Goal: Task Accomplishment & Management: Use online tool/utility

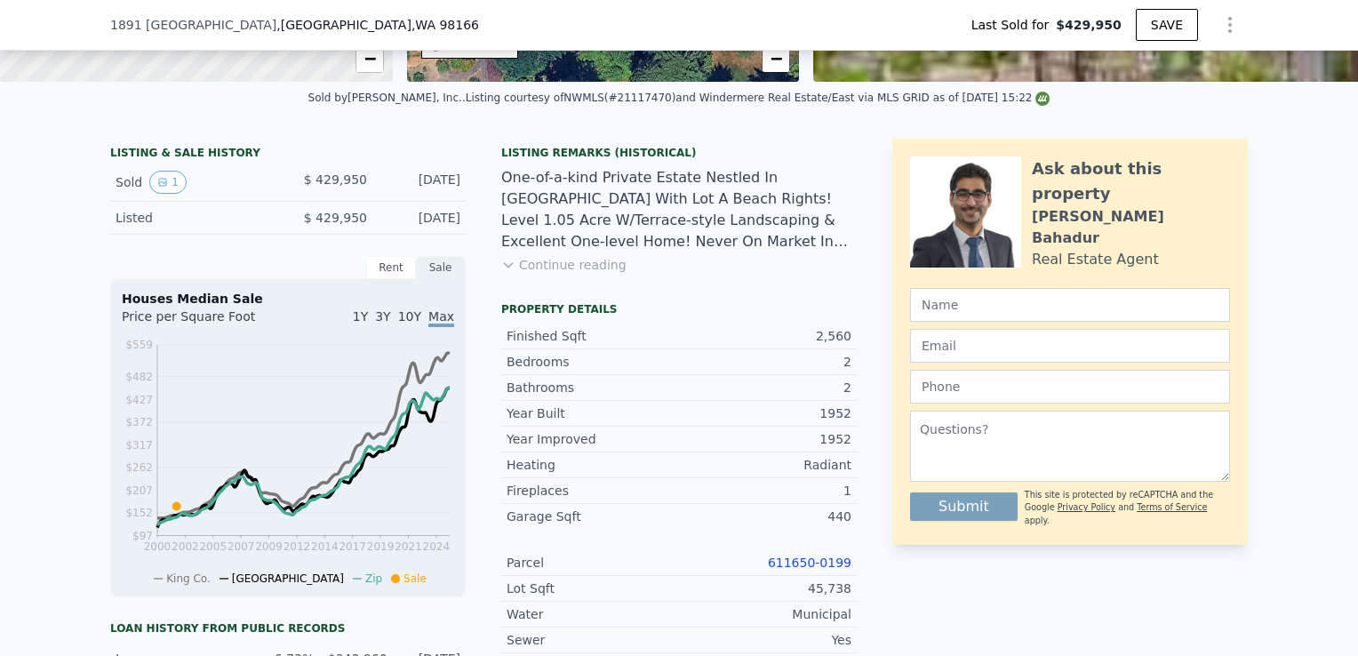
scroll to position [413, 0]
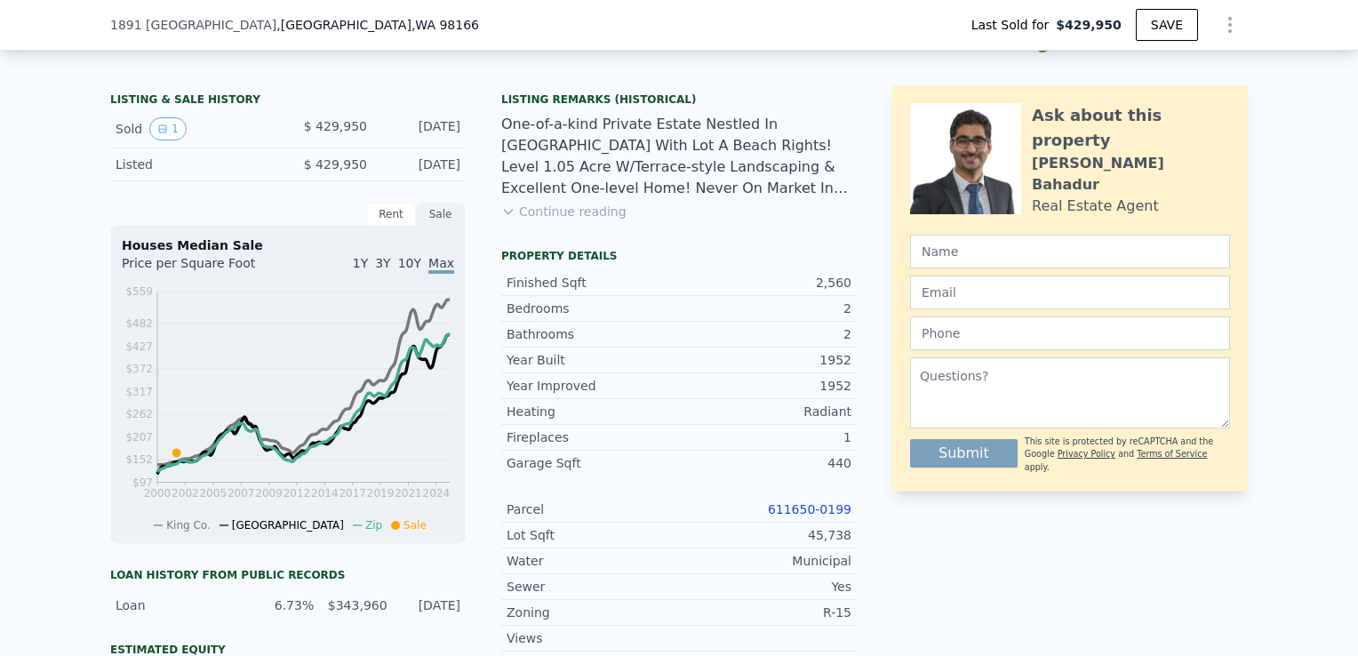
click at [814, 516] on link "611650-0199" at bounding box center [810, 509] width 84 height 14
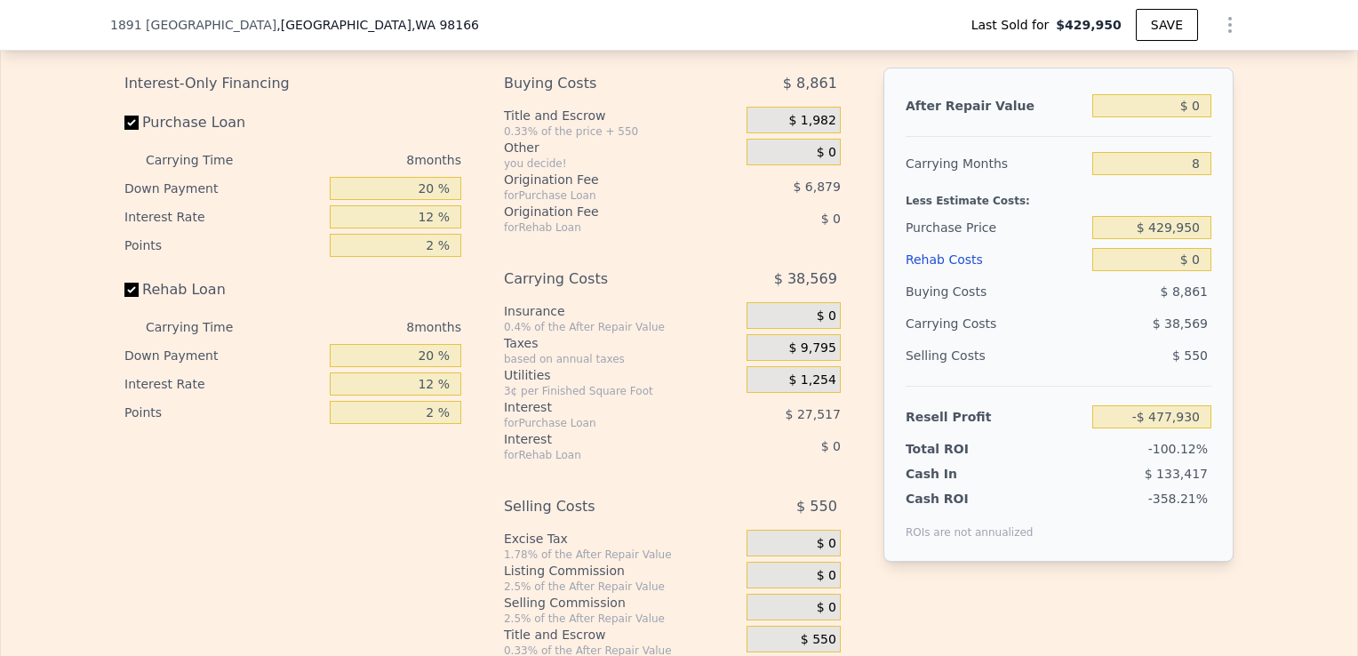
scroll to position [2678, 0]
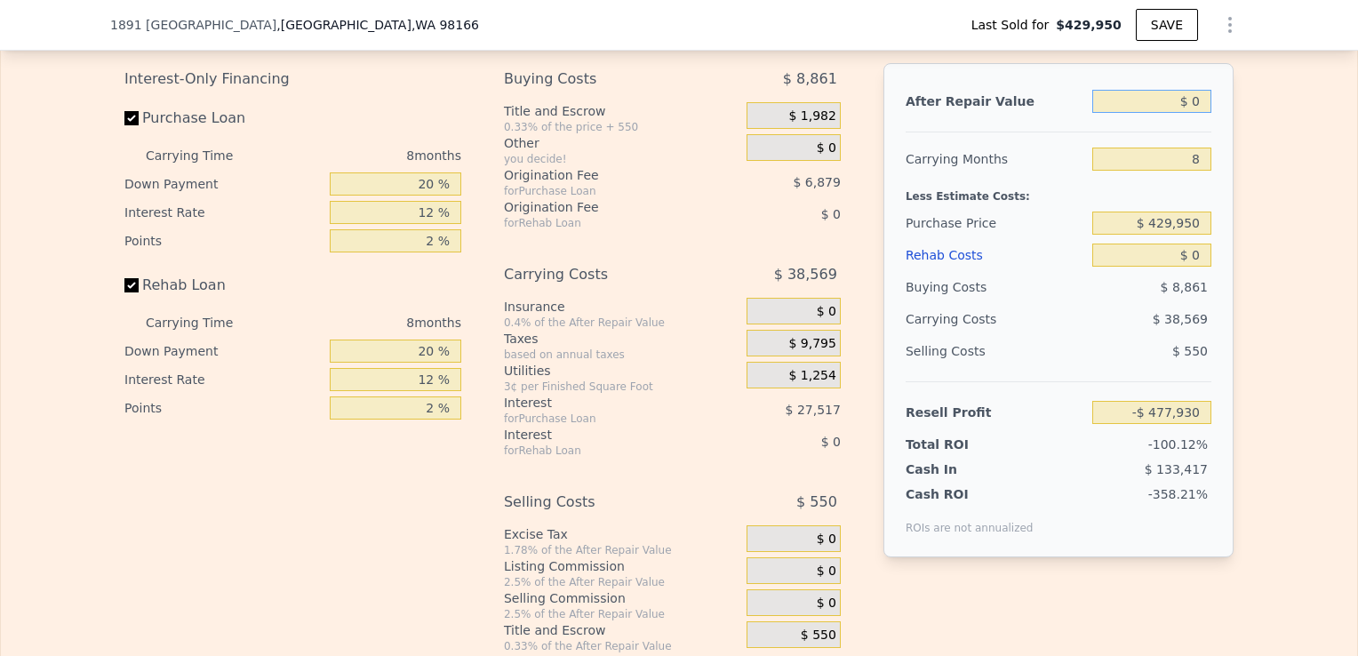
click at [1197, 104] on input "$ 0" at bounding box center [1151, 101] width 119 height 23
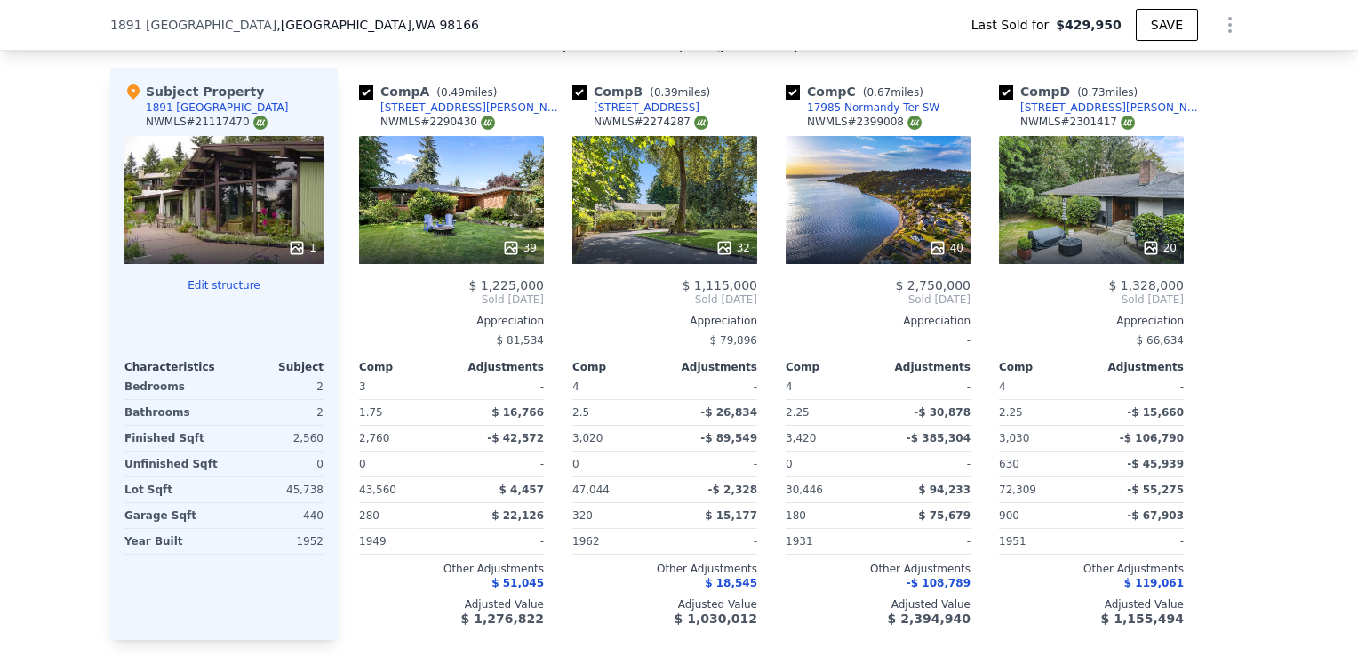
scroll to position [1807, 0]
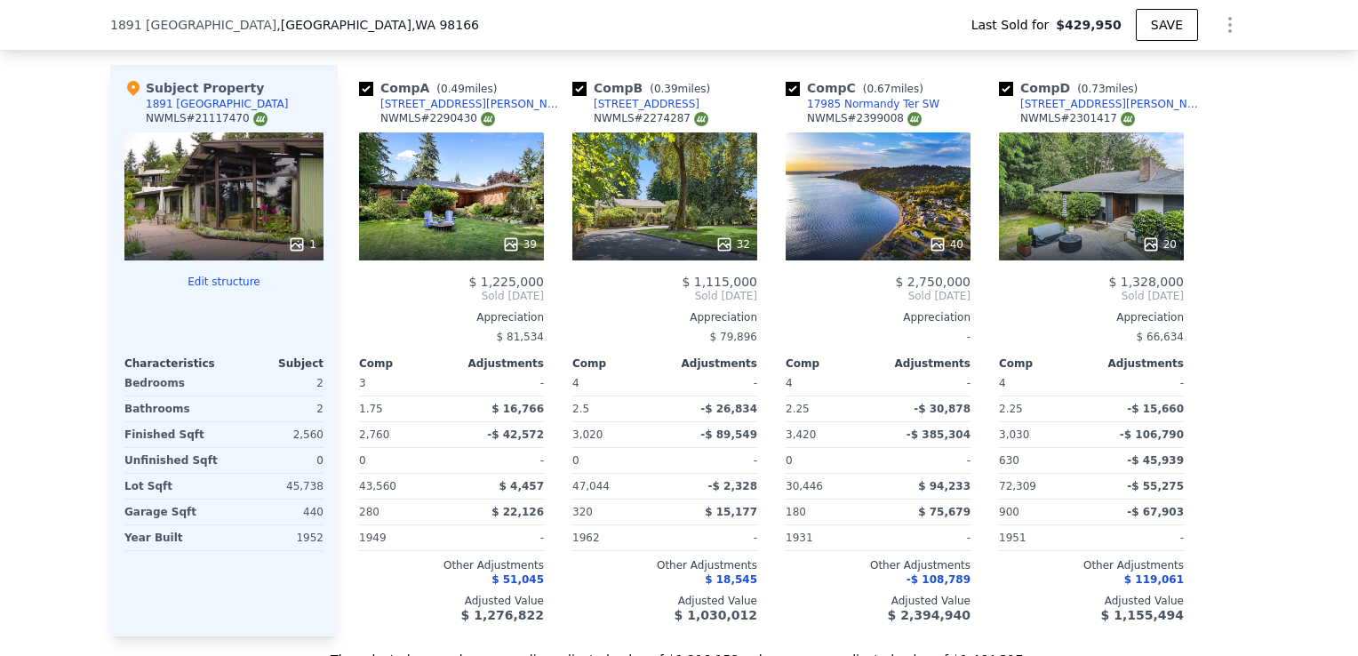
click at [472, 170] on div "39" at bounding box center [451, 196] width 185 height 128
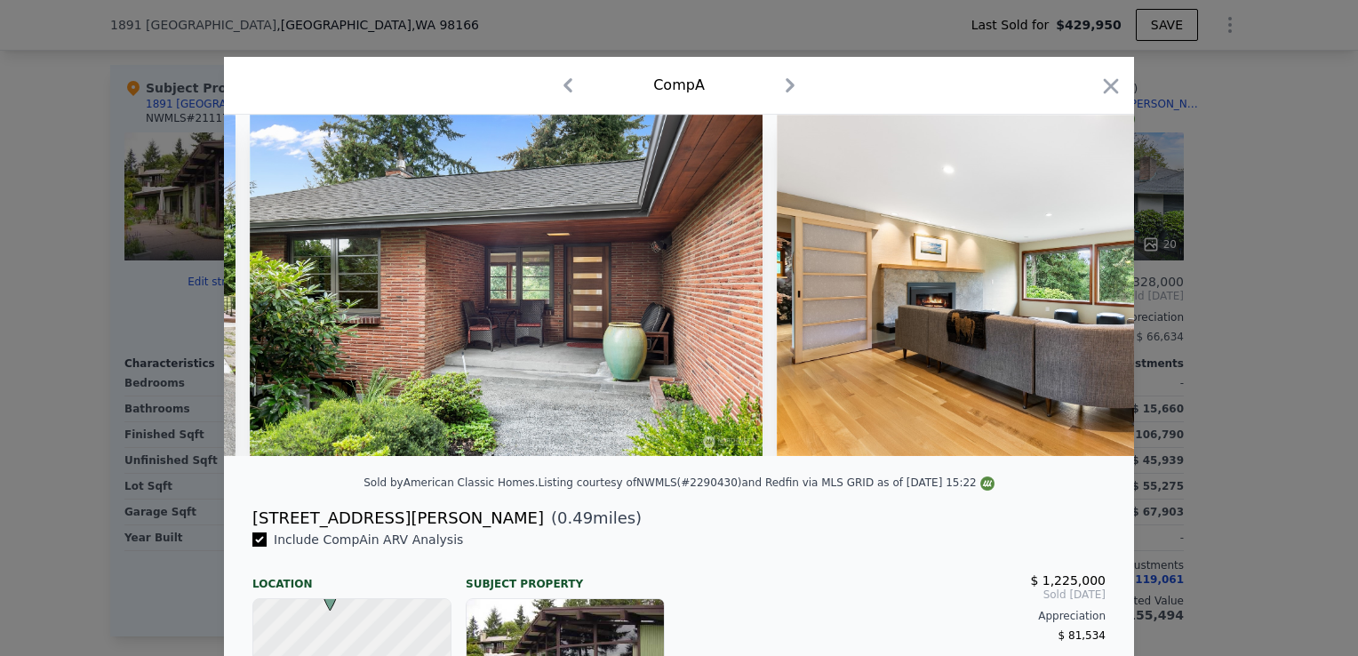
scroll to position [0, 1029]
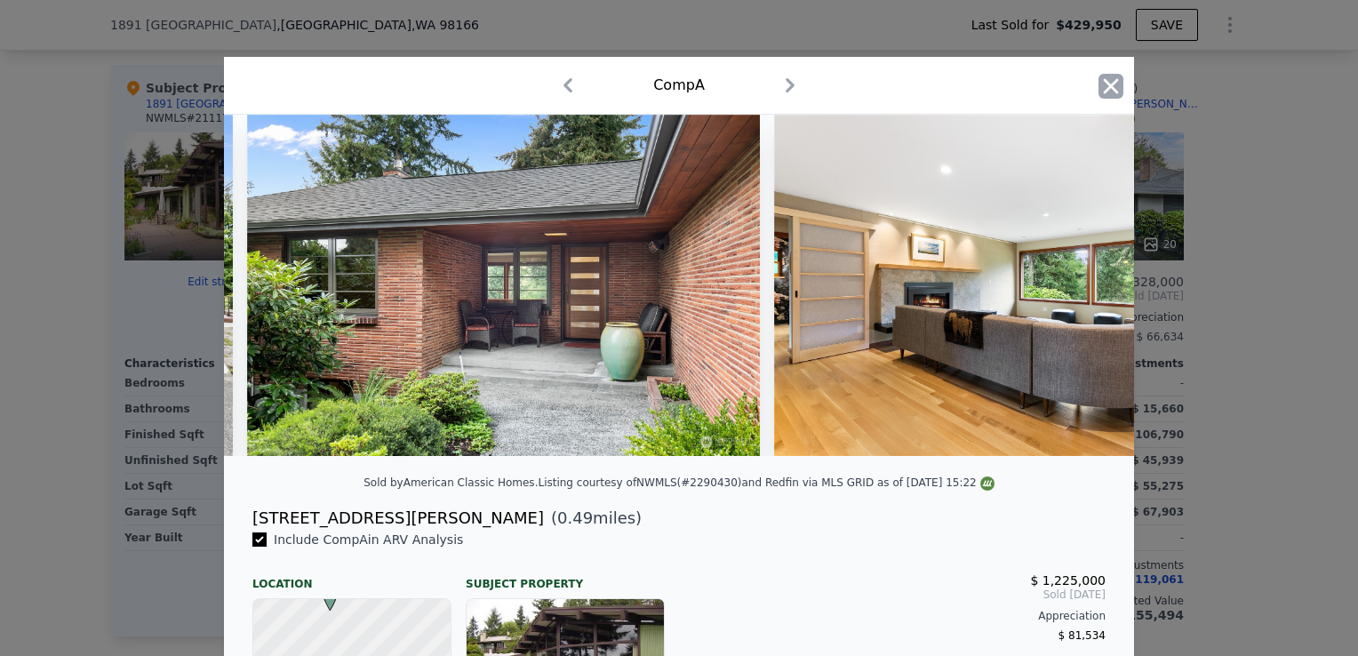
click at [1100, 76] on icon "button" at bounding box center [1111, 86] width 25 height 25
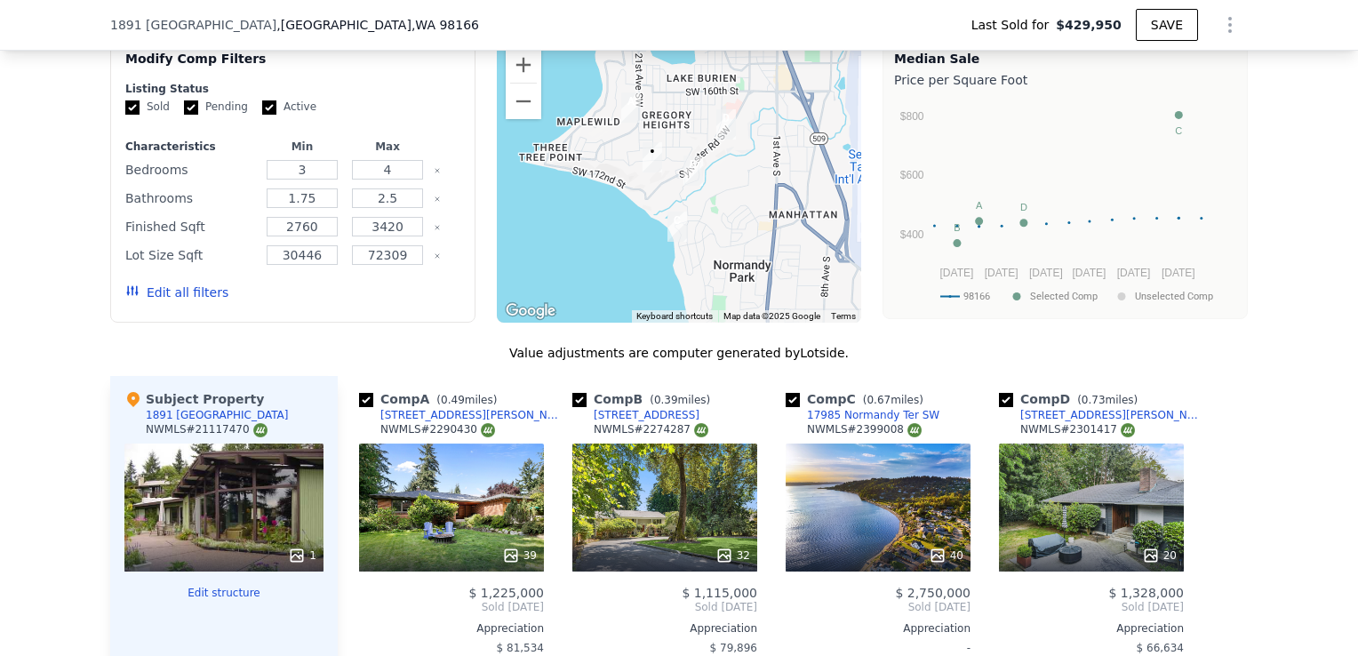
scroll to position [1494, 0]
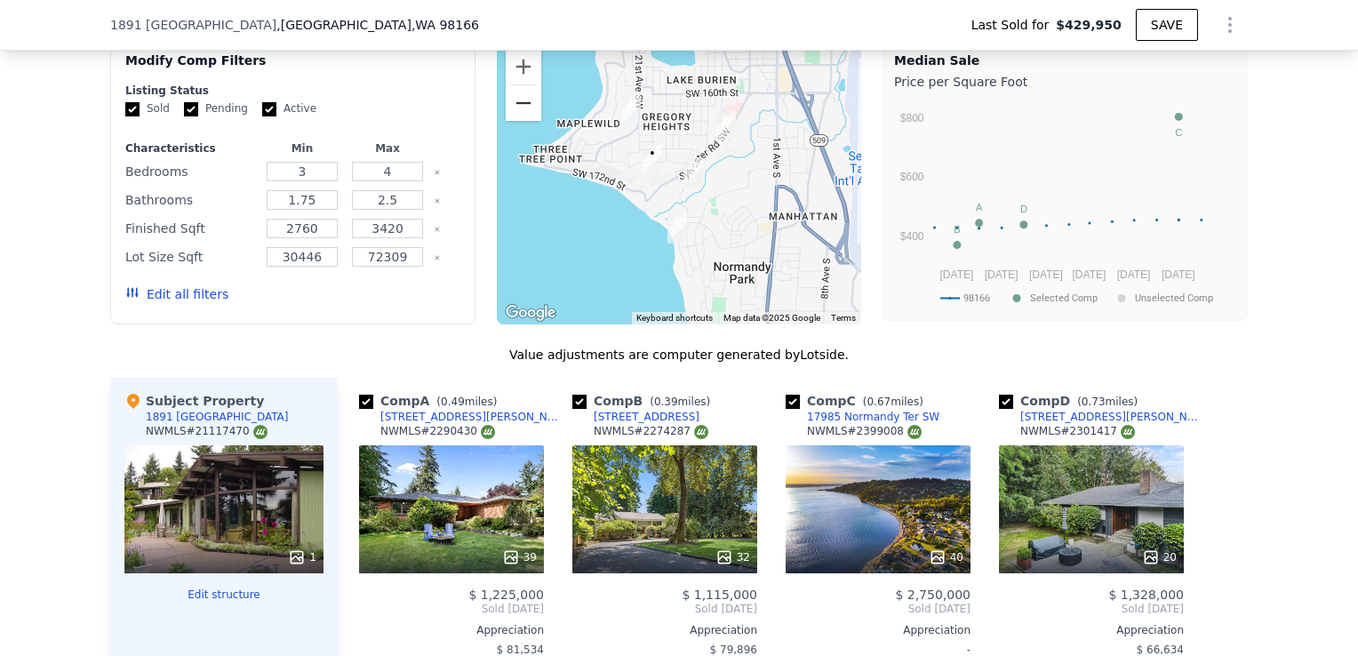
click at [524, 116] on button "Zoom out" at bounding box center [524, 103] width 36 height 36
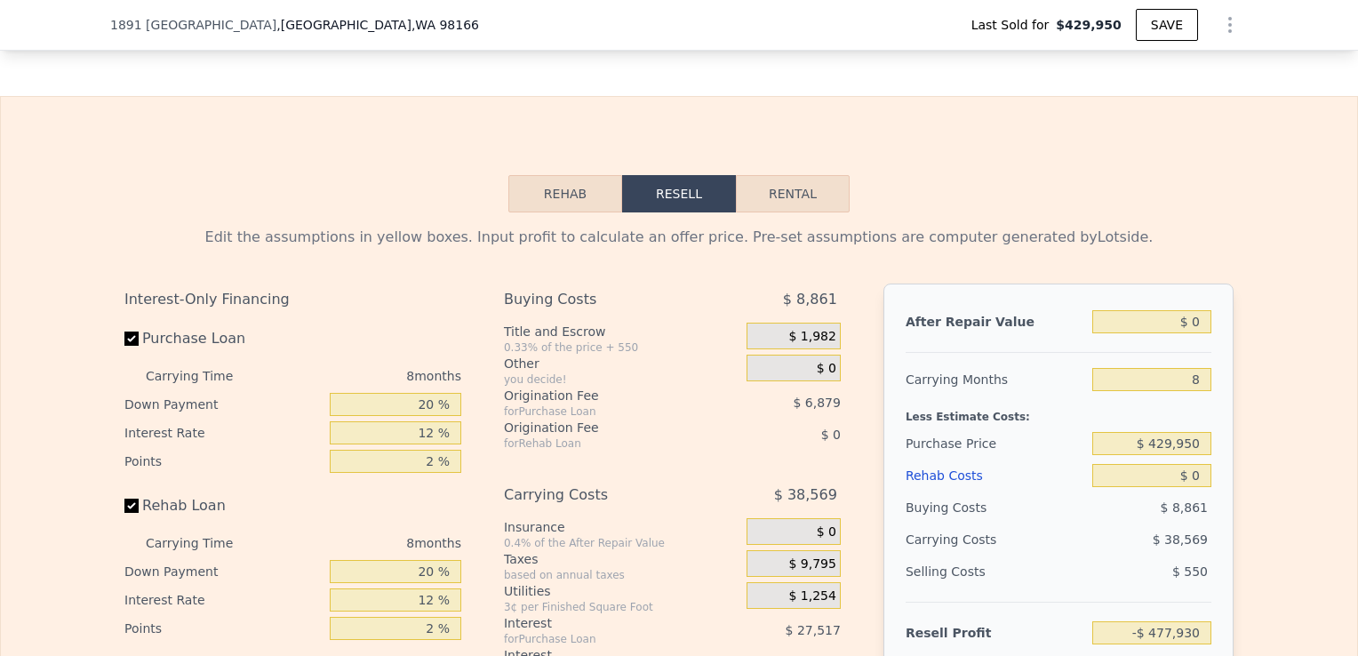
scroll to position [2458, 0]
click at [1197, 332] on input "$ 0" at bounding box center [1151, 320] width 119 height 23
type input "$ 01"
type input "-$ 477,929"
type input "$ 013"
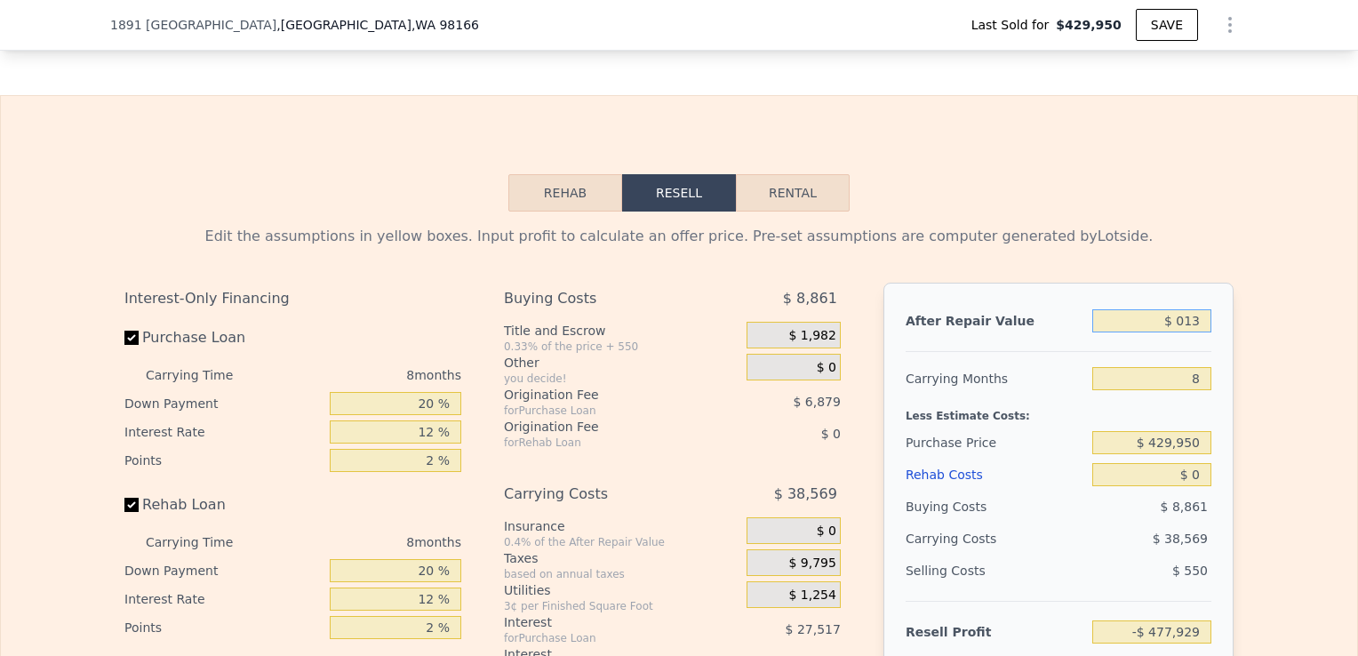
type input "-$ 477,917"
type input "$ 01"
type input "-$ 477,929"
type input "$ 0"
type input "-$ 477,930"
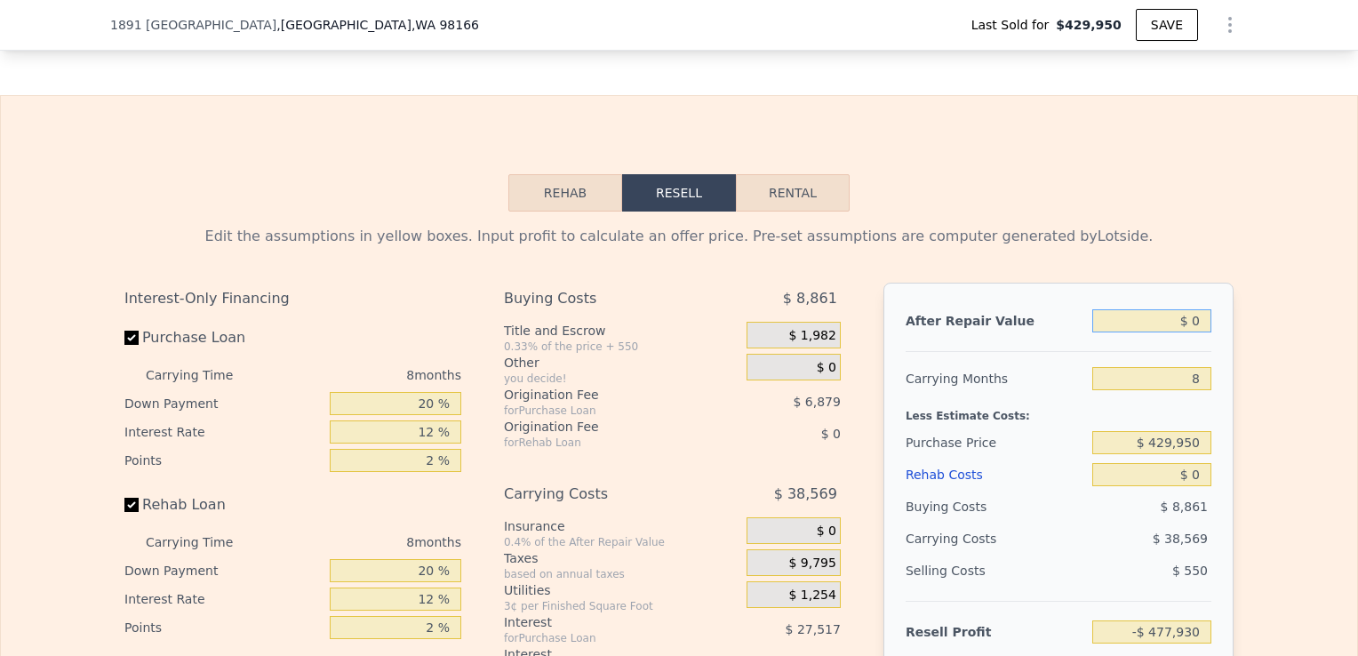
type input "$ 10"
type input "-$ 477,920"
type input "$ 130"
type input "-$ 477,808"
type input "$ 1,300,000"
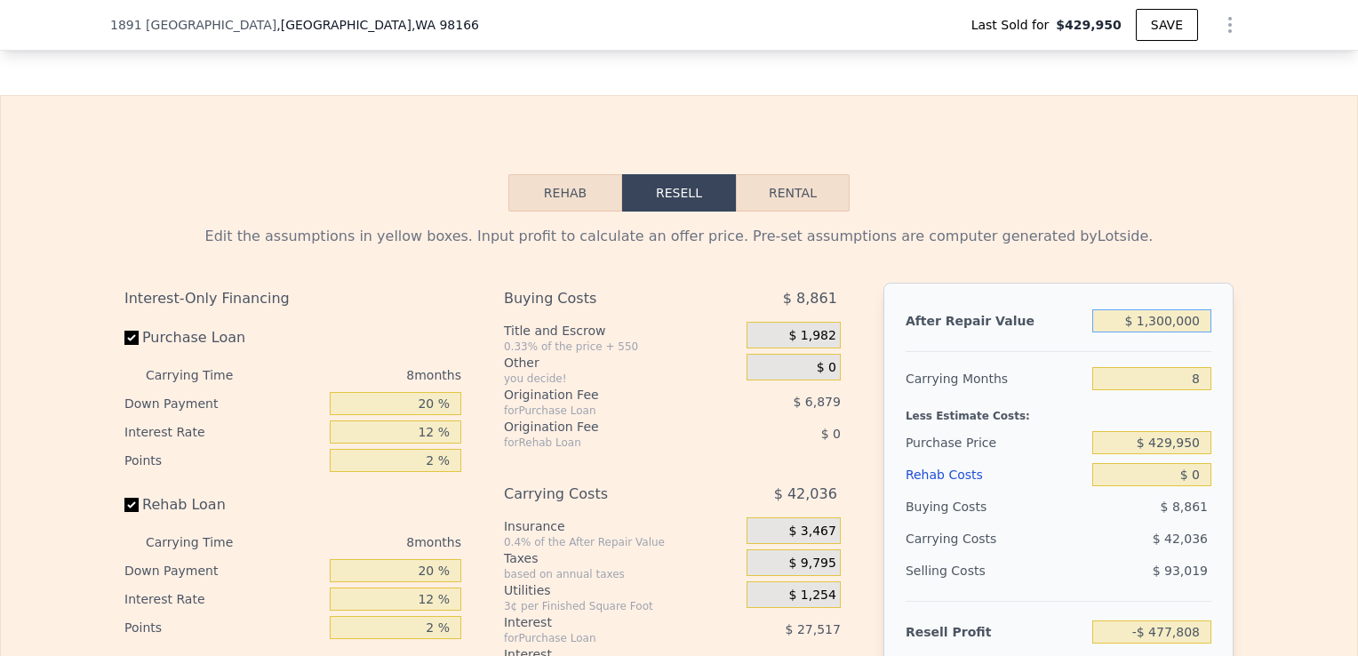
type input "$ 726,134"
type input "$ 1,300,000"
click at [1196, 382] on input "8" at bounding box center [1151, 378] width 119 height 23
type input "5"
type input "$ 741,897"
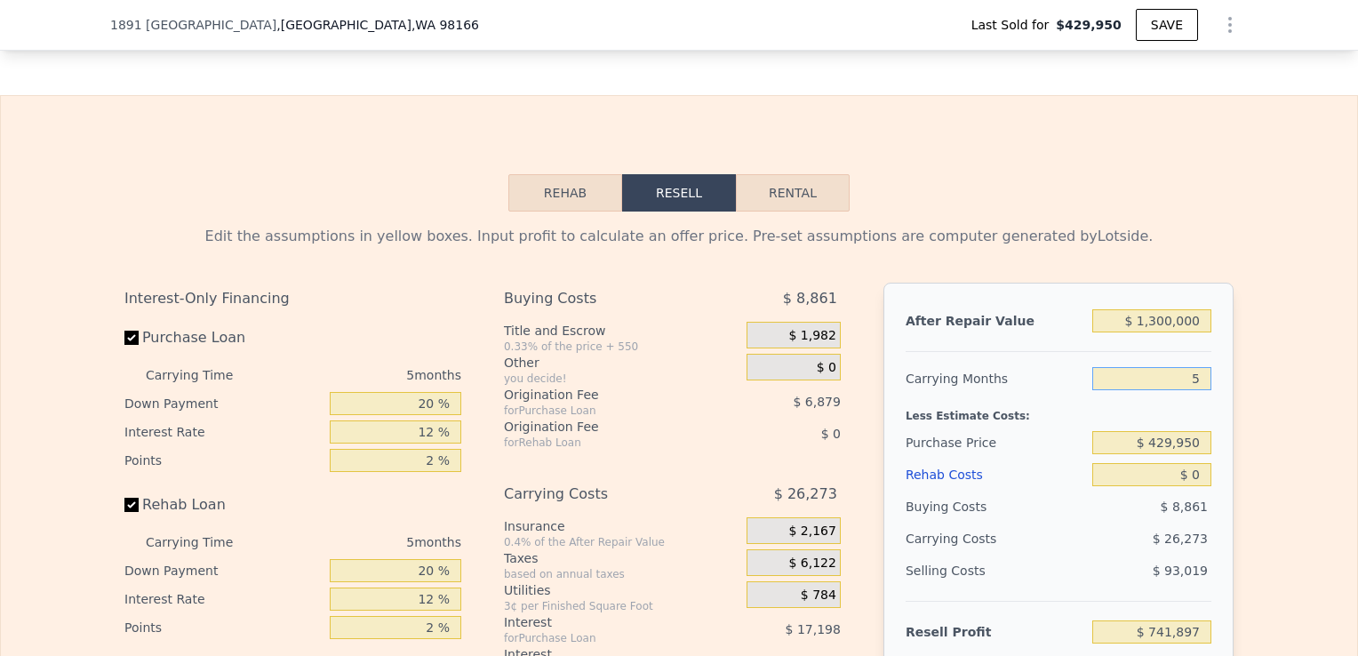
type input "5"
click at [1195, 443] on input "$ 429,950" at bounding box center [1151, 442] width 119 height 23
drag, startPoint x: 1195, startPoint y: 443, endPoint x: 1088, endPoint y: 460, distance: 109.0
click at [1092, 454] on input "$ 429,950" at bounding box center [1151, 442] width 119 height 23
type input "$ 1,000,000"
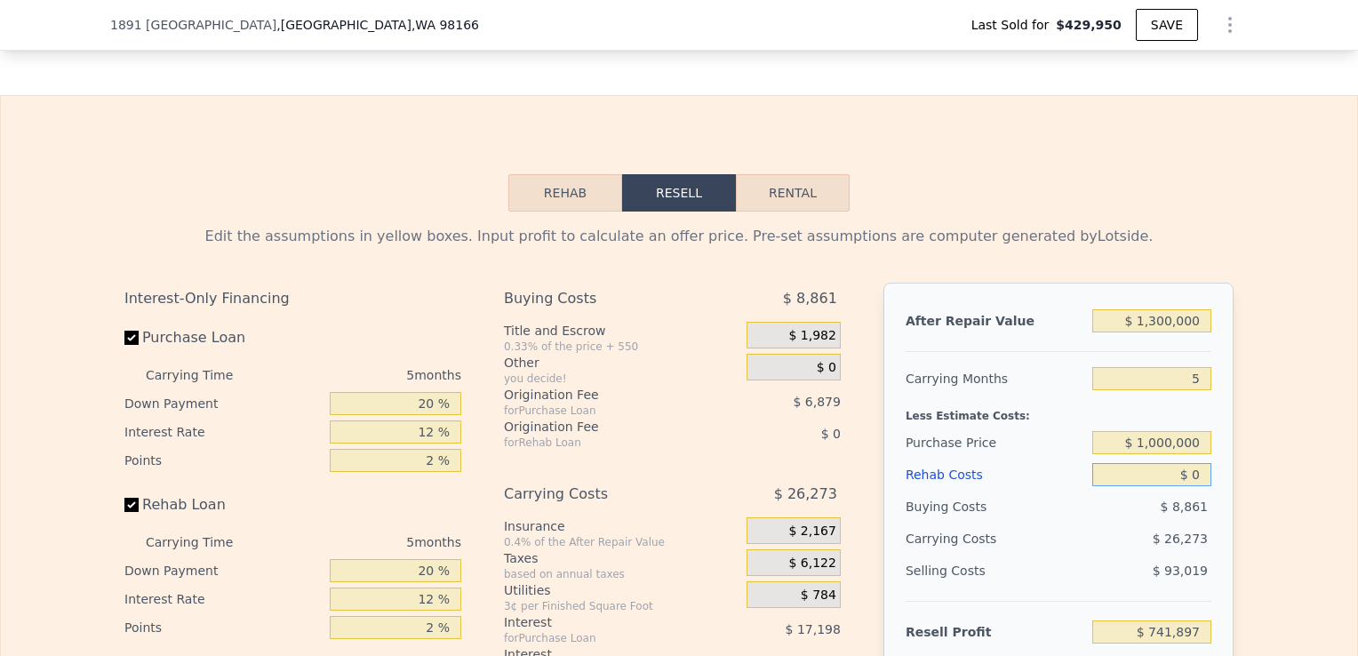
click at [1202, 486] on input "$ 0" at bounding box center [1151, 474] width 119 height 23
type input "$ 138,028"
type input "$ 6"
type input "$ 138,022"
type input "$ 60"
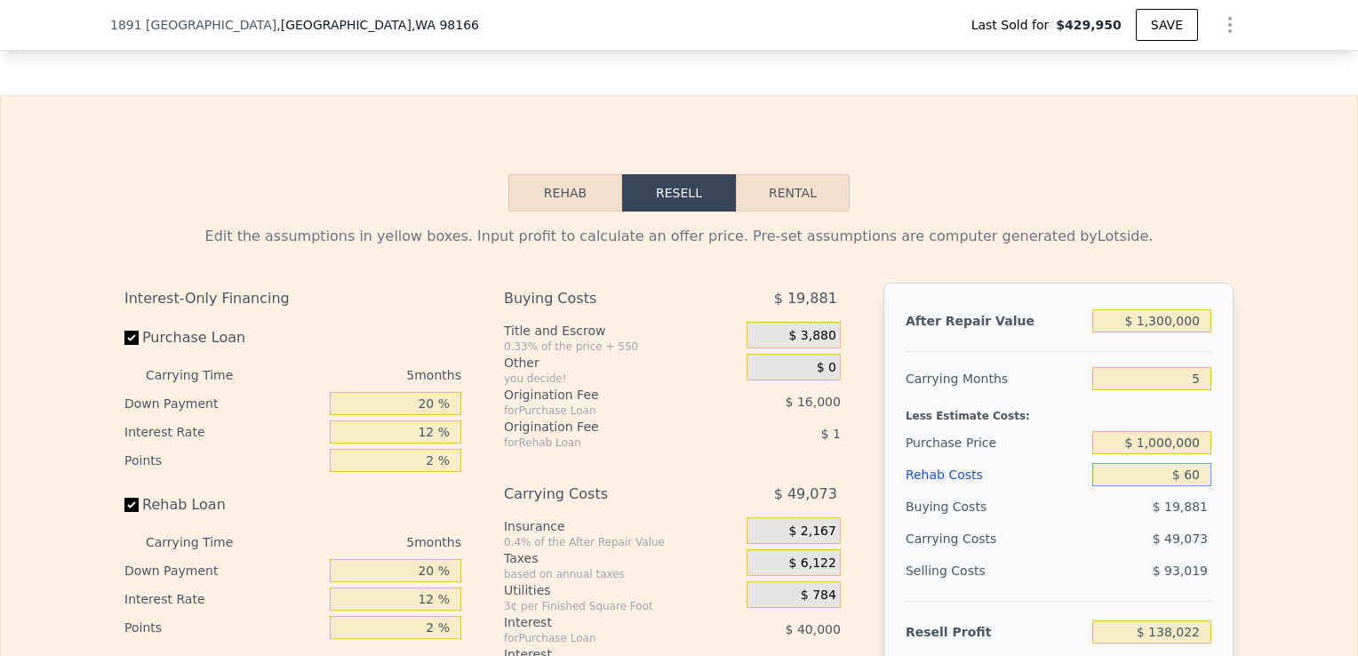
type input "$ 137,967"
type input "$ 6"
type input "$ 138,022"
click at [1202, 486] on input "$ 6" at bounding box center [1151, 474] width 119 height 23
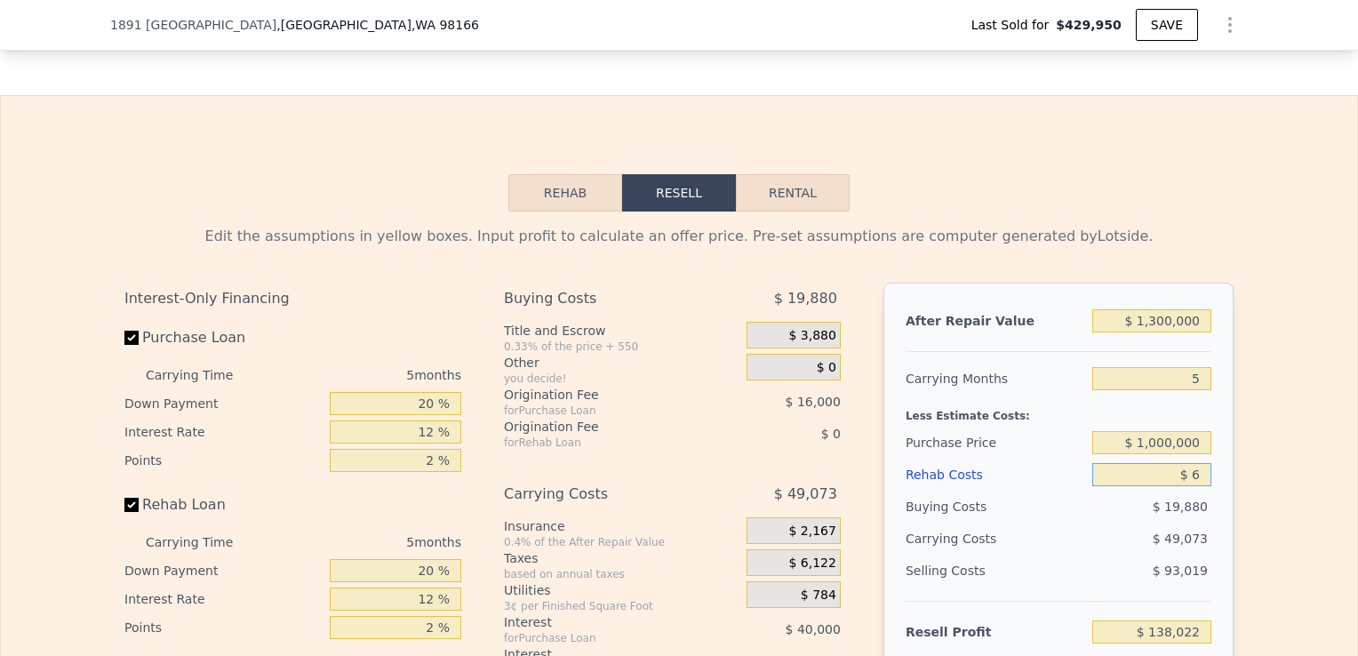
type input "$ 65"
type input "$ 137,957"
type input "$ 650"
type input "$ 137,343"
type input "$ 6,500"
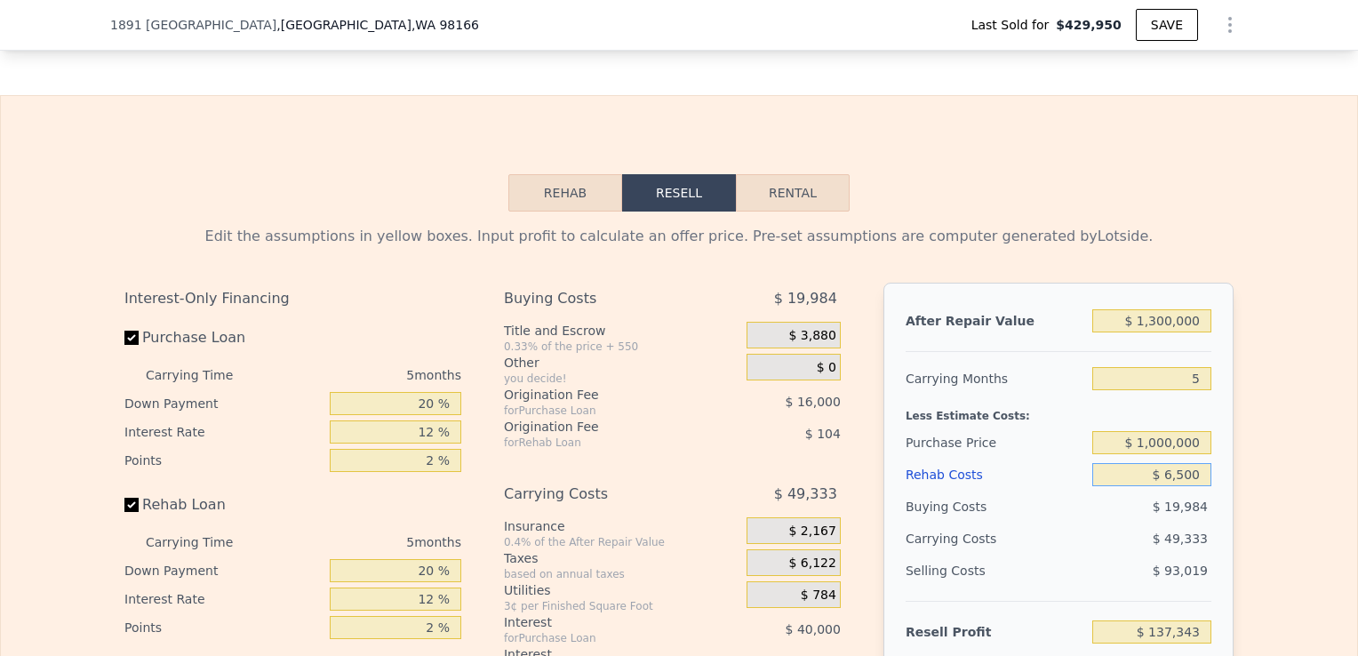
type input "$ 131,164"
type input "$ 65,000"
type input "$ 69,388"
type input "$ 65,000"
click at [1259, 538] on div "Edit the assumptions in yellow boxes. Input profit to calculate an offer price.…" at bounding box center [679, 542] width 1356 height 661
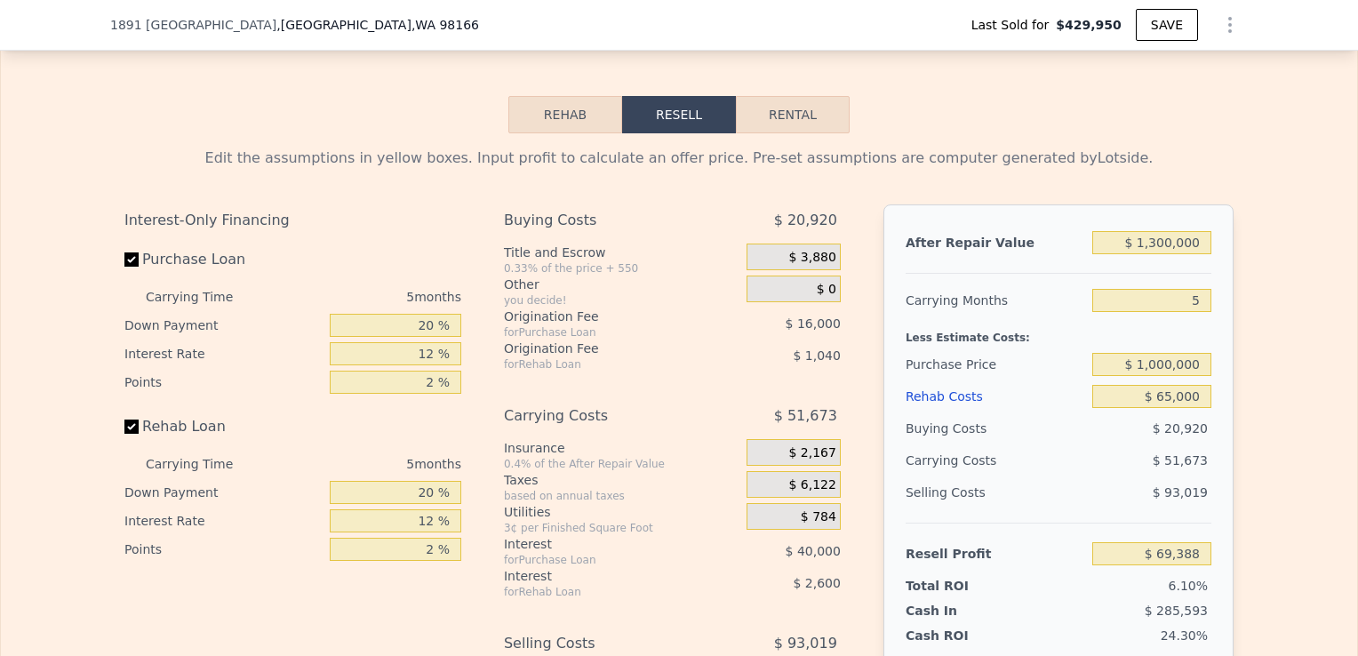
scroll to position [2530, 0]
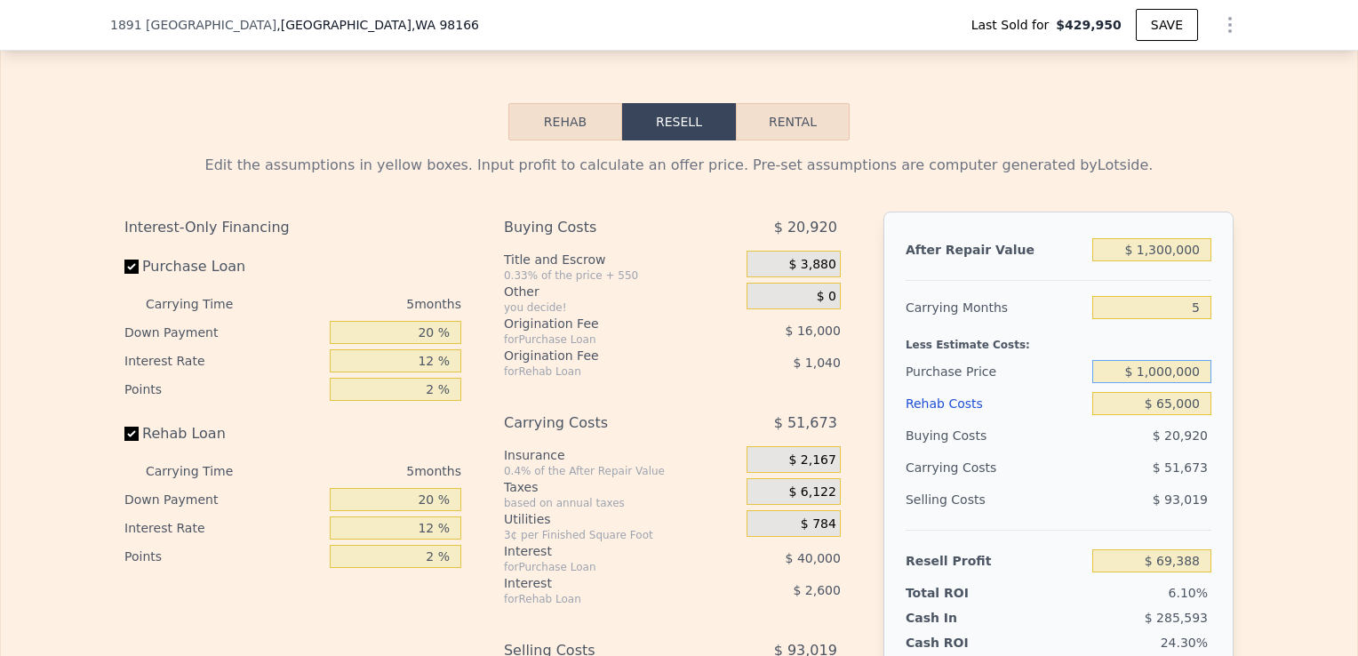
click at [1155, 383] on input "$ 1,000,000" at bounding box center [1151, 371] width 119 height 23
type input "$ 900,000"
click at [1282, 450] on div "Edit the assumptions in yellow boxes. Input profit to calculate an offer price.…" at bounding box center [679, 470] width 1356 height 661
type input "$ 175,321"
click at [1159, 383] on input "$ 900,000" at bounding box center [1151, 371] width 119 height 23
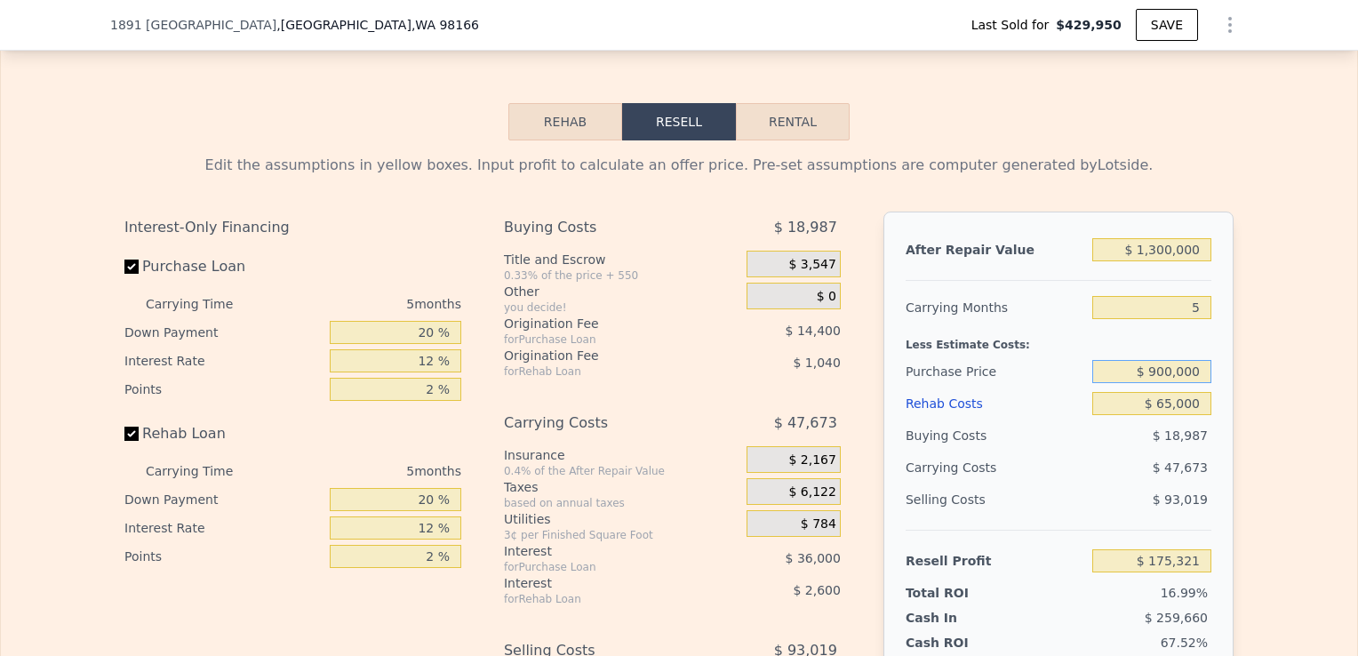
click at [1163, 383] on input "$ 900,000" at bounding box center [1151, 371] width 119 height 23
type input "$ 920,000"
click at [1203, 388] on div "$ 920,000" at bounding box center [1151, 372] width 119 height 32
type input "$ 154,134"
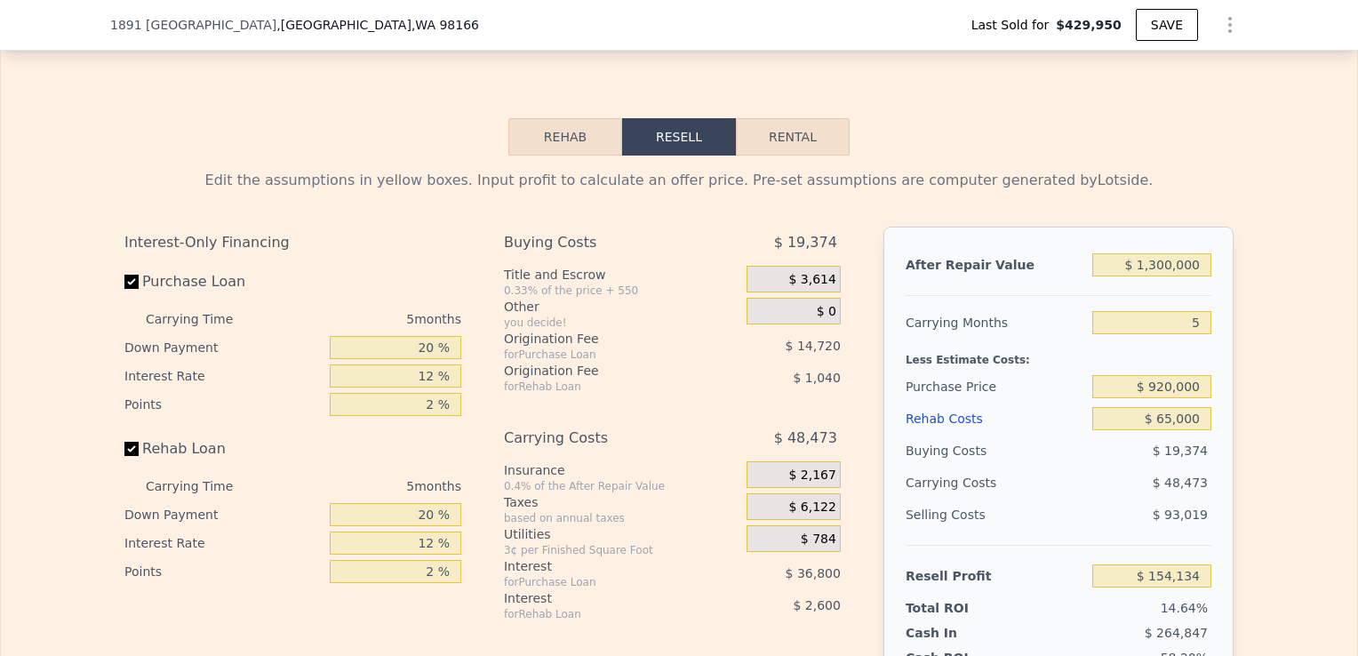
scroll to position [2515, 0]
click at [130, 455] on input "Rehab Loan" at bounding box center [131, 448] width 14 height 14
checkbox input "false"
type input "$ 157,774"
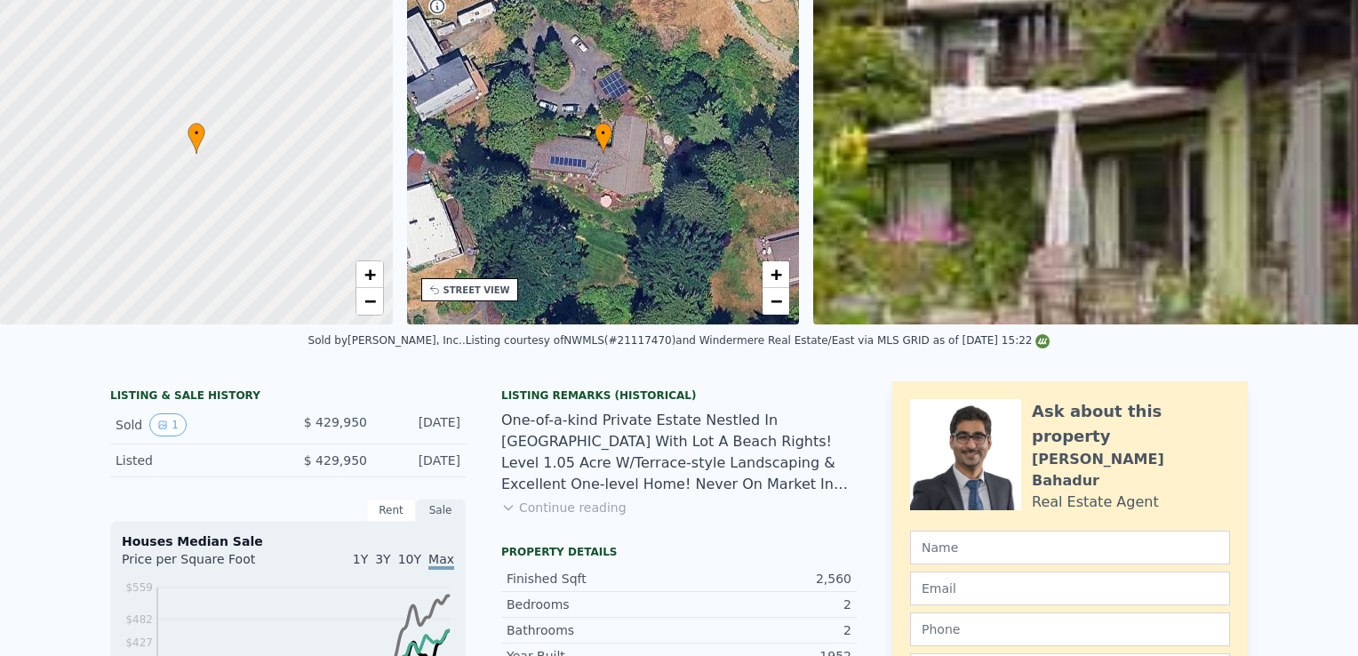
scroll to position [0, 0]
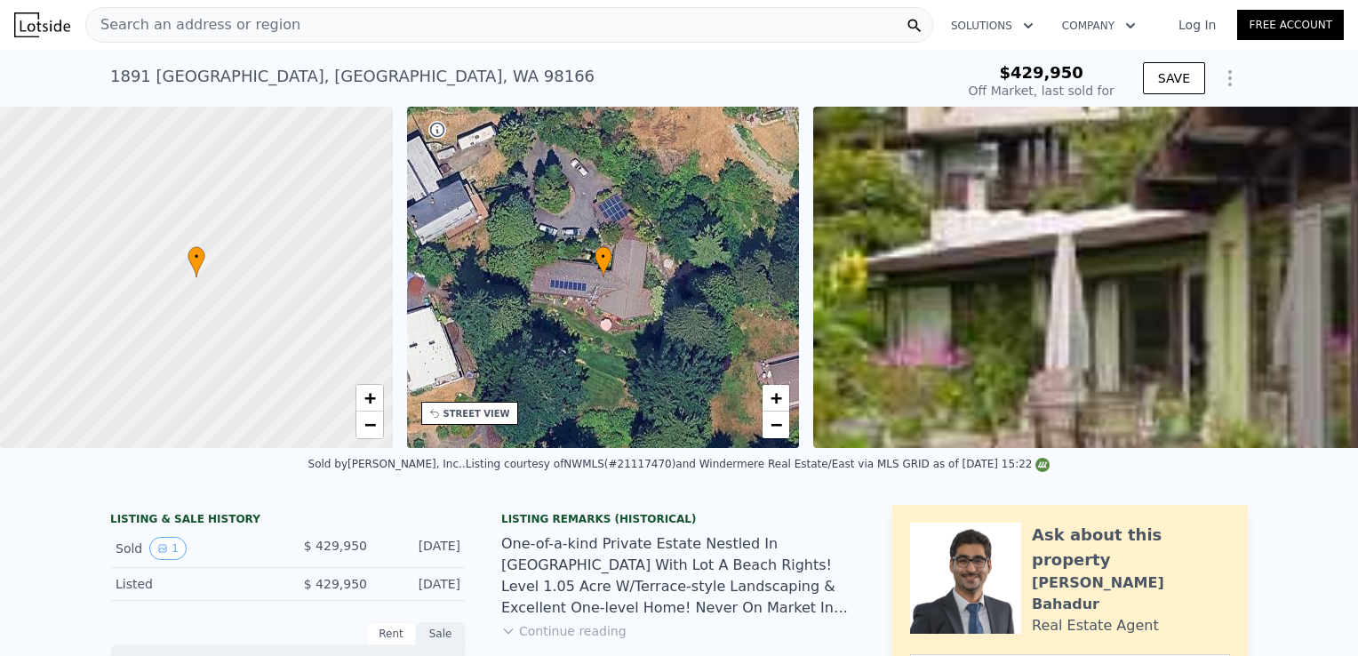
checkbox input "true"
type input "$ 1,448,000"
type input "8"
type input "$ 0"
type input "$ 863,213"
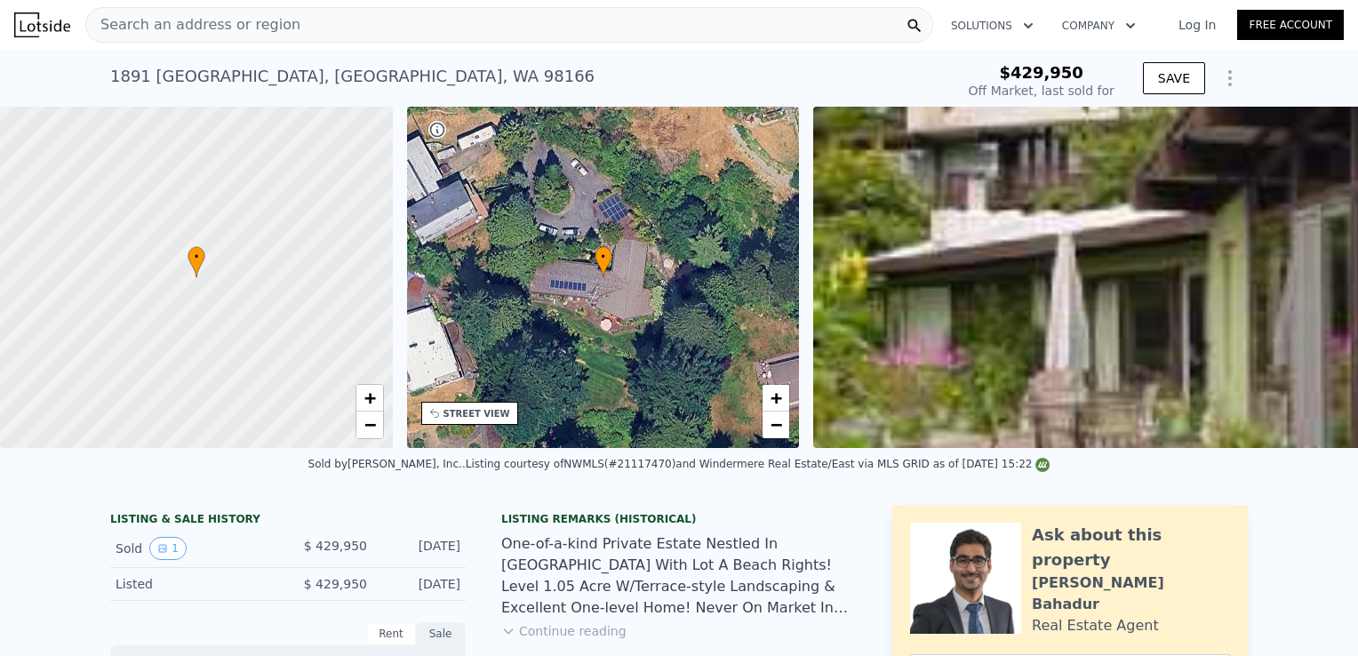
click at [384, 23] on div "Search an address or region" at bounding box center [509, 25] width 848 height 36
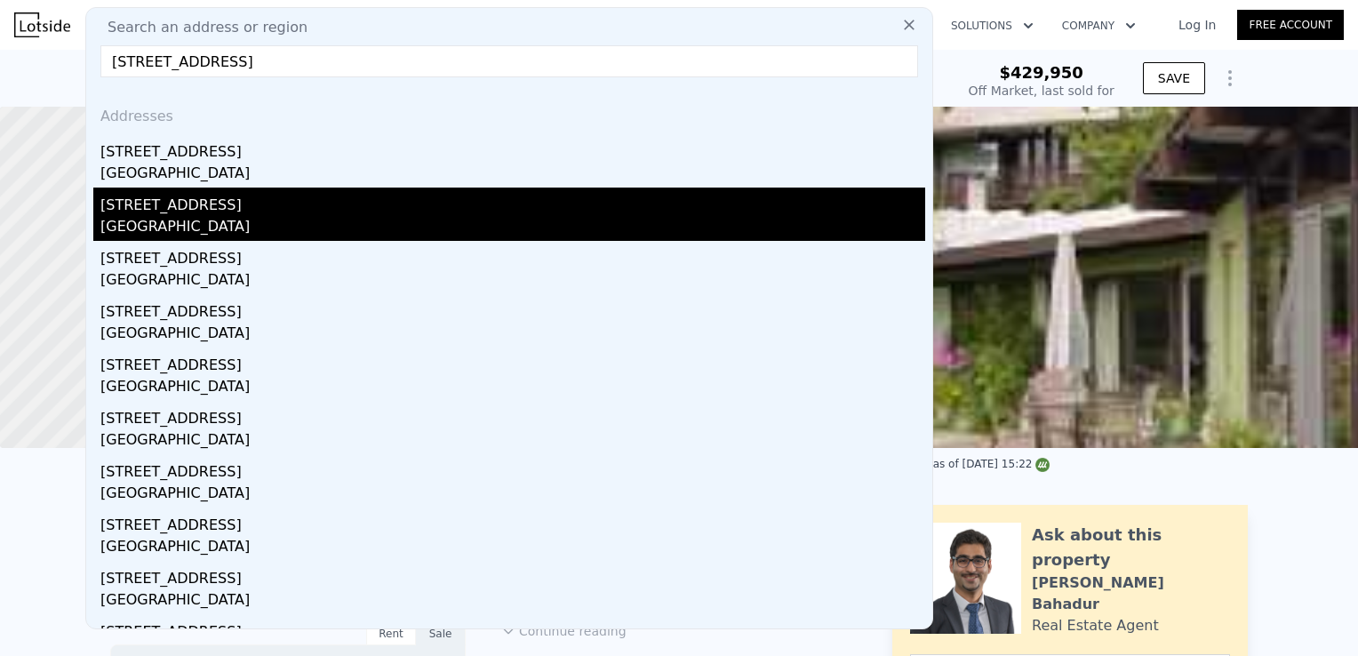
type input "[STREET_ADDRESS]"
click at [209, 216] on div "[GEOGRAPHIC_DATA]" at bounding box center [512, 228] width 825 height 25
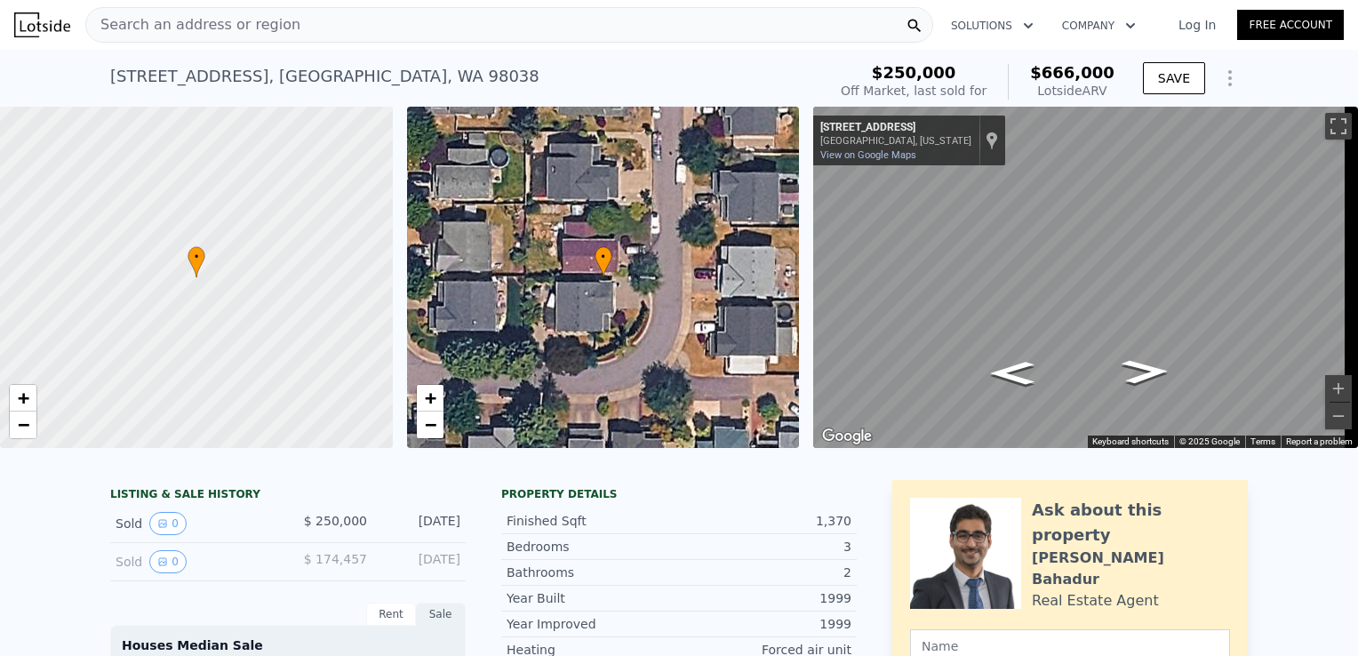
click at [330, 29] on div "Search an address or region" at bounding box center [509, 25] width 848 height 36
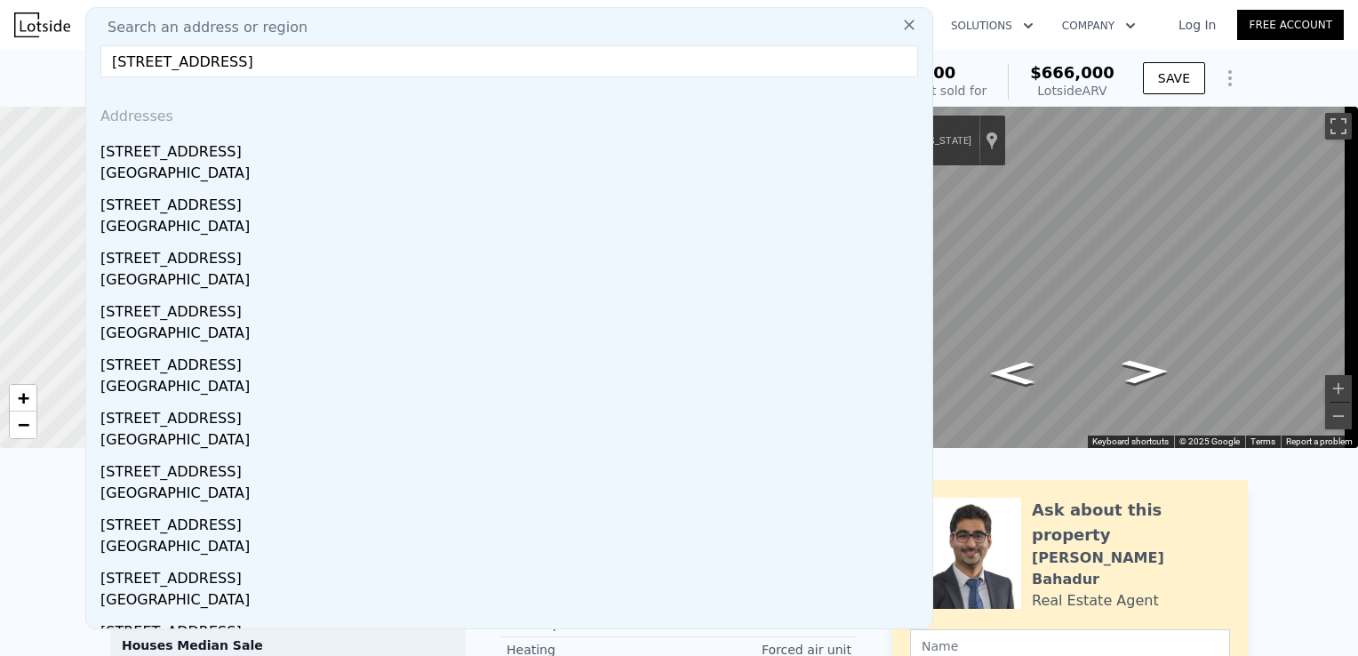
drag, startPoint x: 401, startPoint y: 64, endPoint x: 228, endPoint y: 68, distance: 172.5
click at [228, 68] on input "[STREET_ADDRESS]" at bounding box center [509, 61] width 818 height 32
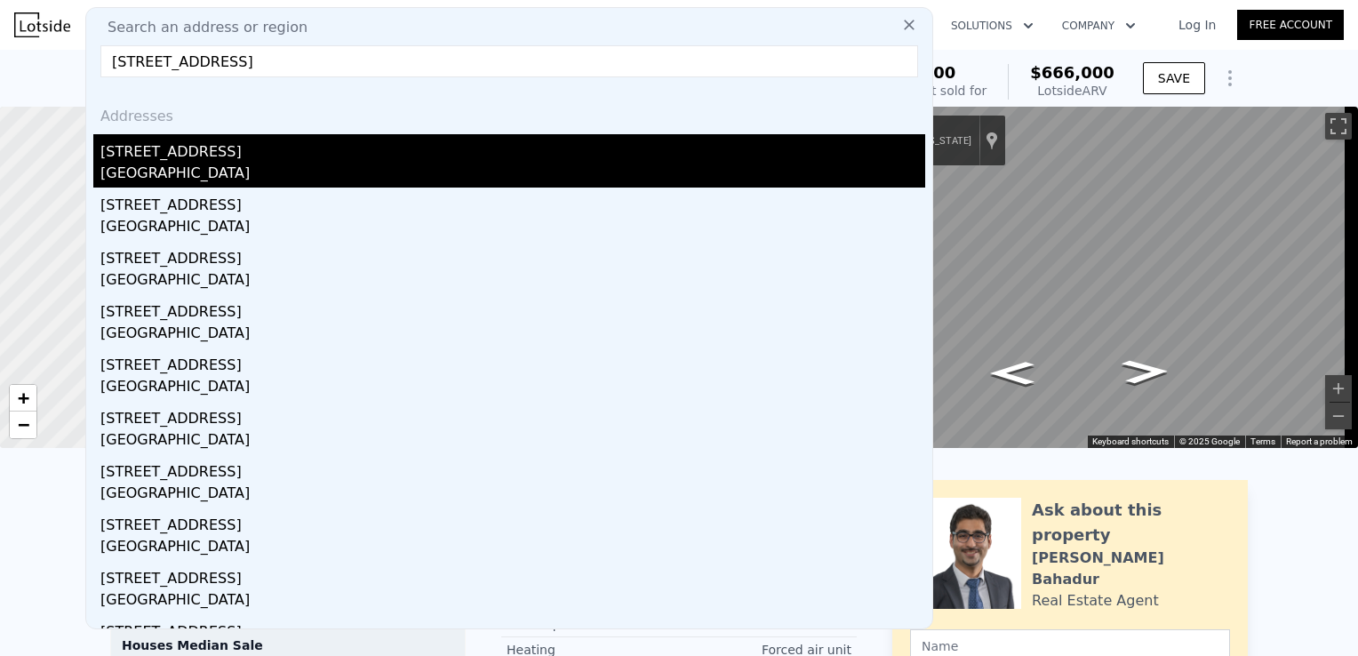
type input "[STREET_ADDRESS]"
click at [193, 167] on div "[GEOGRAPHIC_DATA]" at bounding box center [512, 175] width 825 height 25
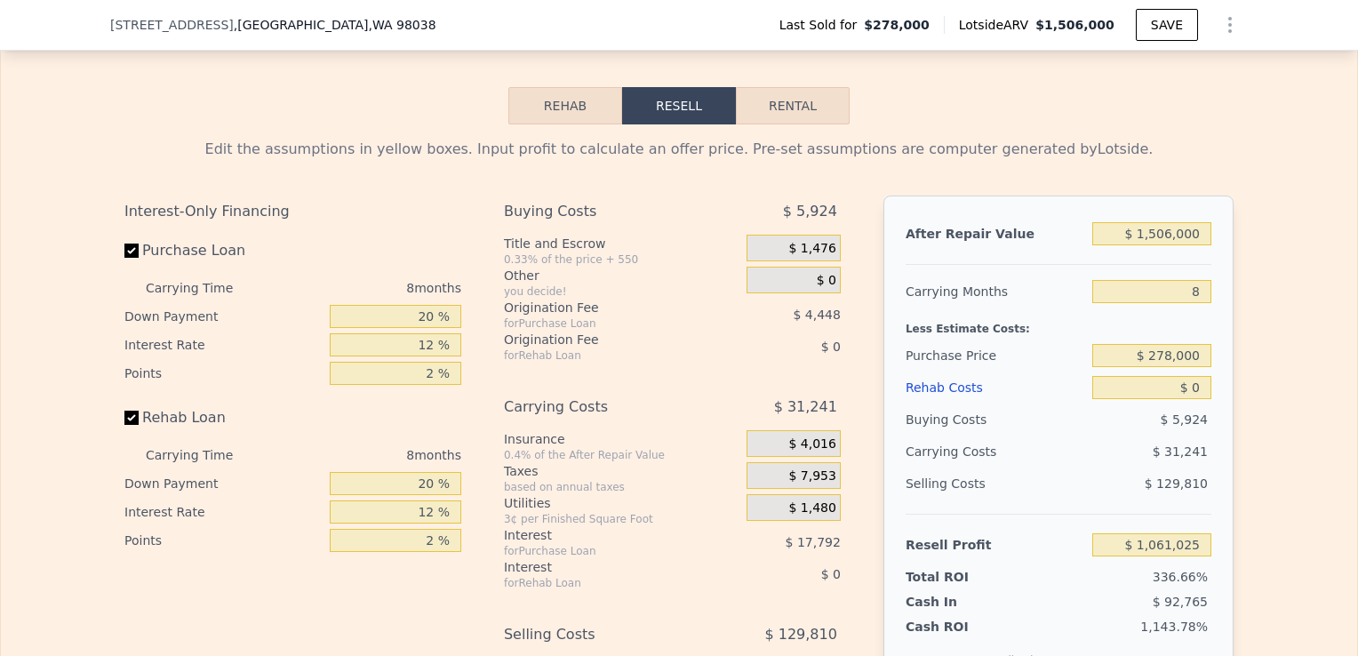
scroll to position [2471, 0]
drag, startPoint x: 1198, startPoint y: 253, endPoint x: 1152, endPoint y: 273, distance: 50.2
click at [1152, 273] on div "After Repair Value $ 1,506,000 Carrying Months 8 Less Estimate Costs: Purchase …" at bounding box center [1058, 442] width 350 height 494
type input "$ 145"
type input "-$ 311,567"
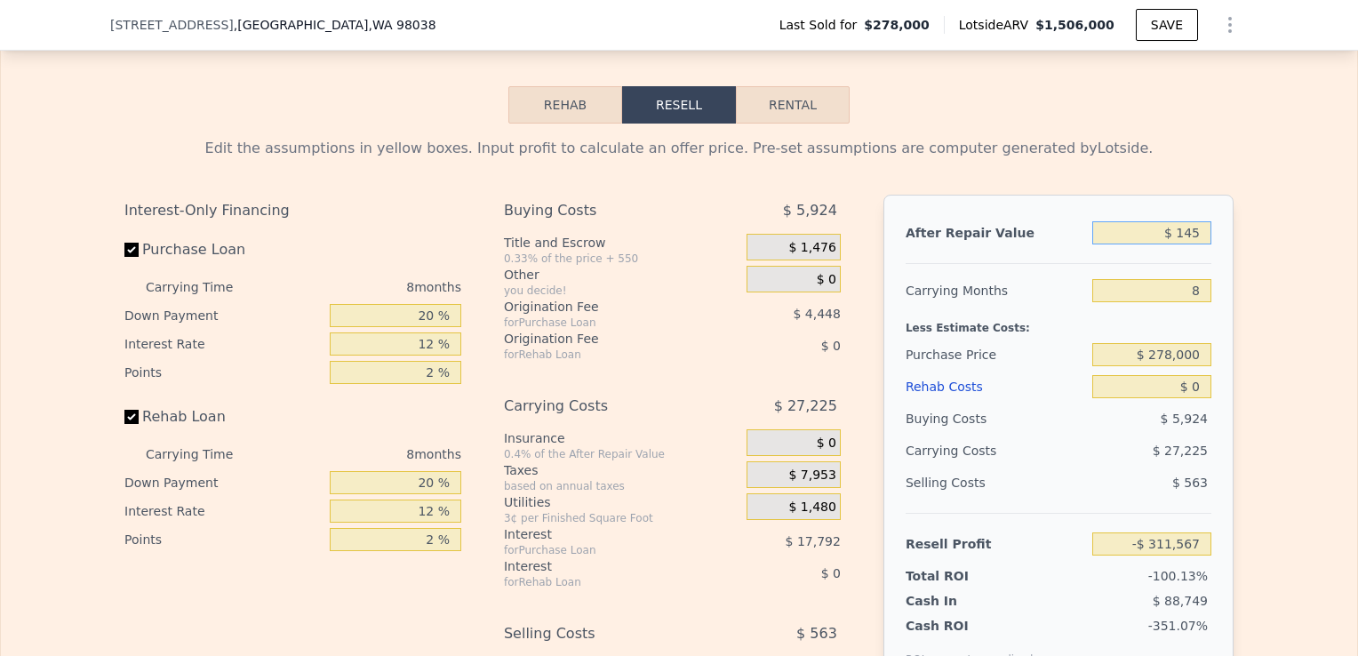
type input "$ 1,450"
type input "-$ 310,377"
type input "$ 14,500"
type input "-$ 298,483"
type input "$ 1,450,000"
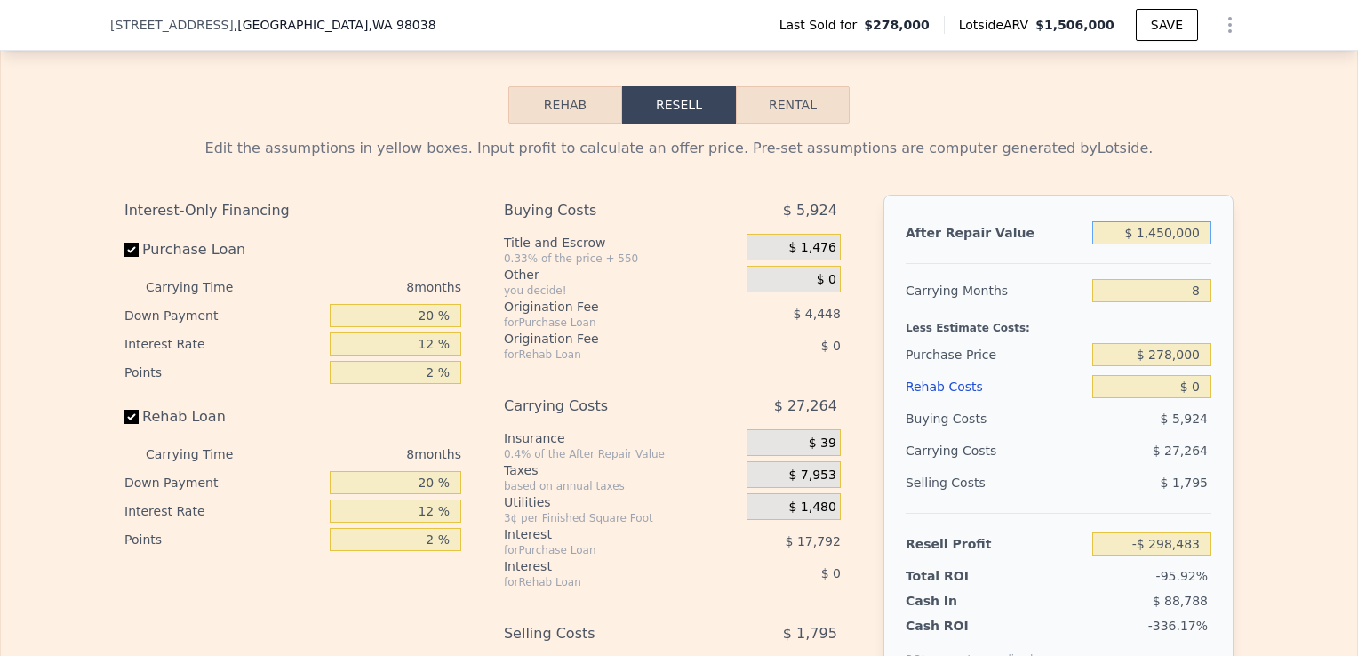
type input "$ 1,009,980"
type input "$ 1,450,000"
click at [1198, 302] on input "8" at bounding box center [1151, 290] width 119 height 23
type input "6"
type input "$ 1,017,753"
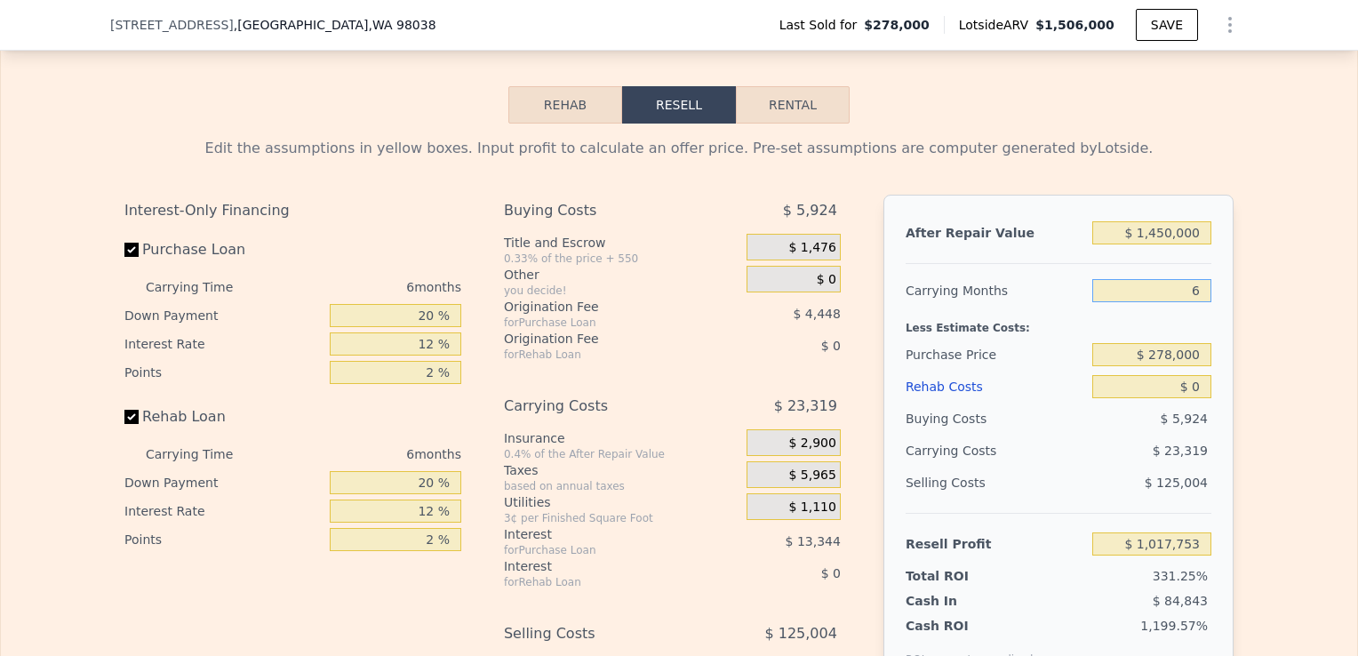
type input "6"
click at [1198, 366] on input "$ 278,000" at bounding box center [1151, 354] width 119 height 23
drag, startPoint x: 1198, startPoint y: 379, endPoint x: 1106, endPoint y: 395, distance: 93.8
click at [1106, 395] on div "After Repair Value $ 1,450,000 Carrying Months 6 Less Estimate Costs: Purchase …" at bounding box center [1058, 442] width 350 height 494
type input "$ 1,000,000"
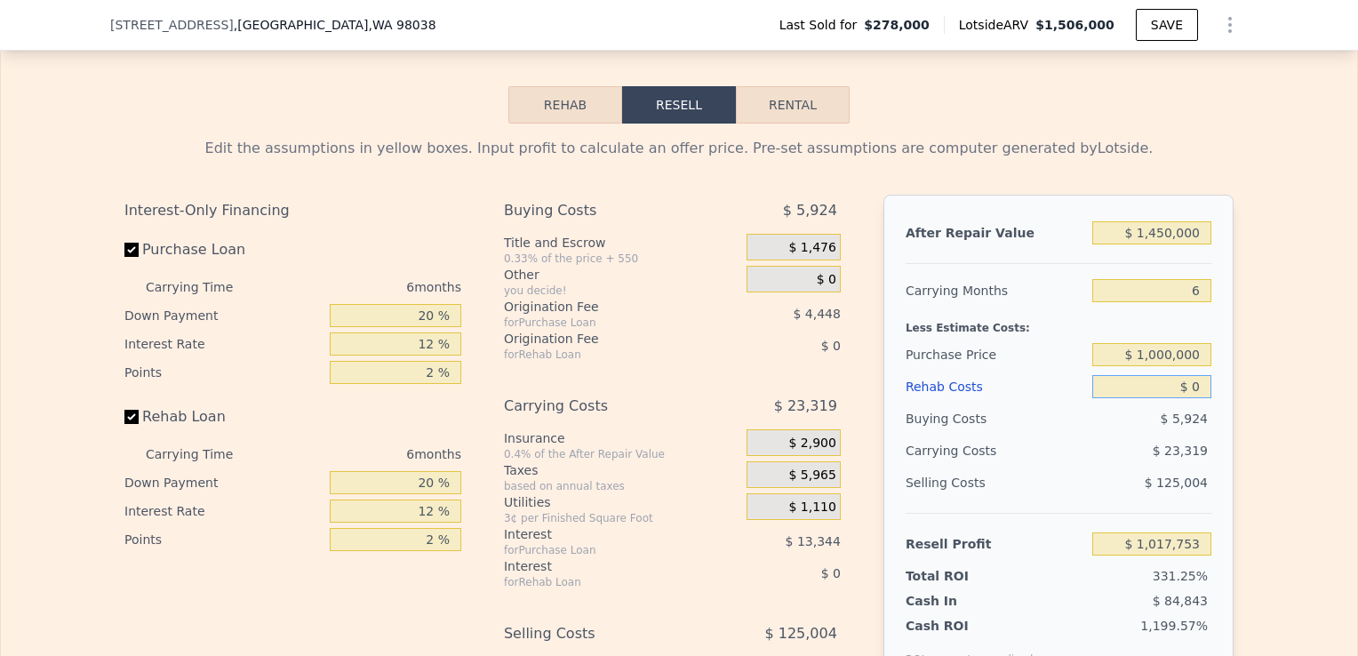
click at [1190, 398] on input "$ 0" at bounding box center [1151, 386] width 119 height 23
type input "$ 247,141"
type input "$ 6"
type input "$ 247,135"
type input "$ 65"
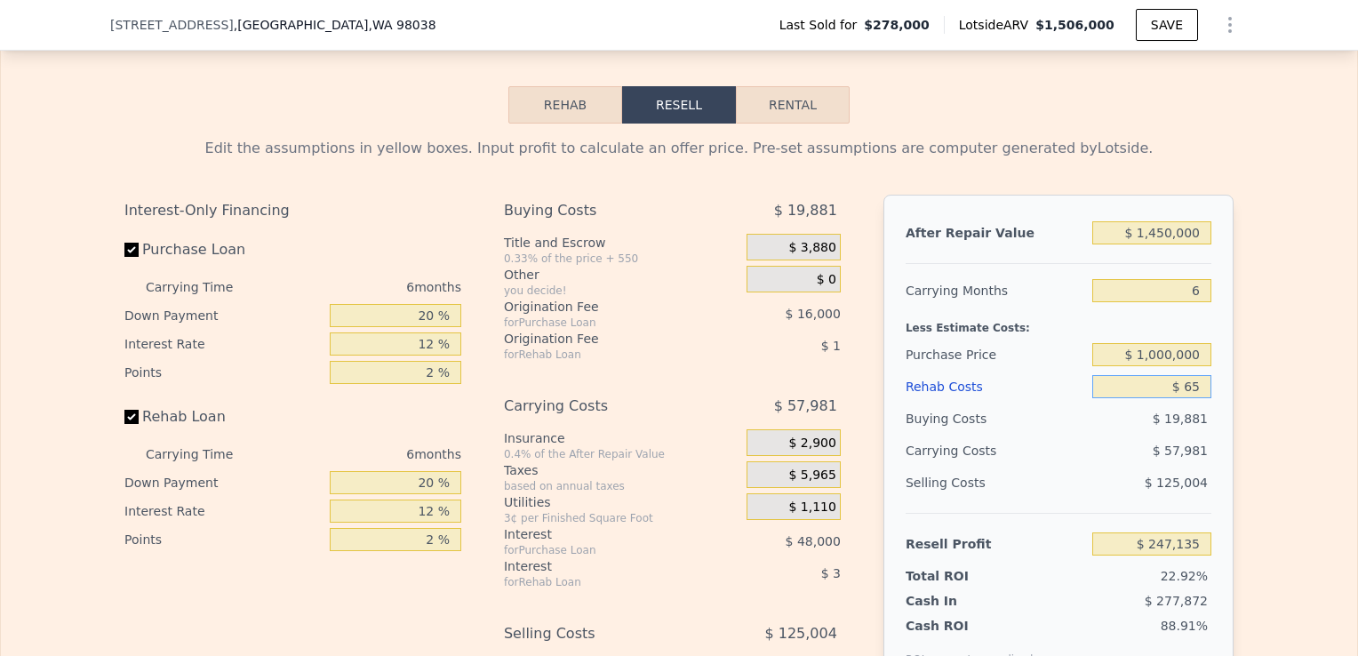
type input "$ 247,069"
type input "$ 6,500"
type input "$ 240,225"
type input "$ 65,000"
type input "$ 177,981"
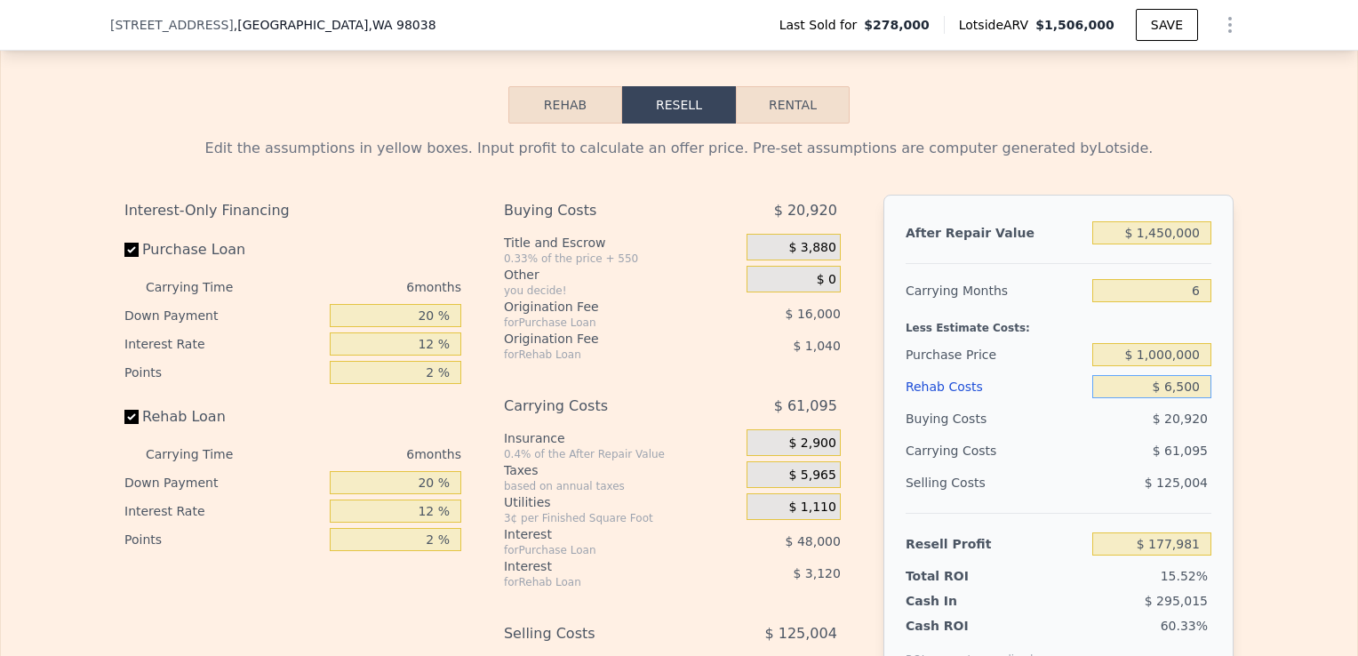
type input "$ 6,500"
type input "$ 240,225"
type input "$ 650"
type input "$ 246,451"
type input "$ 65"
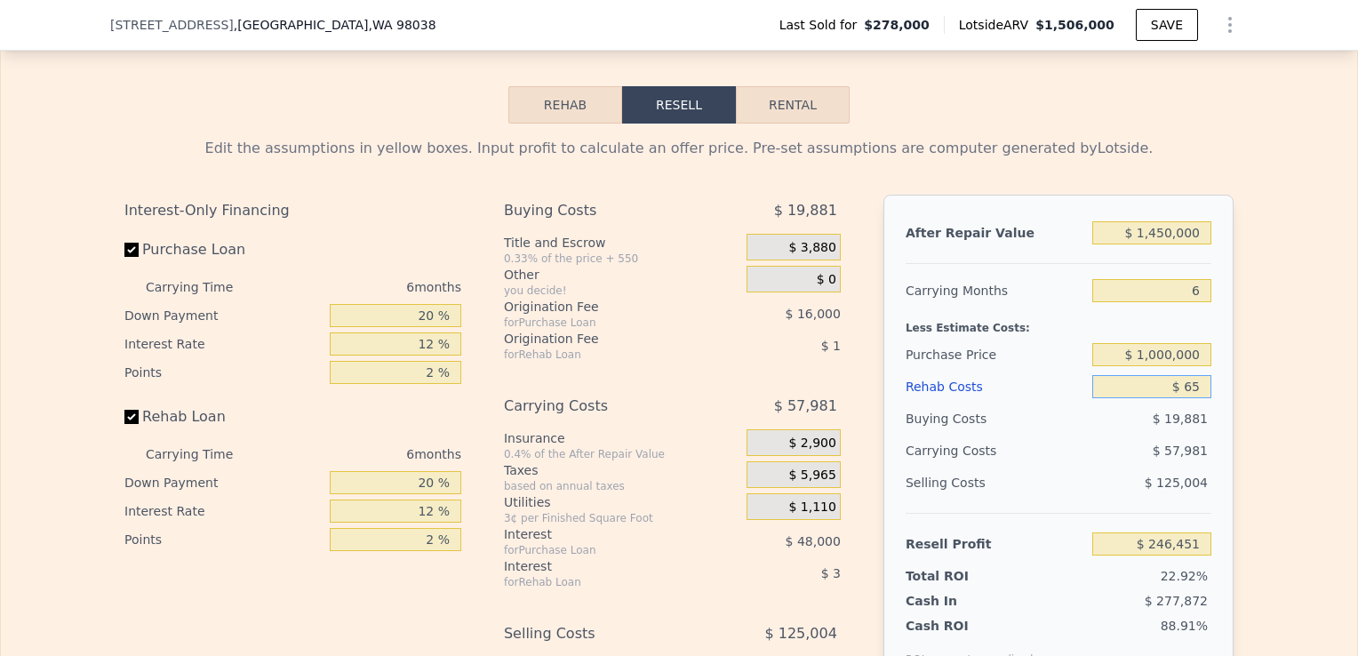
type input "$ 247,069"
type input "$ 6"
type input "$ 247,135"
type input "$ 7"
type input "$ 247,134"
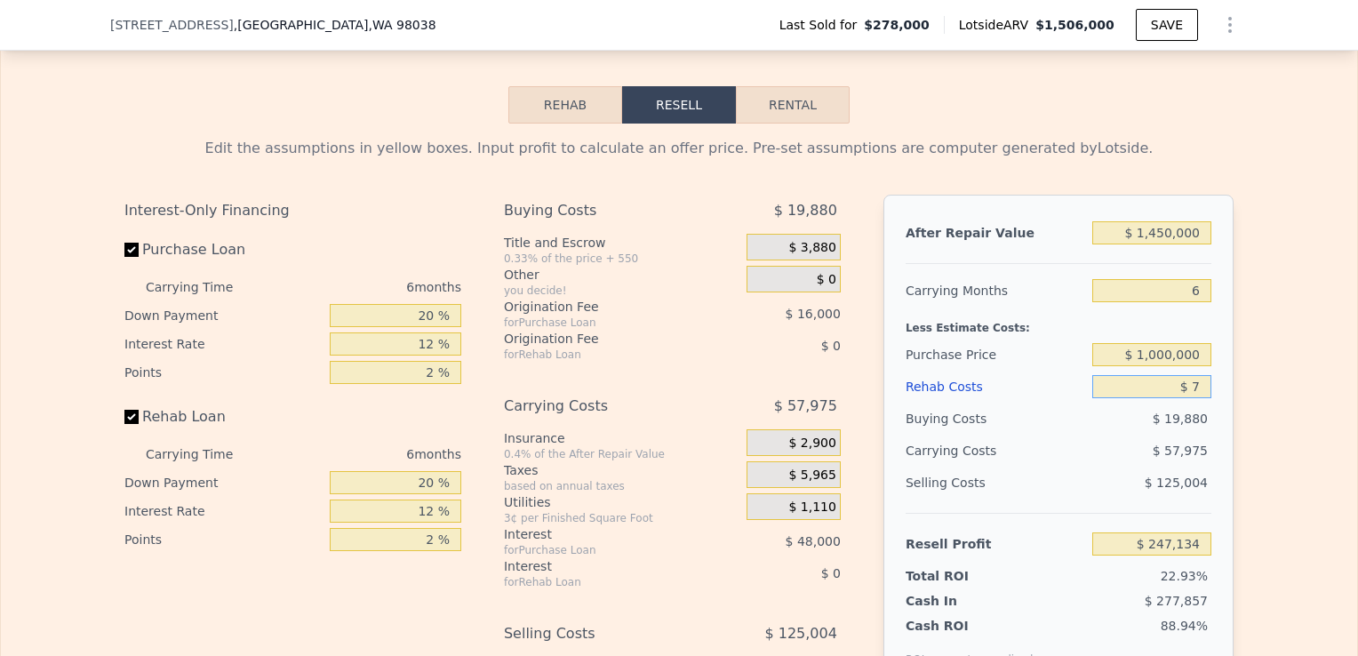
type input "$ 70"
type input "$ 247,064"
type input "$ 7,000"
type input "$ 239,693"
type input "$ 70,000"
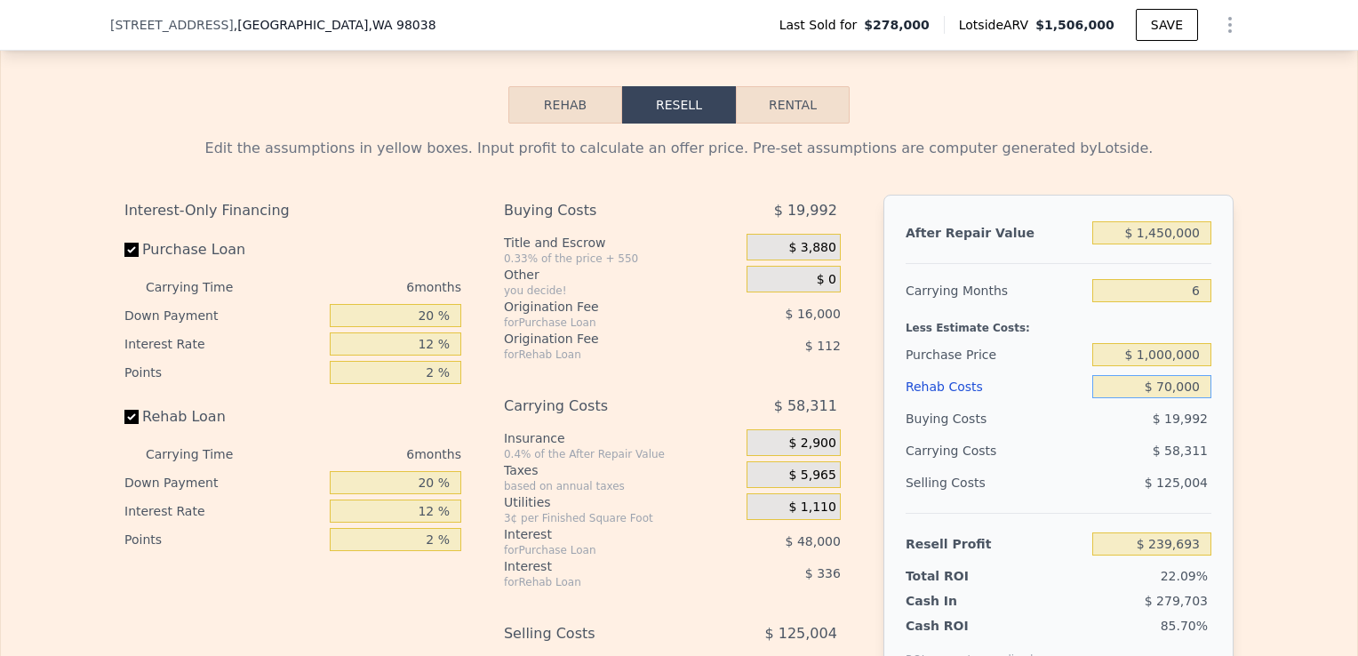
type input "$ 172,661"
type input "$ 70,000"
click at [1241, 472] on div "Edit the assumptions in yellow boxes. Input profit to calculate an offer price.…" at bounding box center [679, 454] width 1356 height 661
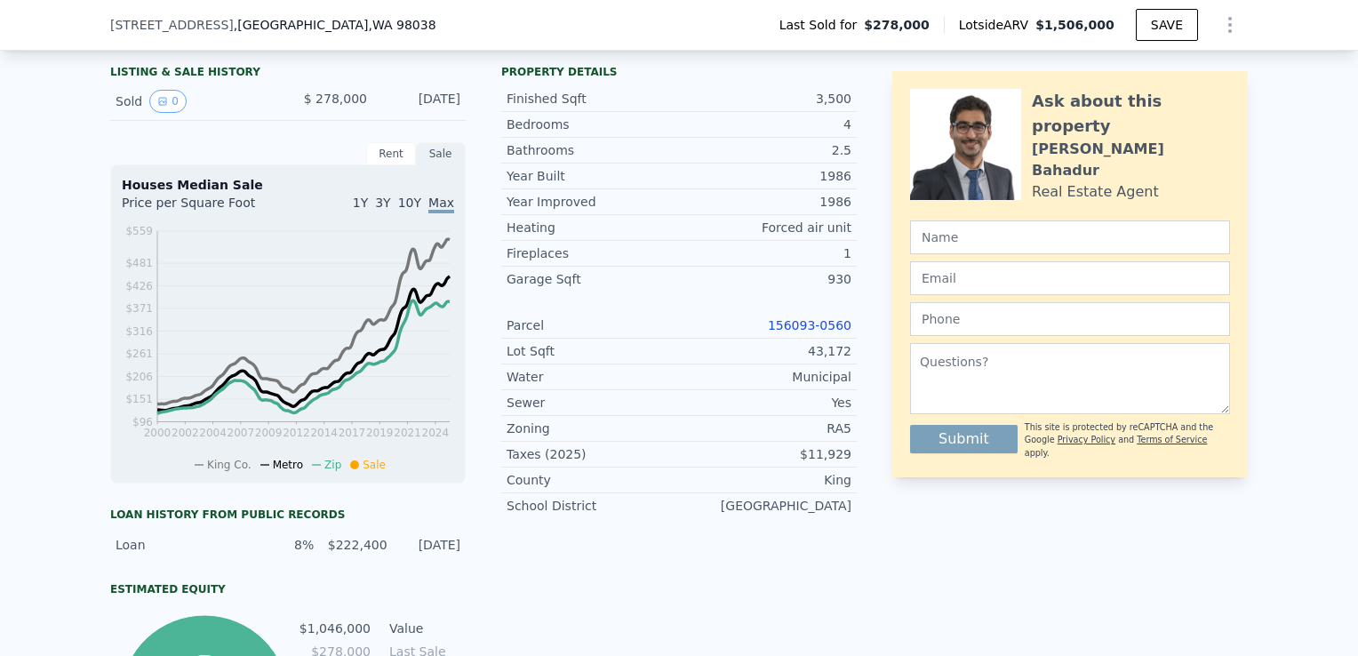
scroll to position [413, 0]
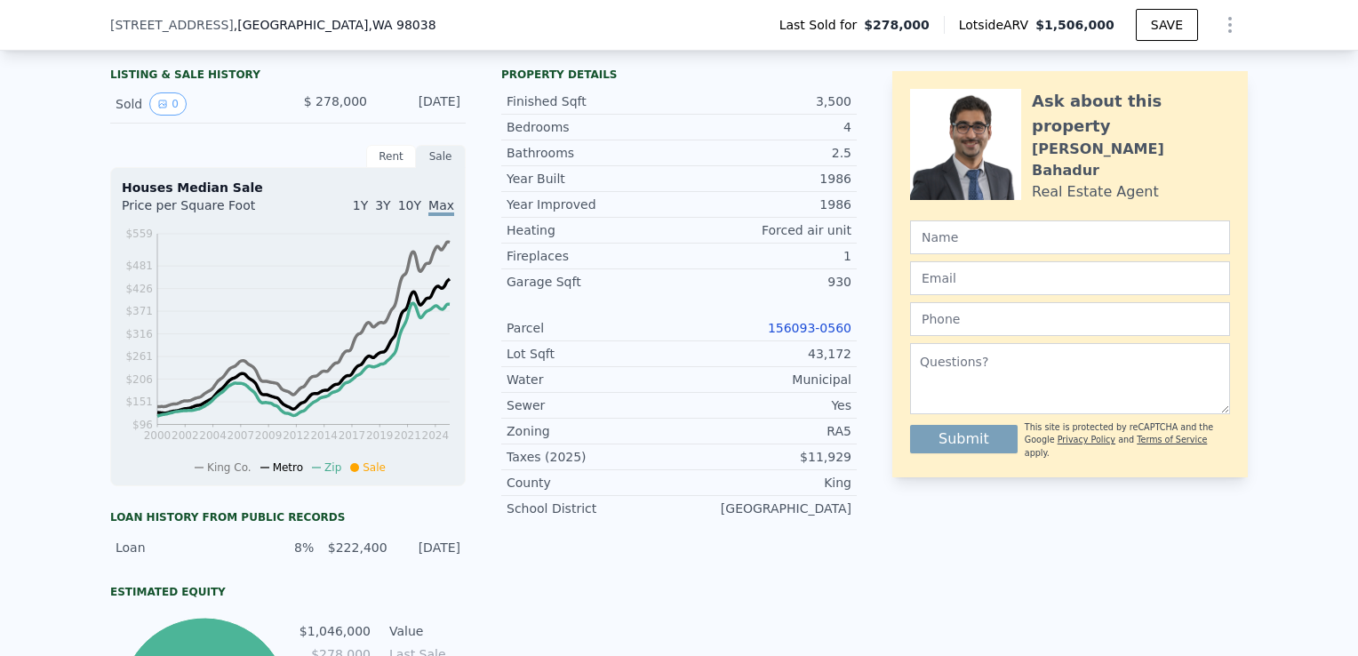
click at [817, 335] on link "156093-0560" at bounding box center [810, 328] width 84 height 14
type input "$ 1,506,000"
type input "8"
type input "$ 0"
type input "$ 1,061,025"
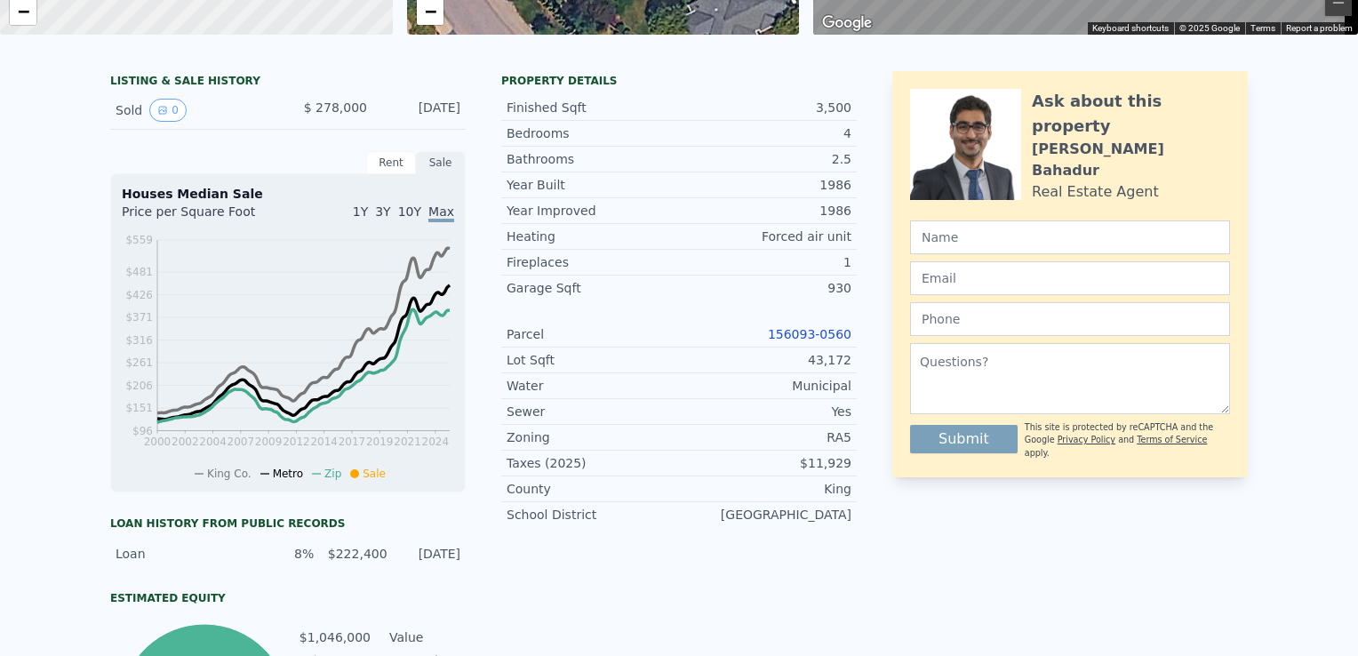
scroll to position [0, 0]
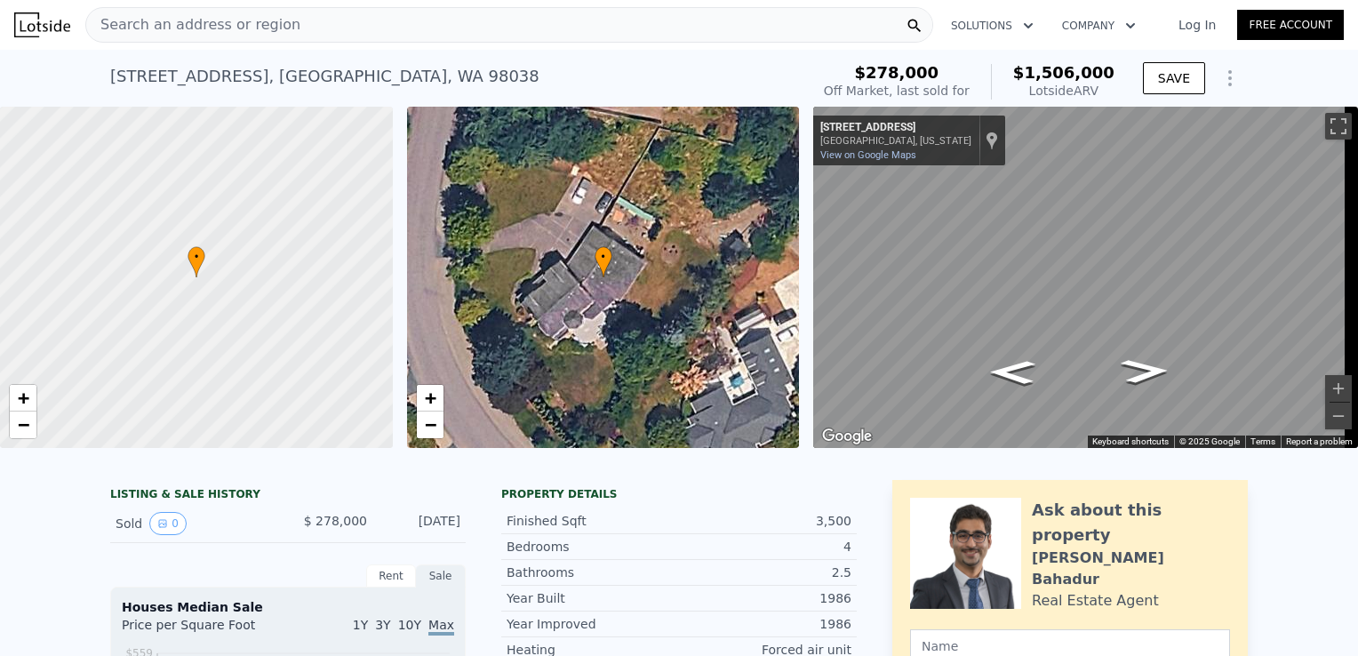
click at [324, 20] on div "Search an address or region" at bounding box center [509, 25] width 848 height 36
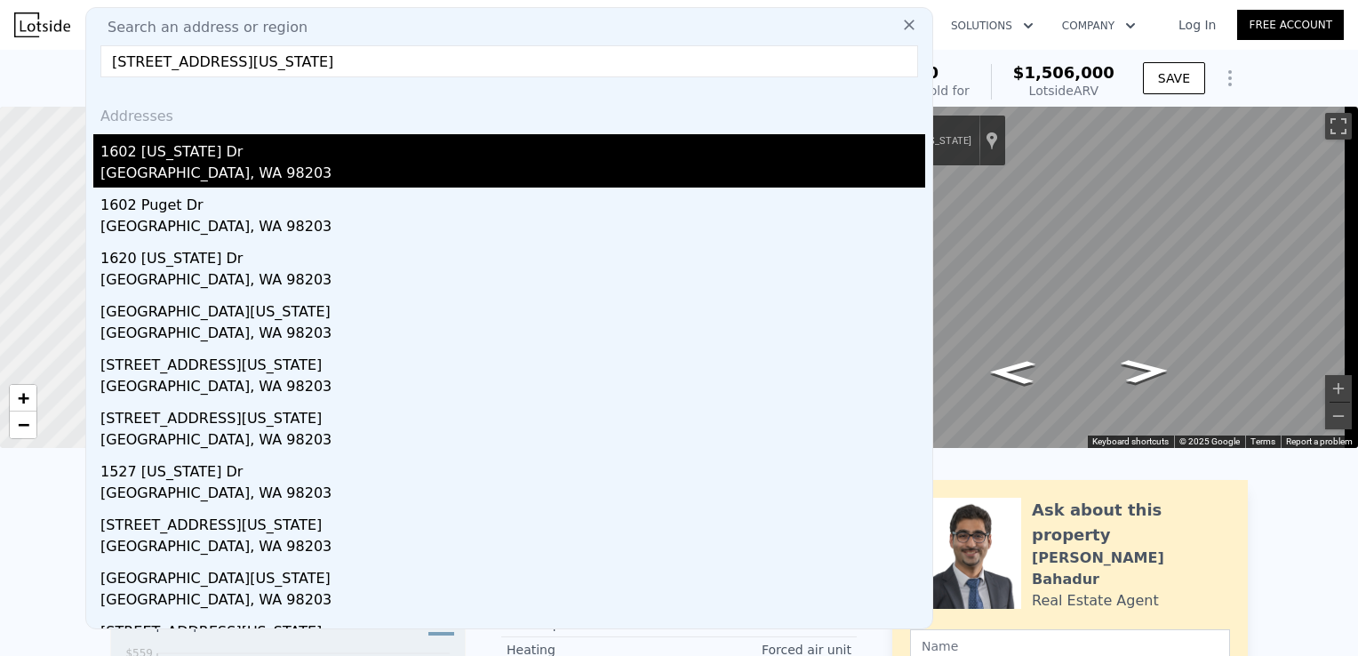
type input "[STREET_ADDRESS][US_STATE]"
click at [271, 151] on div "1602 [US_STATE] Dr" at bounding box center [512, 148] width 825 height 28
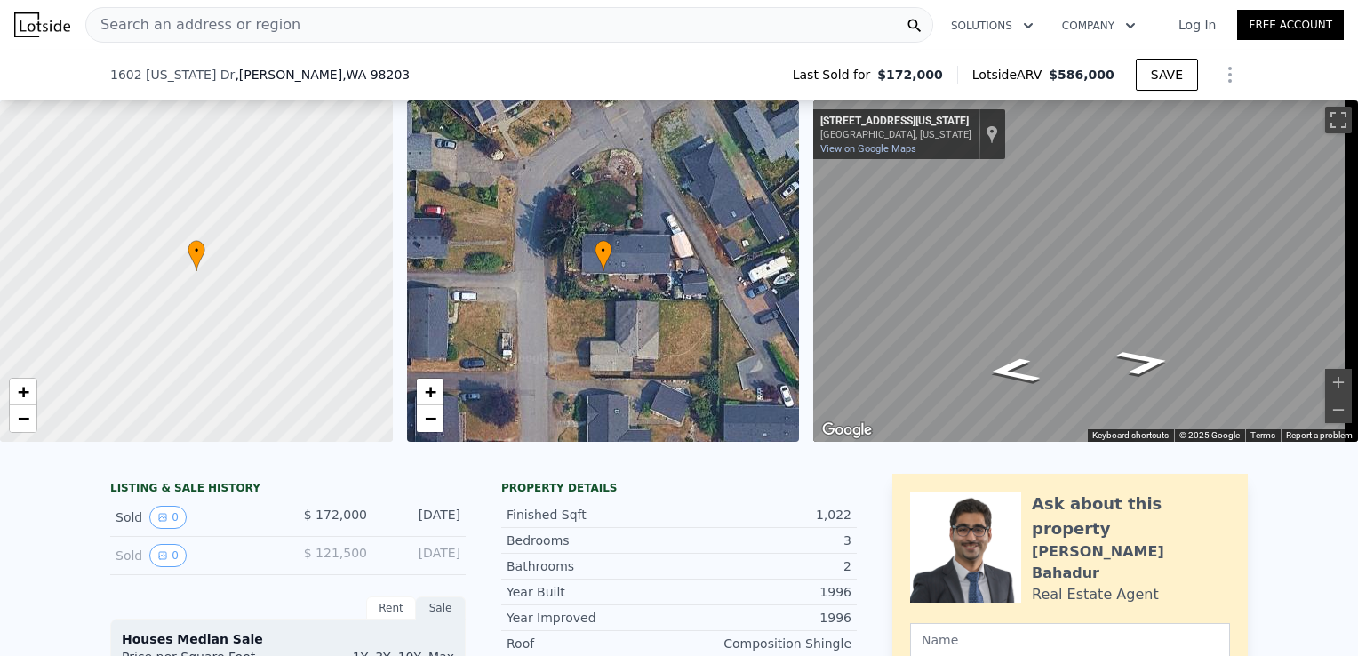
scroll to position [448, 0]
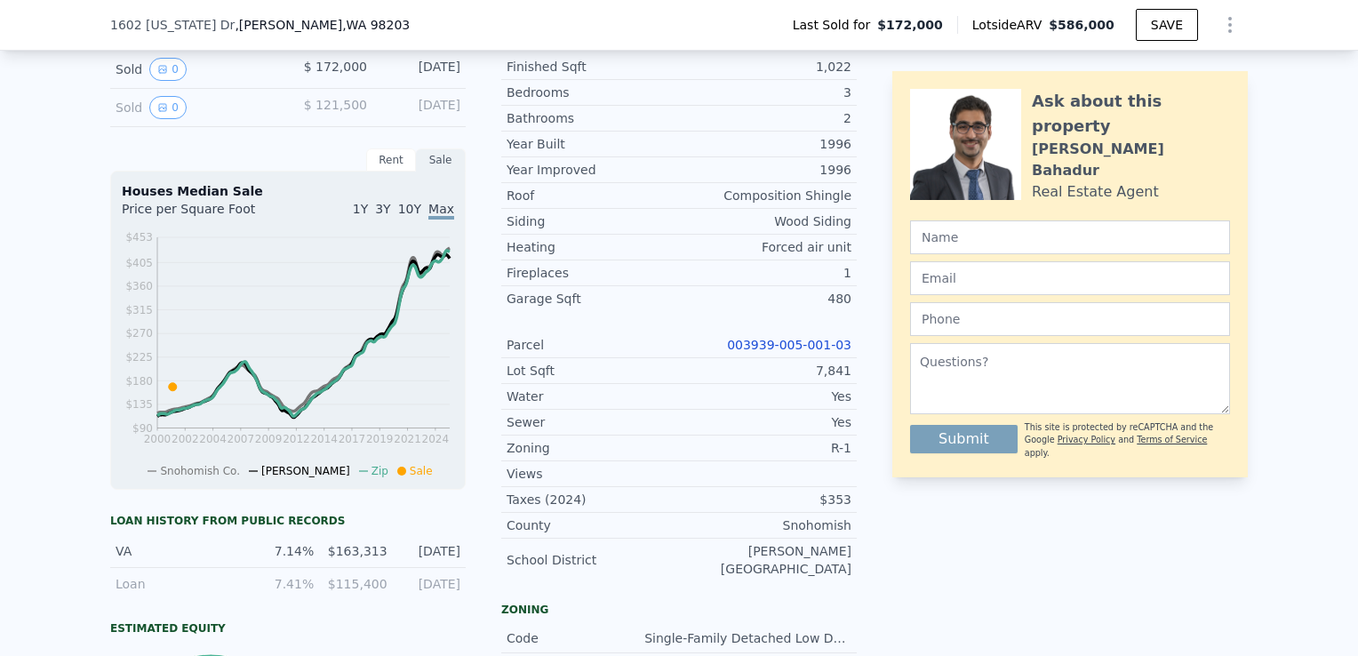
click at [765, 352] on link "003939-005-001-03" at bounding box center [789, 345] width 124 height 14
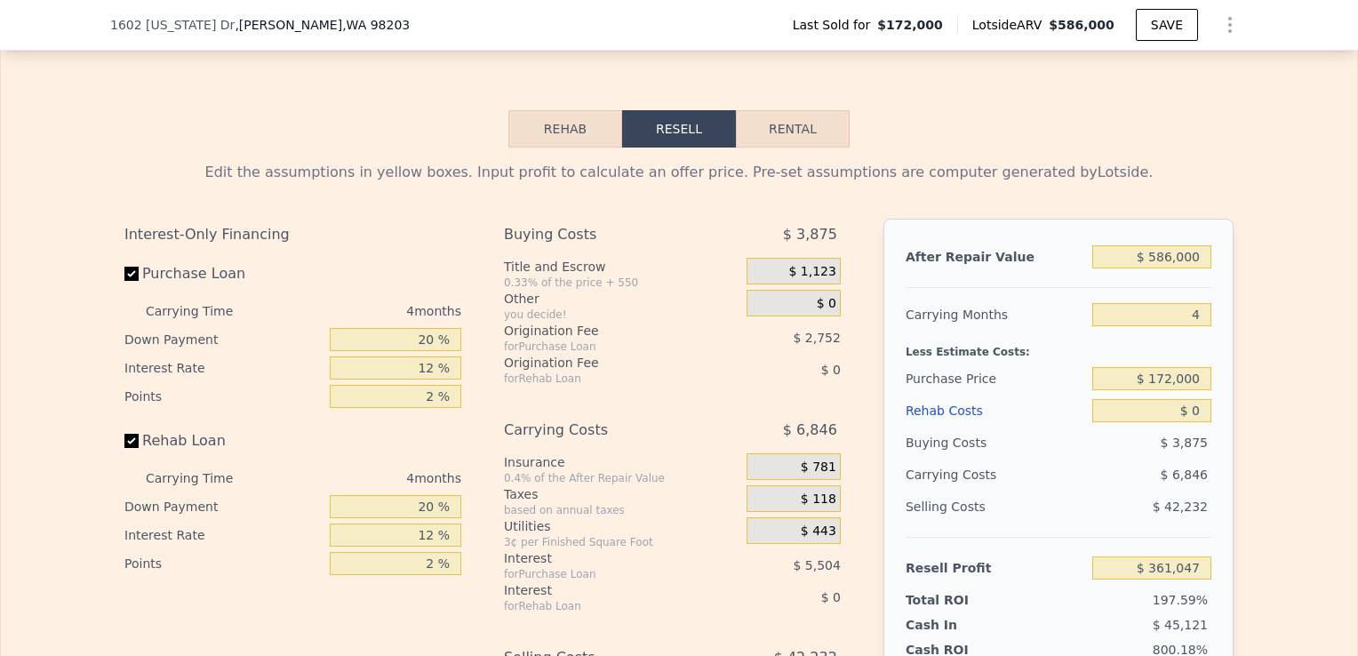
scroll to position [2538, 0]
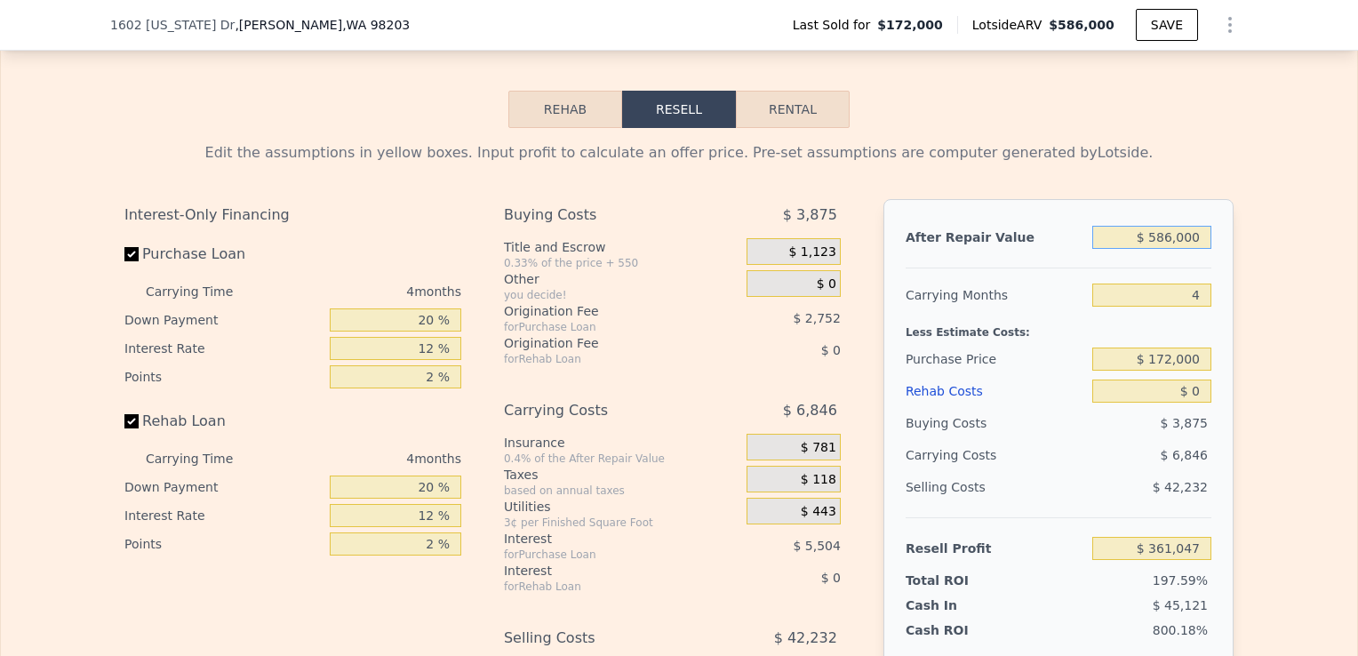
drag, startPoint x: 1203, startPoint y: 258, endPoint x: 1075, endPoint y: 268, distance: 128.4
click at [1075, 253] on div "After Repair Value $ 586,000" at bounding box center [1059, 237] width 306 height 32
type input "$ 6"
type input "-$ 182,484"
type input "$ 60"
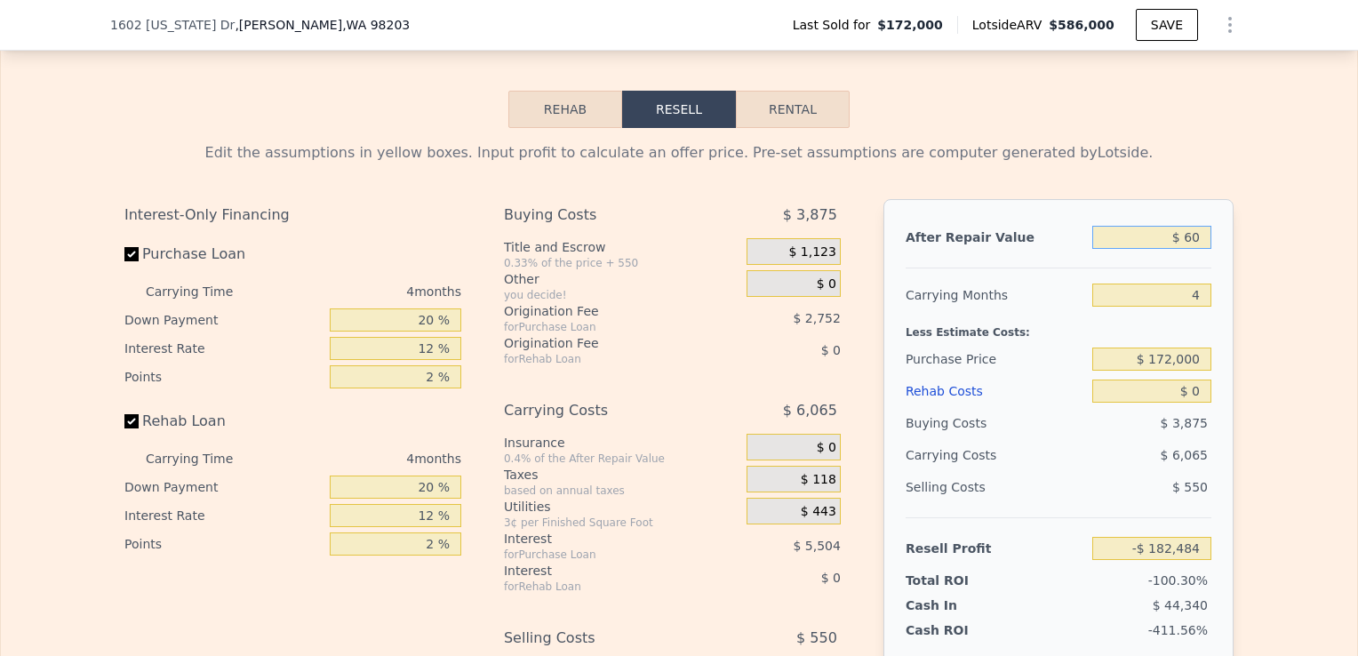
type input "-$ 182,435"
type input "$ 60,000"
type input "-$ 126,838"
type input "$ 600,000"
type input "$ 374,032"
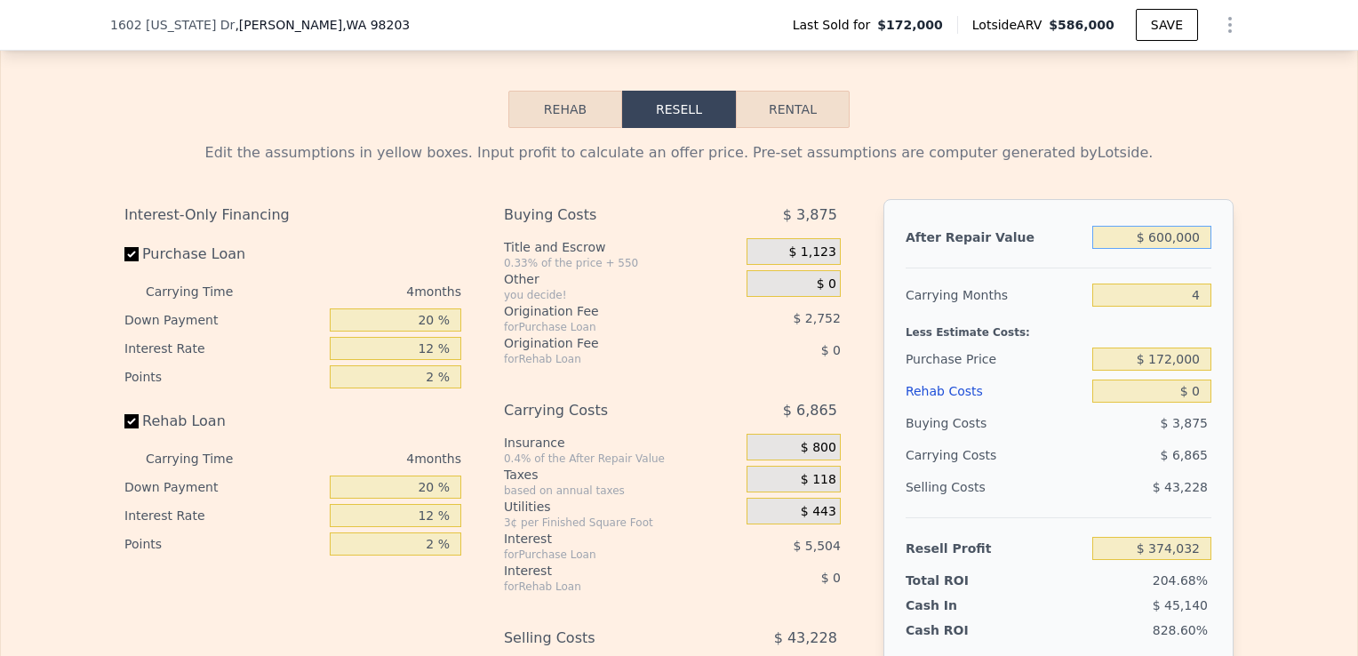
type input "$ 600,000"
click at [1195, 307] on input "4" at bounding box center [1151, 295] width 119 height 23
type input "3"
type input "$ 375,749"
type input "3"
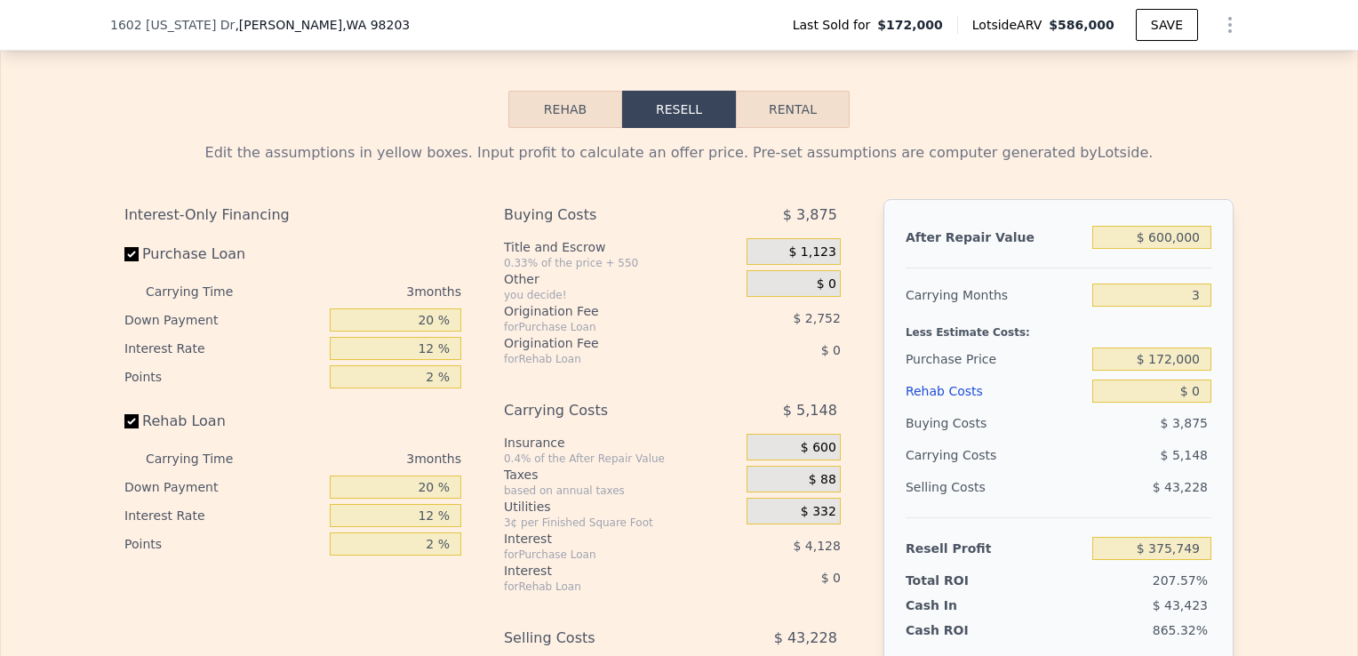
click at [1191, 375] on div "$ 172,000" at bounding box center [1151, 359] width 119 height 32
click at [1191, 371] on input "$ 172,000" at bounding box center [1151, 359] width 119 height 23
drag, startPoint x: 1195, startPoint y: 383, endPoint x: 1089, endPoint y: 392, distance: 107.0
click at [1092, 371] on input "$ 172,000" at bounding box center [1151, 359] width 119 height 23
click at [1163, 371] on input "$ 400,000" at bounding box center [1151, 359] width 119 height 23
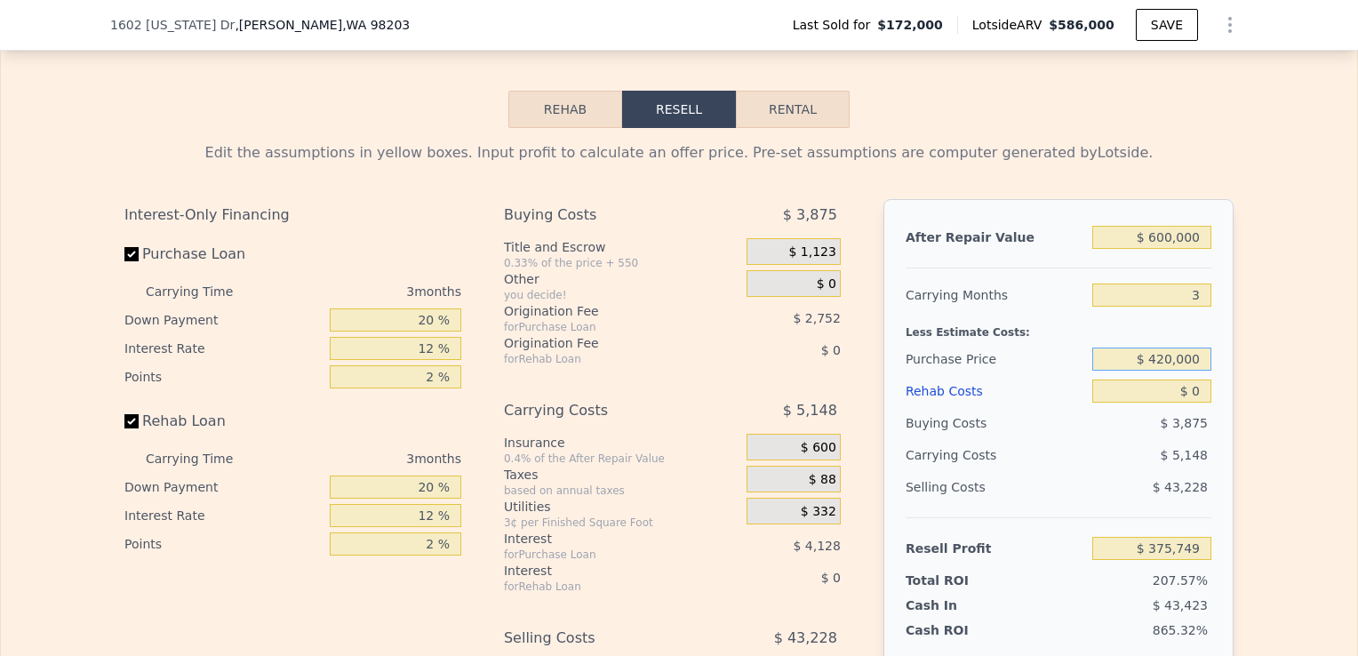
type input "$ 420,000"
click at [1196, 403] on input "$ 0" at bounding box center [1151, 391] width 119 height 23
type input "$ 117,003"
type input "$ 4"
type input "$ 116,999"
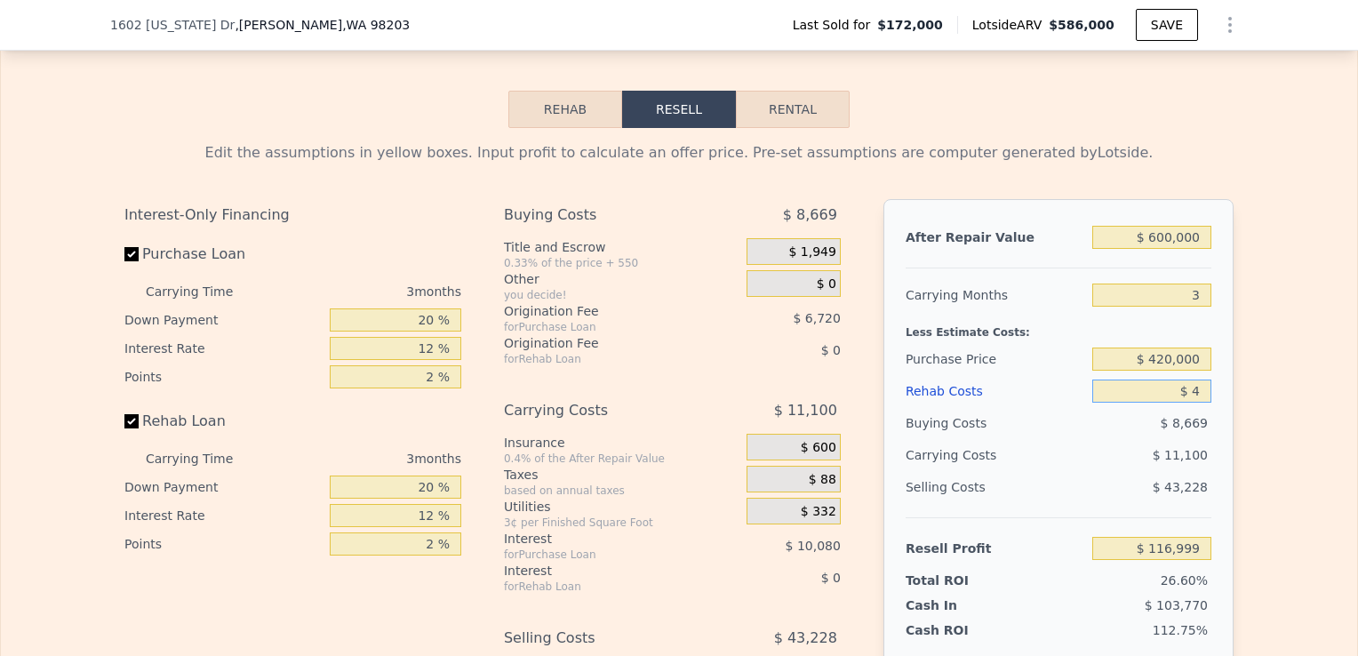
type input "$ 40"
type input "$ 116,962"
type input "$ 400"
type input "$ 116,588"
type input "$ 4,000"
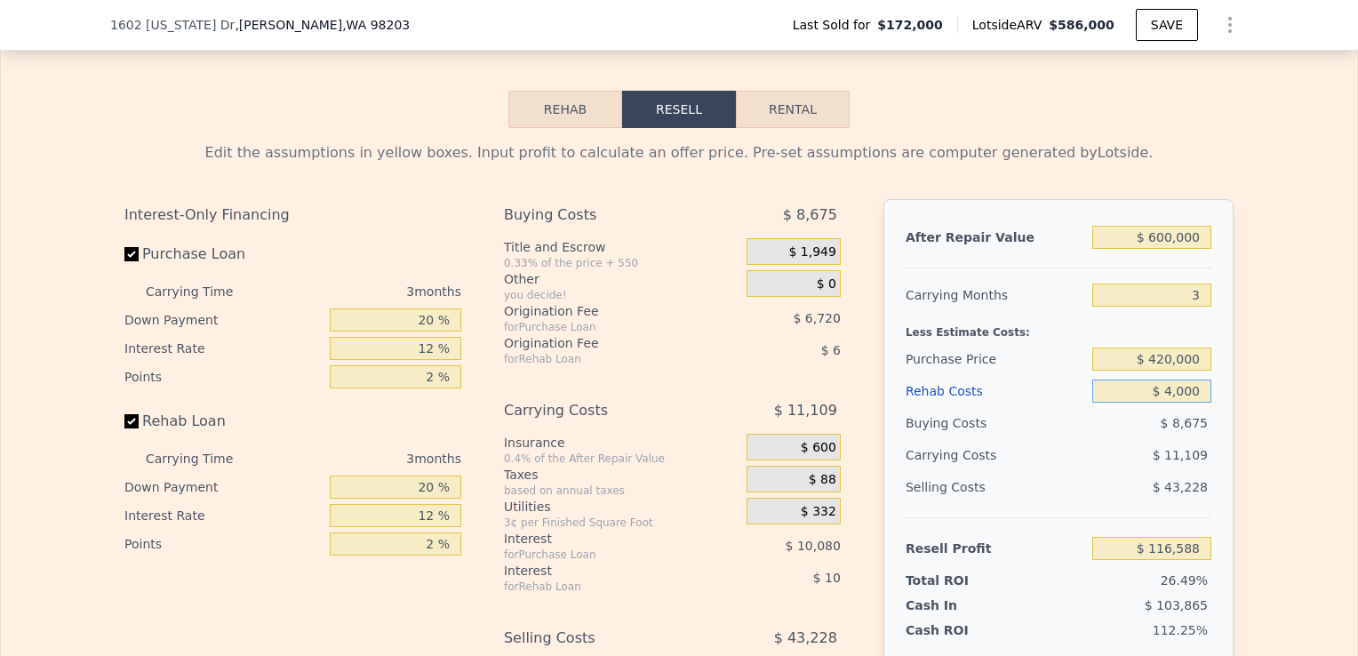
type input "$ 112,843"
type input "$ 40,000"
type input "$ 75,403"
type input "$ 40,000"
click at [1255, 476] on div "Edit the assumptions in yellow boxes. Input profit to calculate an offer price.…" at bounding box center [679, 458] width 1356 height 661
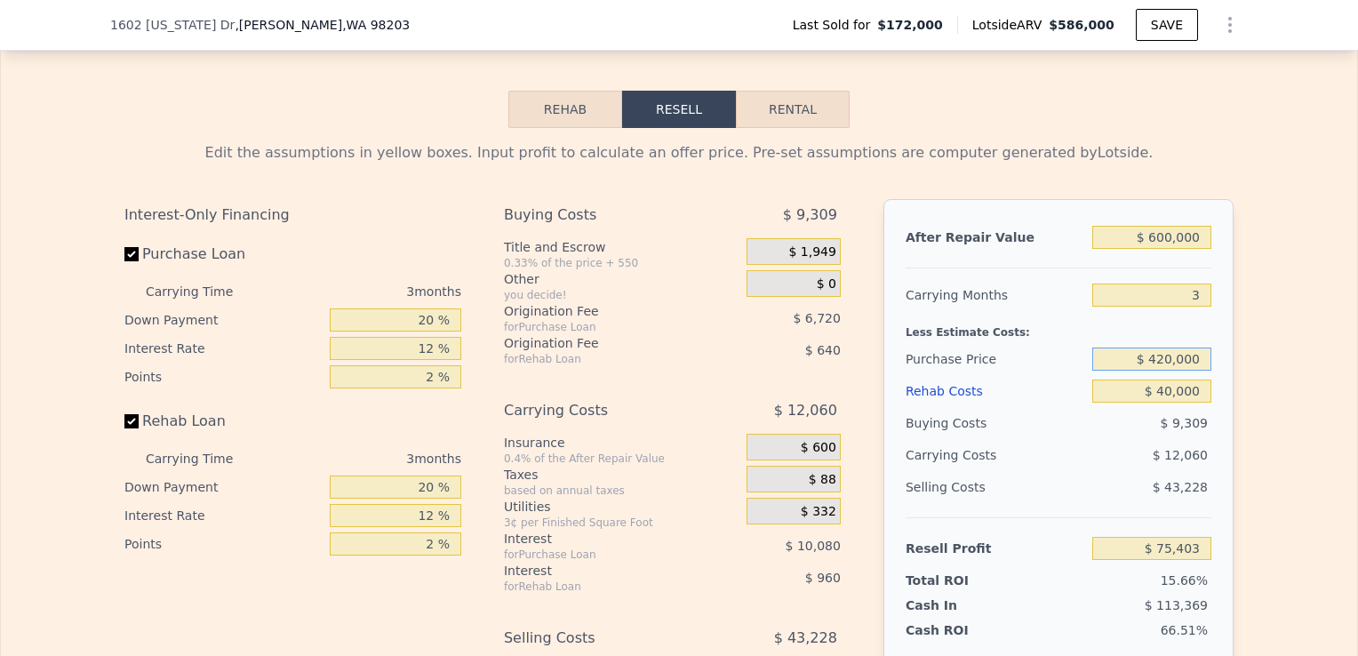
click at [1164, 371] on input "$ 420,000" at bounding box center [1151, 359] width 119 height 23
click at [1165, 371] on input "$ 430,000" at bounding box center [1151, 359] width 119 height 23
click at [1157, 371] on input "$ 430,000" at bounding box center [1151, 359] width 119 height 23
type input "$ 430,000"
click at [1147, 343] on div "Less Estimate Costs:" at bounding box center [1059, 327] width 306 height 32
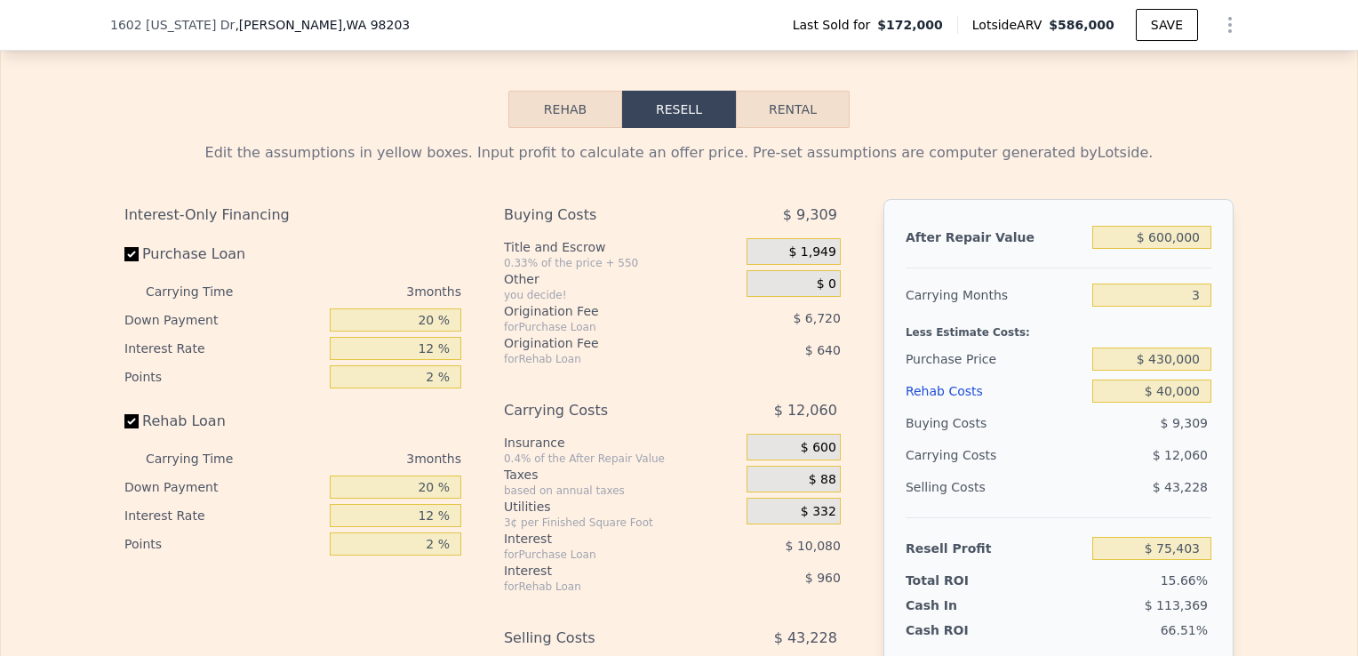
type input "$ 64,970"
click at [128, 428] on input "Rehab Loan" at bounding box center [131, 421] width 14 height 14
checkbox input "false"
type input "$ 66,570"
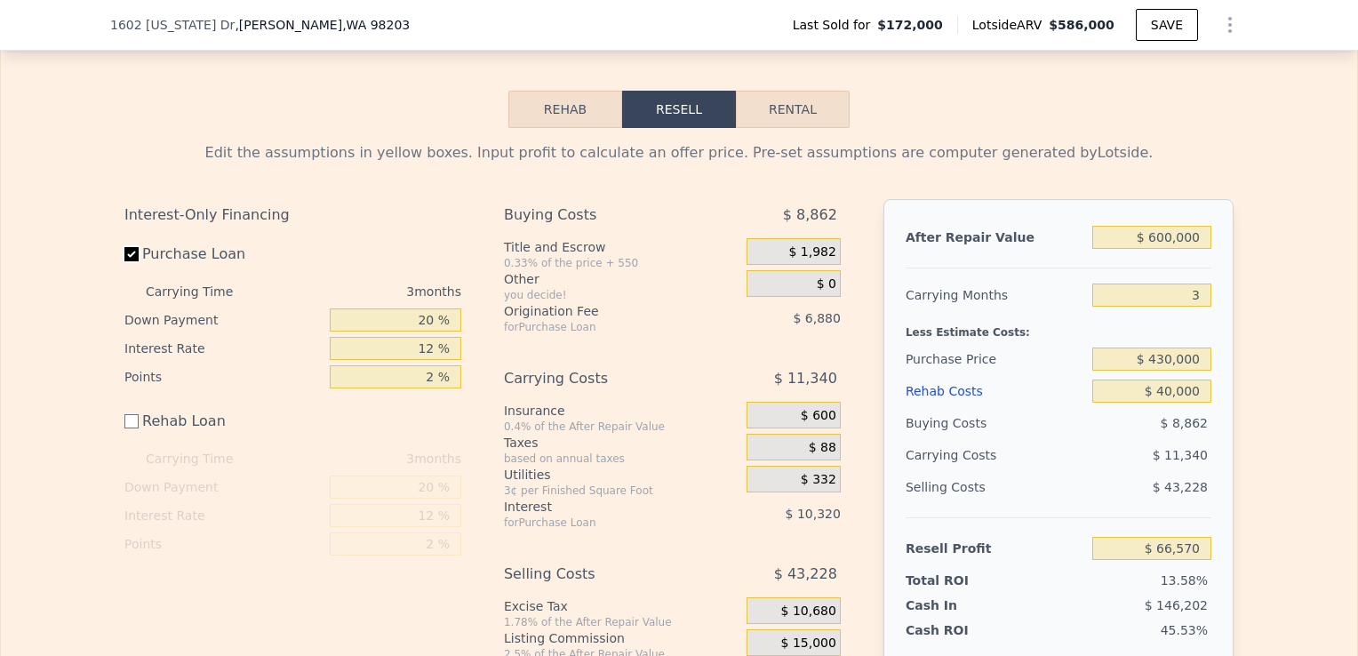
click at [128, 261] on input "Purchase Loan" at bounding box center [131, 254] width 14 height 14
checkbox input "false"
type input "$ 83,770"
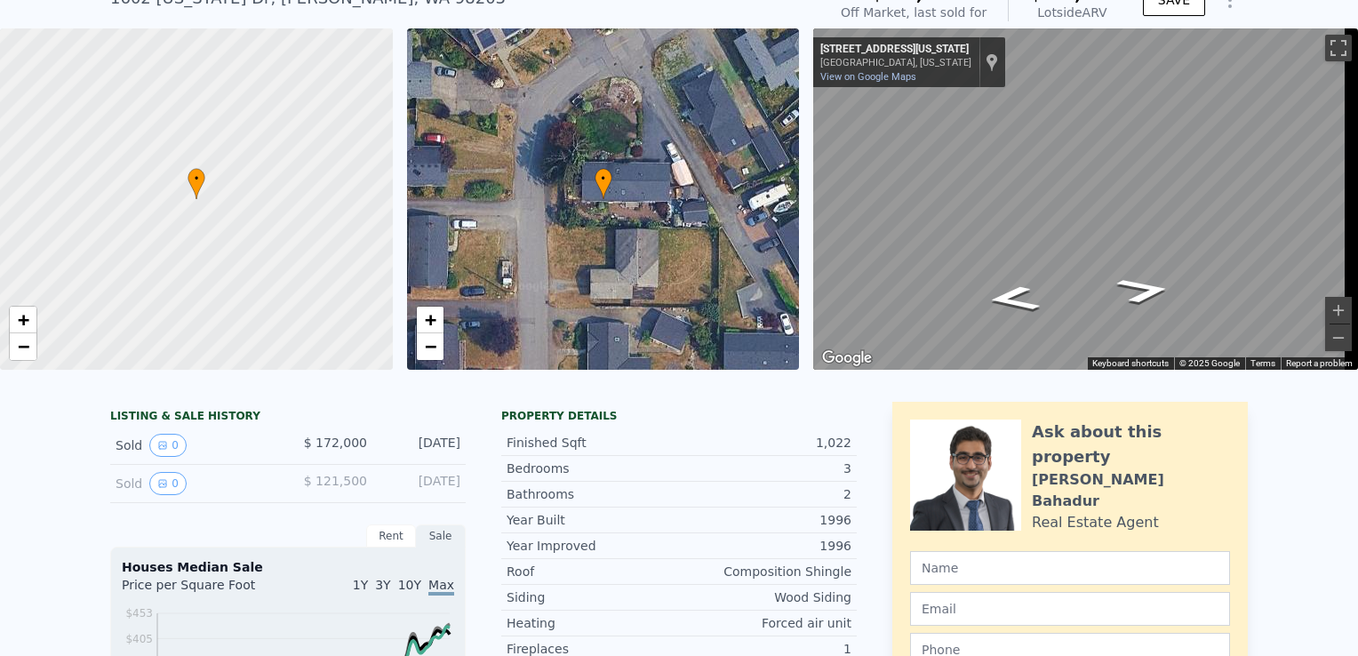
scroll to position [0, 0]
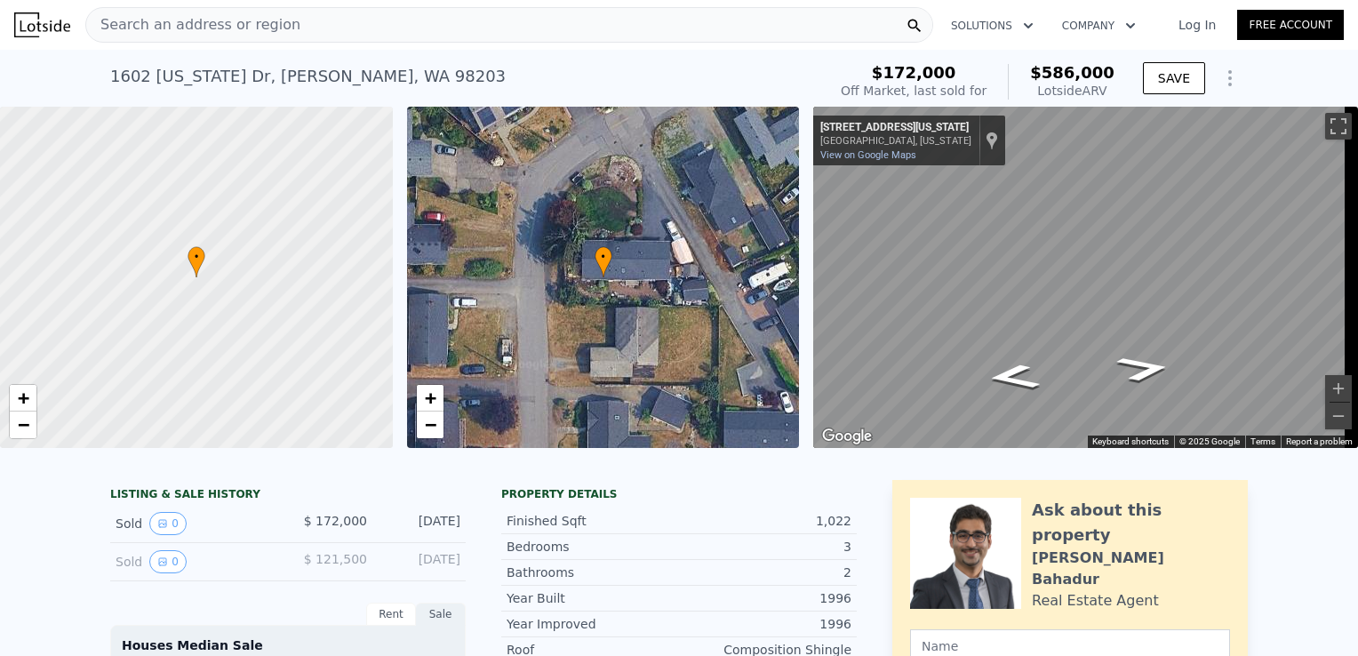
click at [325, 20] on div "Search an address or region" at bounding box center [509, 25] width 848 height 36
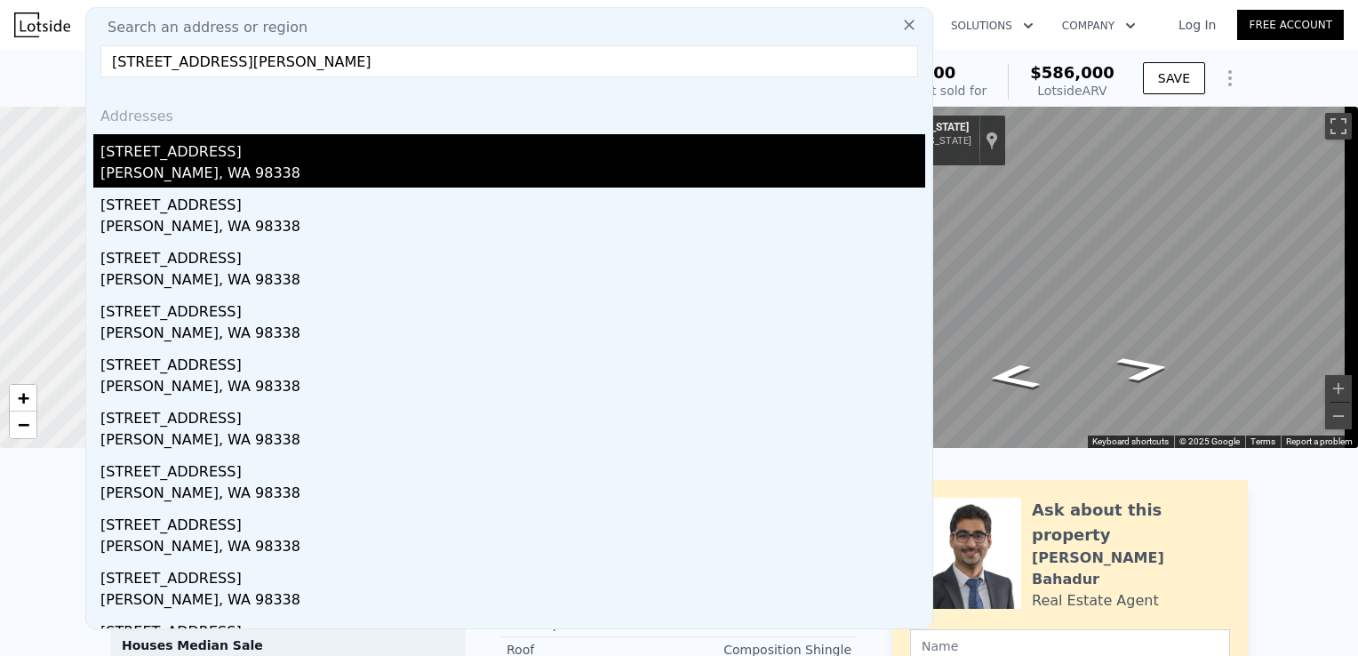
type input "[STREET_ADDRESS][PERSON_NAME]"
click at [296, 180] on div "[PERSON_NAME], WA 98338" at bounding box center [512, 175] width 825 height 25
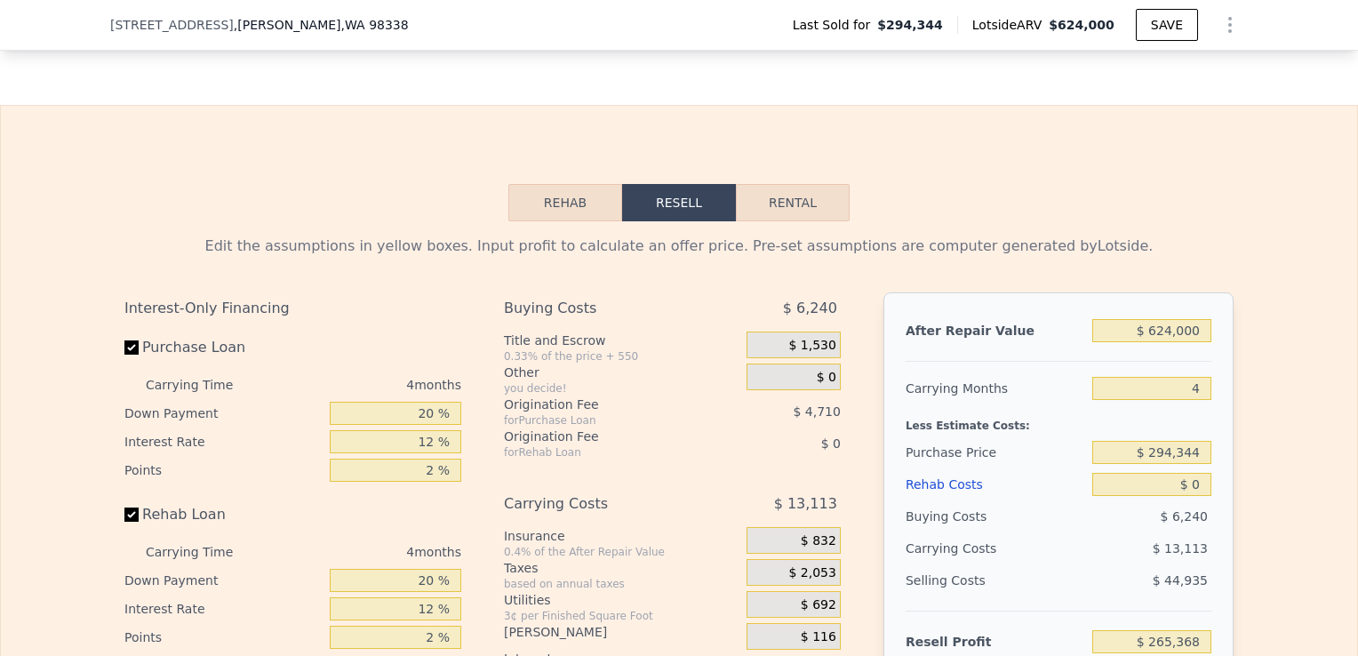
scroll to position [2244, 0]
click at [1169, 344] on input "$ 624,000" at bounding box center [1151, 332] width 119 height 23
type input "$ 62,000"
type input "-$ 255,908"
type input "$ 60,000"
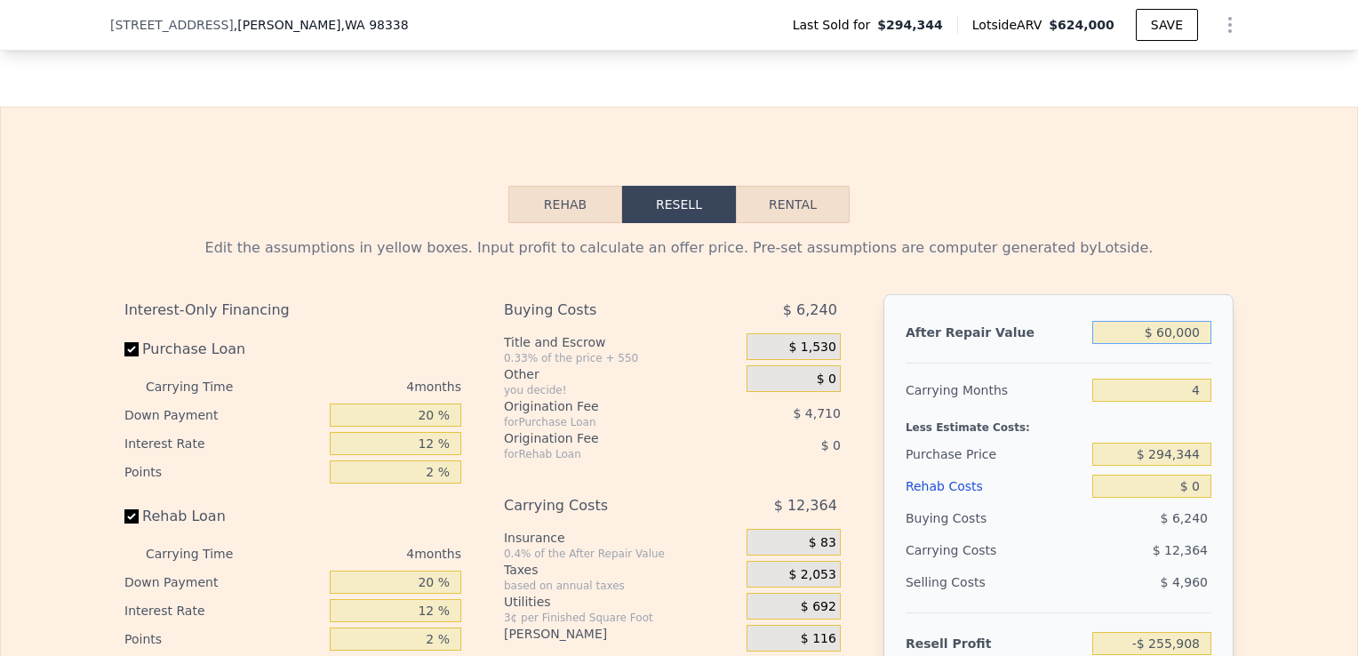
type input "-$ 257,763"
type input "$ 600,000"
type input "$ 243,107"
type input "$ 600,000"
click at [1201, 402] on input "4" at bounding box center [1151, 390] width 119 height 23
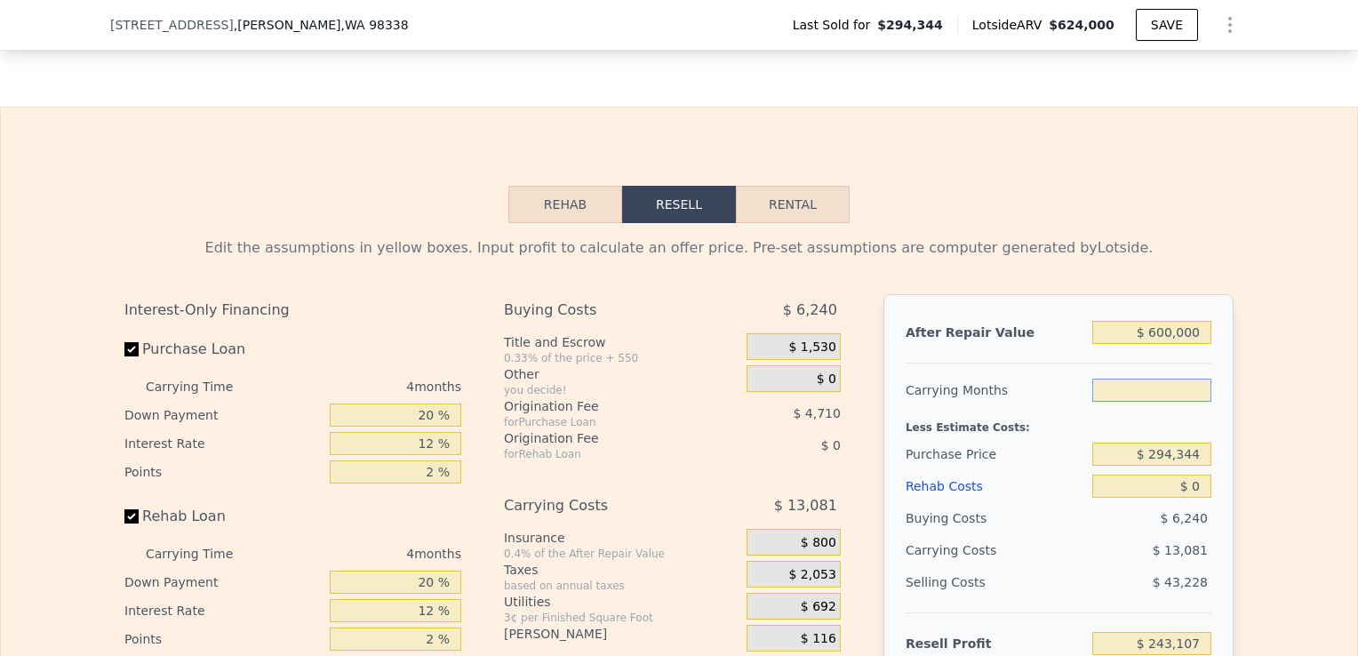
type input "3"
type input "$ 246,377"
type input "3"
click at [1196, 498] on input "$ 0" at bounding box center [1151, 486] width 119 height 23
type input "$ 2"
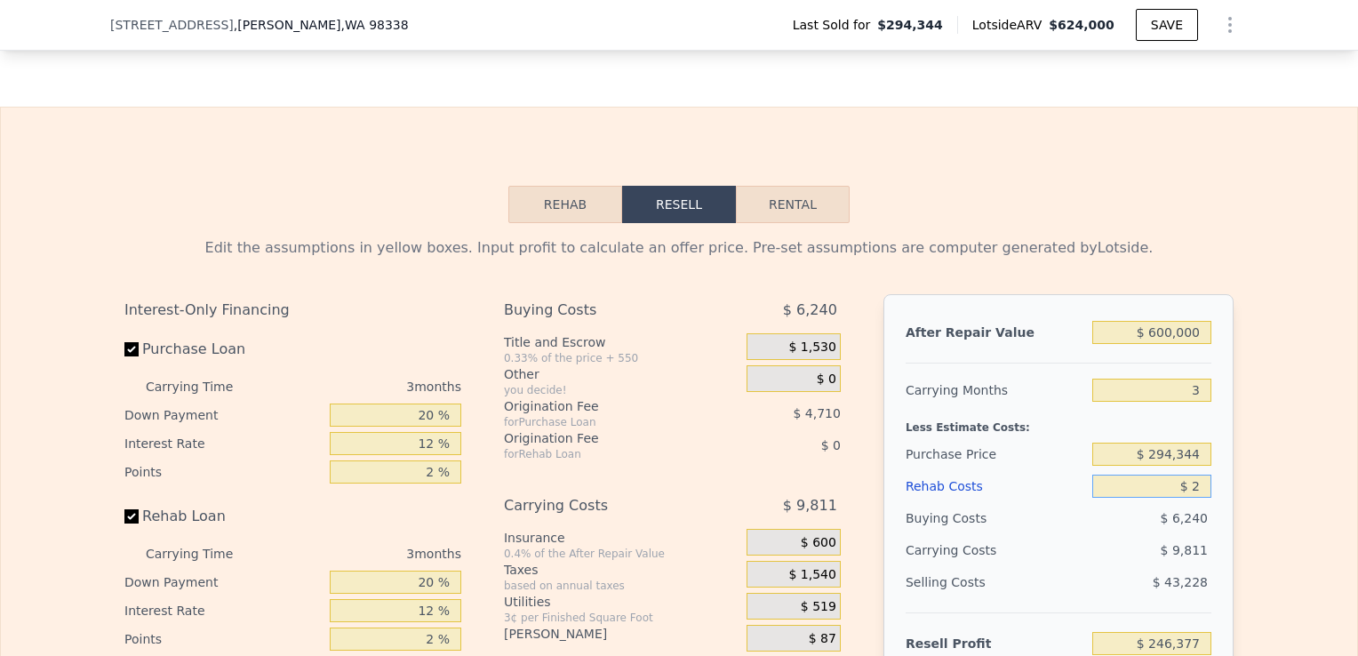
type input "$ 246,375"
type input "$ 25"
type input "$ 246,352"
type input "$ 250"
type input "$ 246,117"
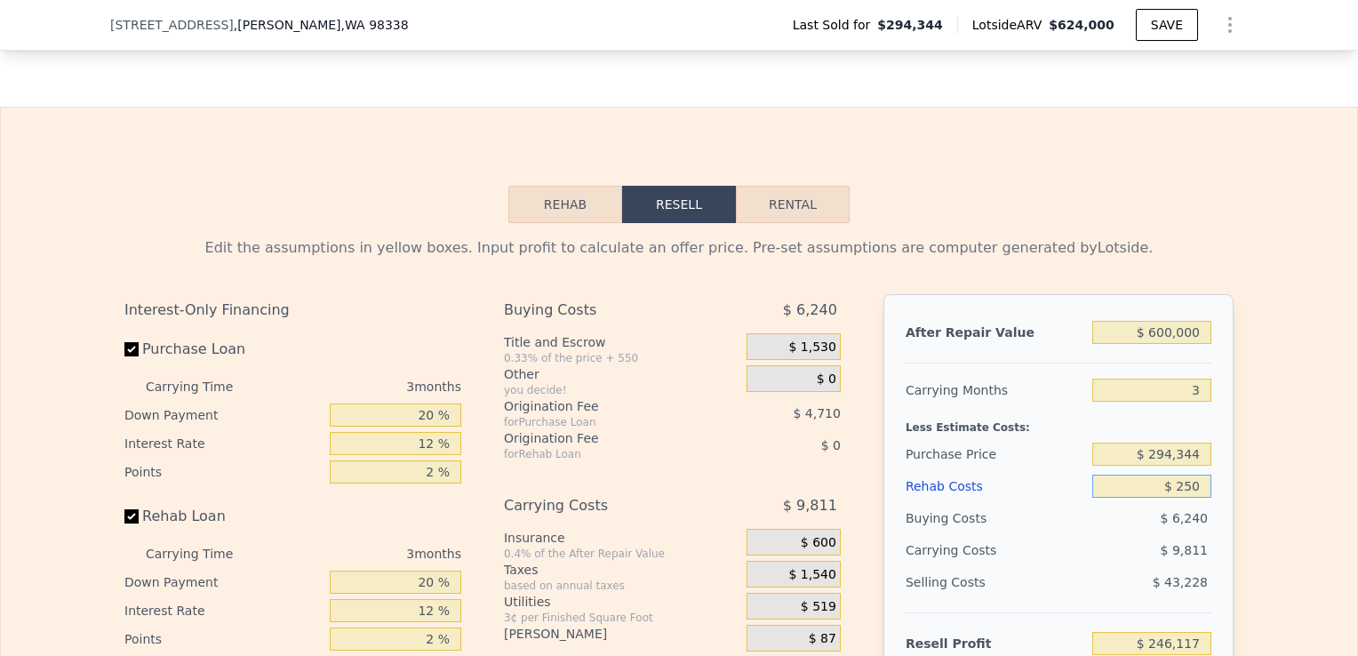
type input "$ 2,500"
type input "$ 243,777"
type input "$ 25,000"
type input "$ 220,377"
type input "$ 25,000"
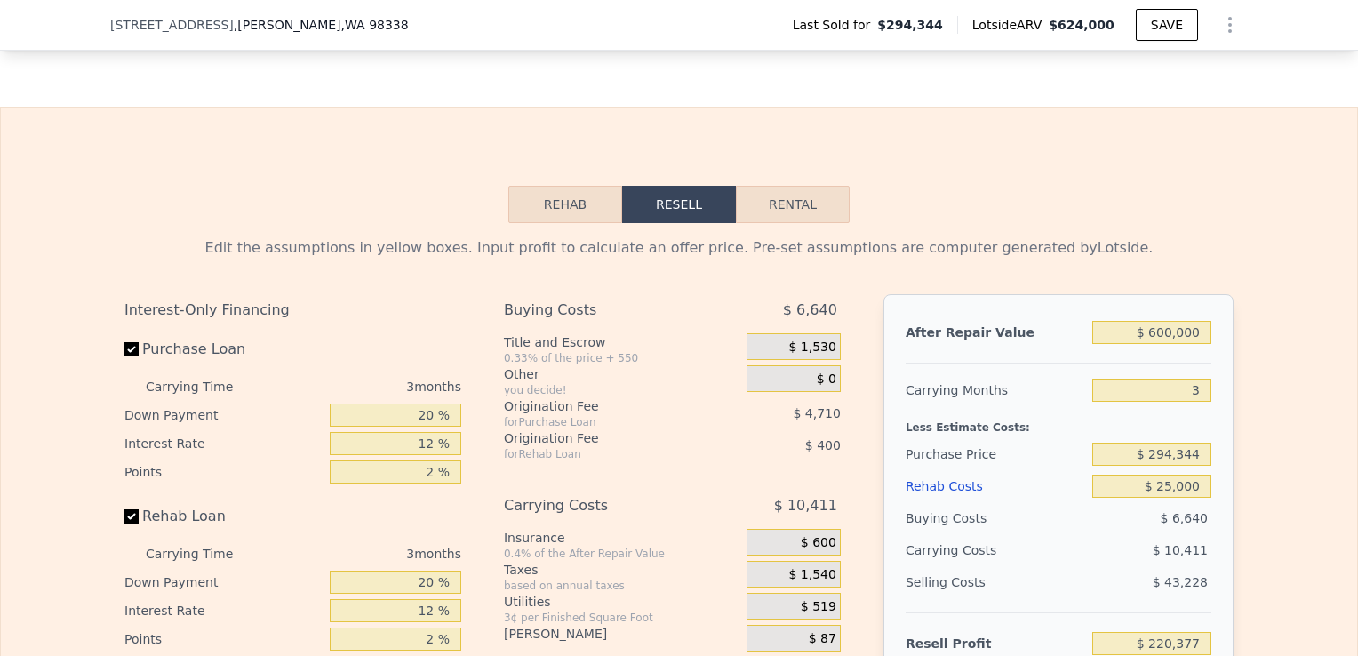
click at [1147, 470] on div "$ 294,344" at bounding box center [1151, 454] width 119 height 32
click at [1172, 466] on input "$ 294,344" at bounding box center [1151, 454] width 119 height 23
click at [1163, 466] on input "$ 294,344" at bounding box center [1151, 454] width 119 height 23
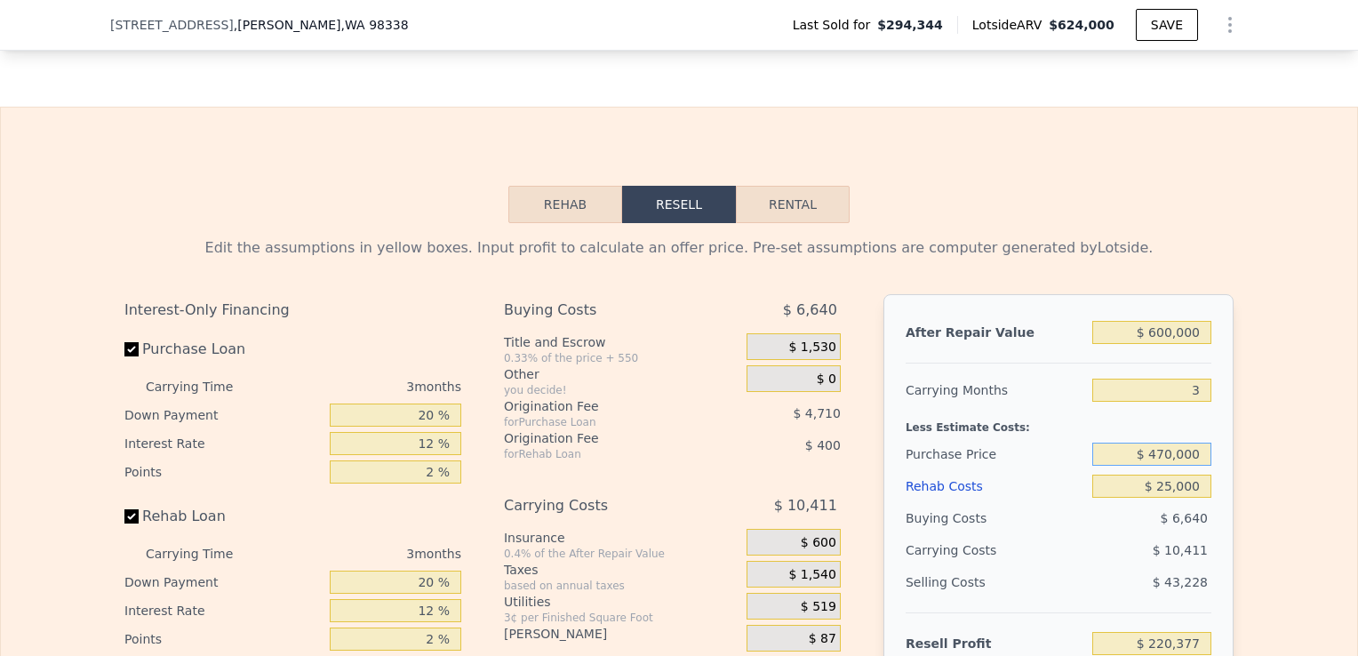
type input "$ 470,000"
click at [1258, 486] on div "Edit the assumptions in yellow boxes. Input profit to calculate an offer price.…" at bounding box center [679, 567] width 1356 height 688
type input "$ 37,111"
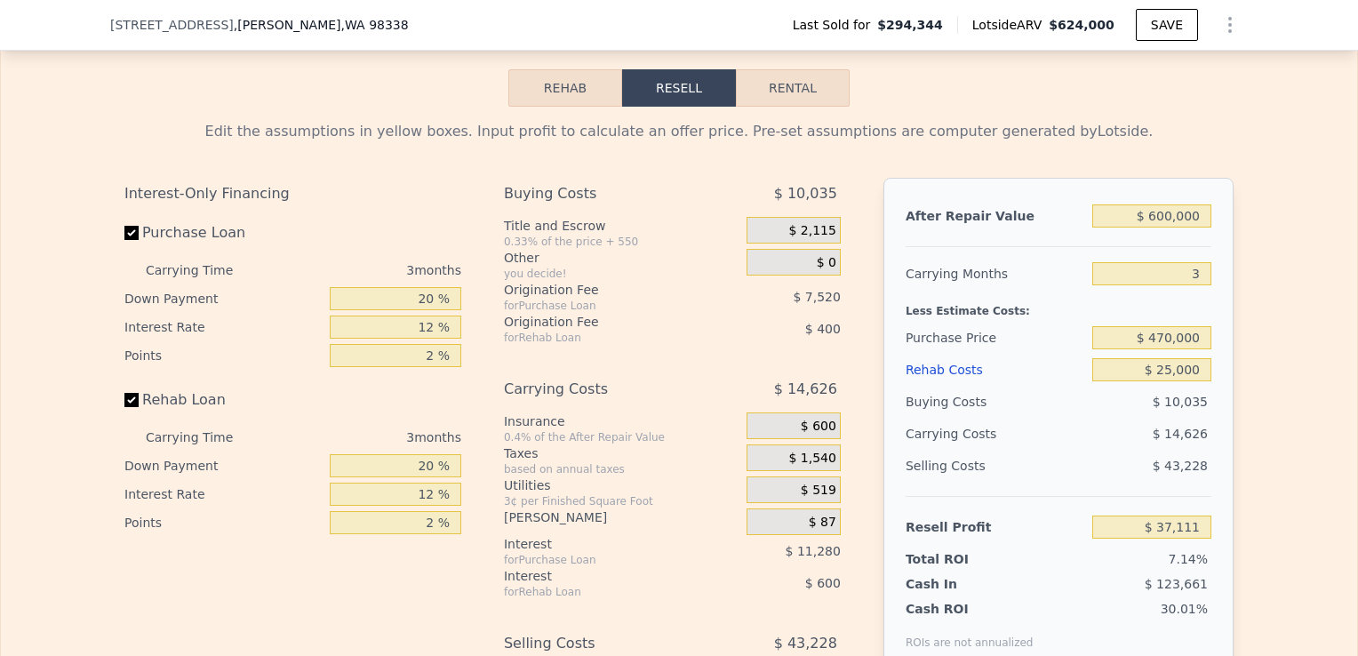
scroll to position [2362, 0]
click at [124, 406] on input "Rehab Loan" at bounding box center [131, 399] width 14 height 14
checkbox input "false"
type input "$ 38,111"
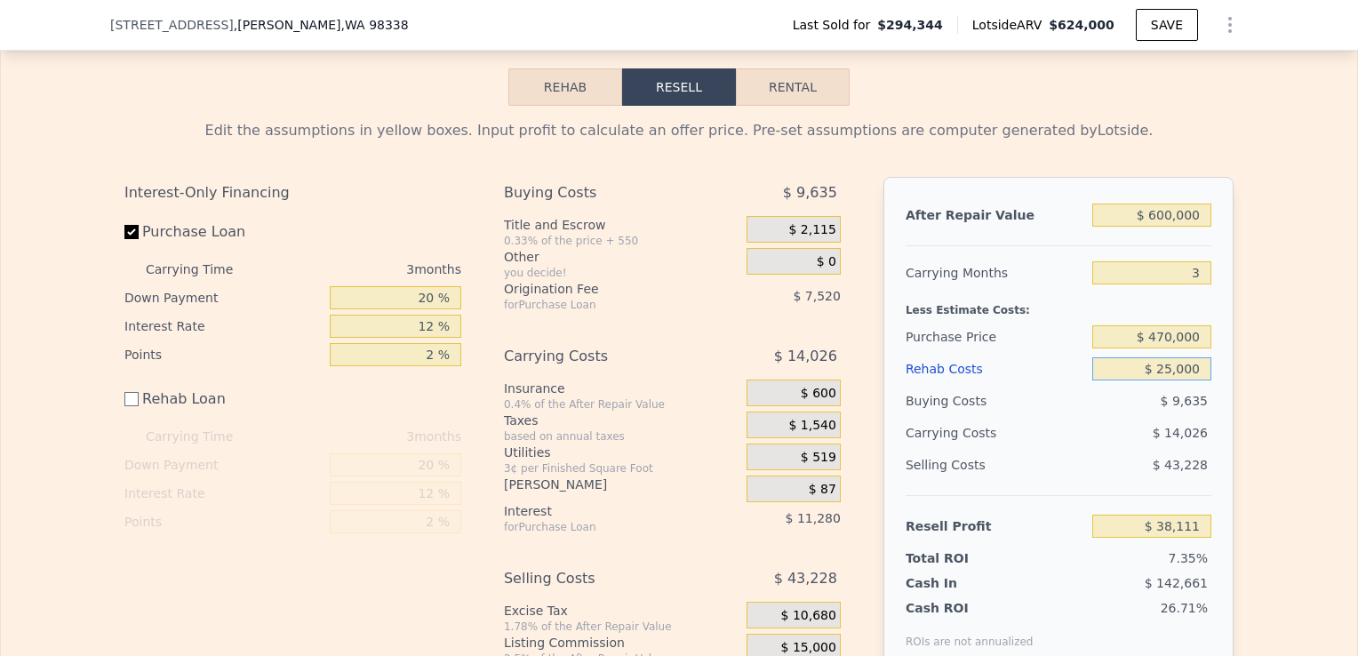
click at [1166, 380] on input "$ 25,000" at bounding box center [1151, 368] width 119 height 23
click at [1172, 380] on input "$ 25,000" at bounding box center [1151, 368] width 119 height 23
type input "$ 2,000"
type input "$ 61,111"
type input "$ 20,000"
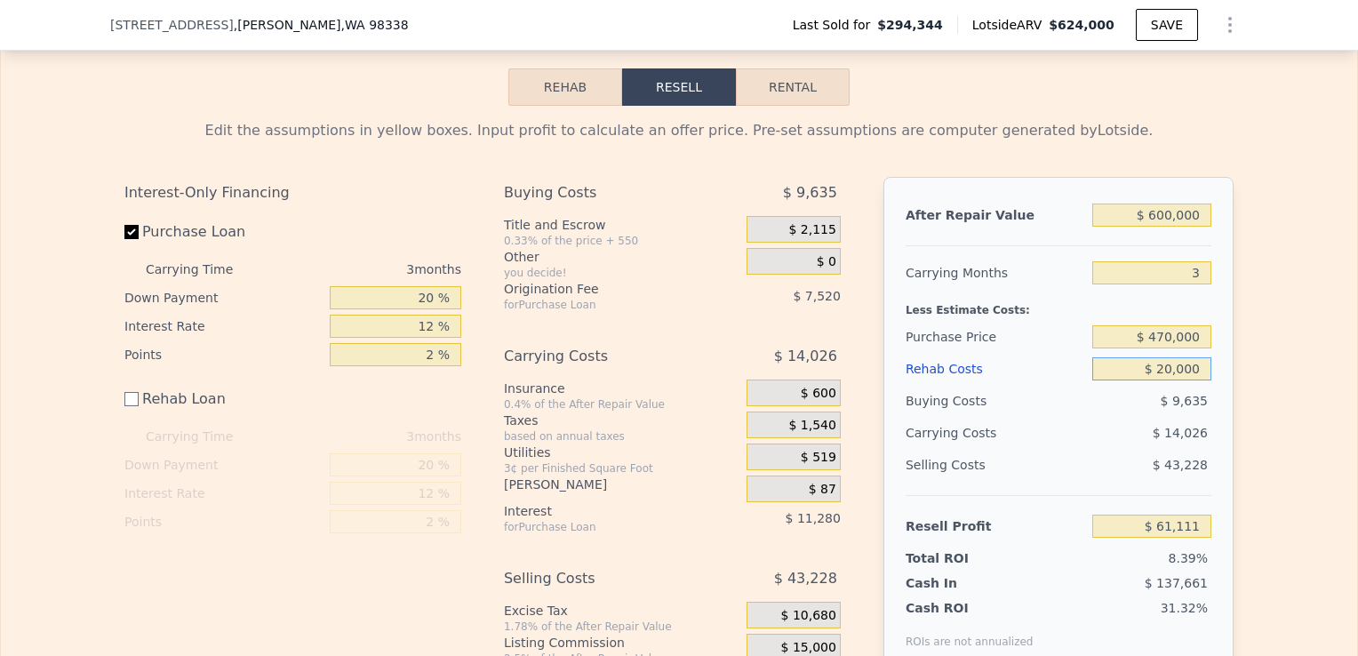
type input "$ 43,111"
type input "$ 20,000"
click at [1280, 447] on div "Edit the assumptions in yellow boxes. Input profit to calculate an offer price.…" at bounding box center [679, 418] width 1356 height 624
click at [1163, 348] on input "$ 470,000" at bounding box center [1151, 336] width 119 height 23
type input "$ 460,000"
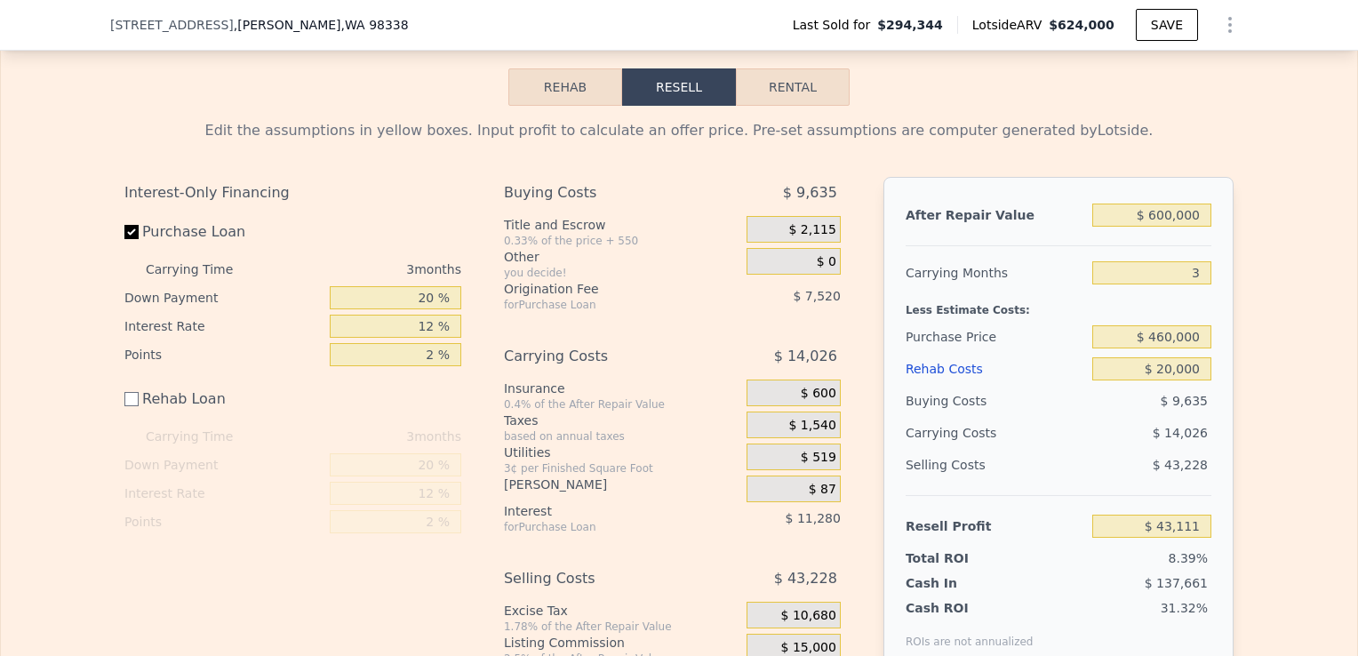
click at [1233, 386] on div "Edit the assumptions in yellow boxes. Input profit to calculate an offer price.…" at bounding box center [679, 418] width 1138 height 624
type input "$ 53,544"
click at [1164, 348] on input "$ 460,000" at bounding box center [1151, 336] width 119 height 23
click at [1164, 348] on input "$ 450,000" at bounding box center [1151, 336] width 119 height 23
type input "$ 450,000"
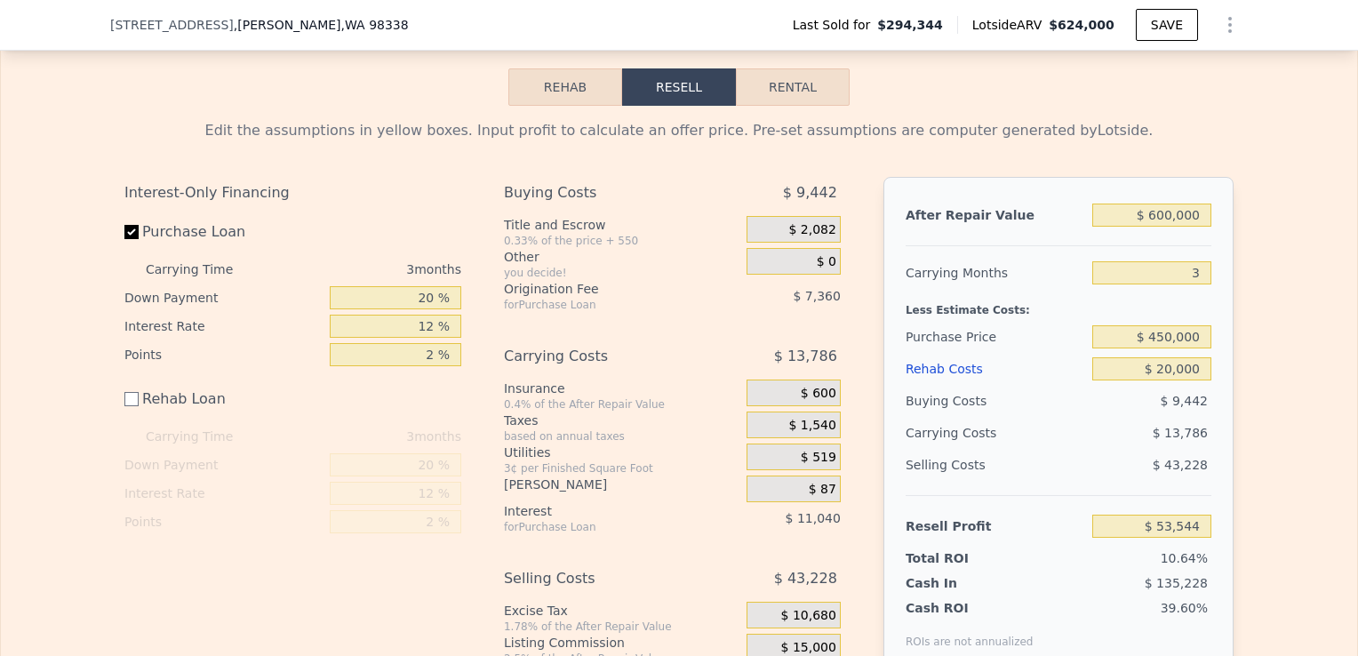
click at [1202, 321] on div "Less Estimate Costs:" at bounding box center [1059, 305] width 306 height 32
type input "$ 63,977"
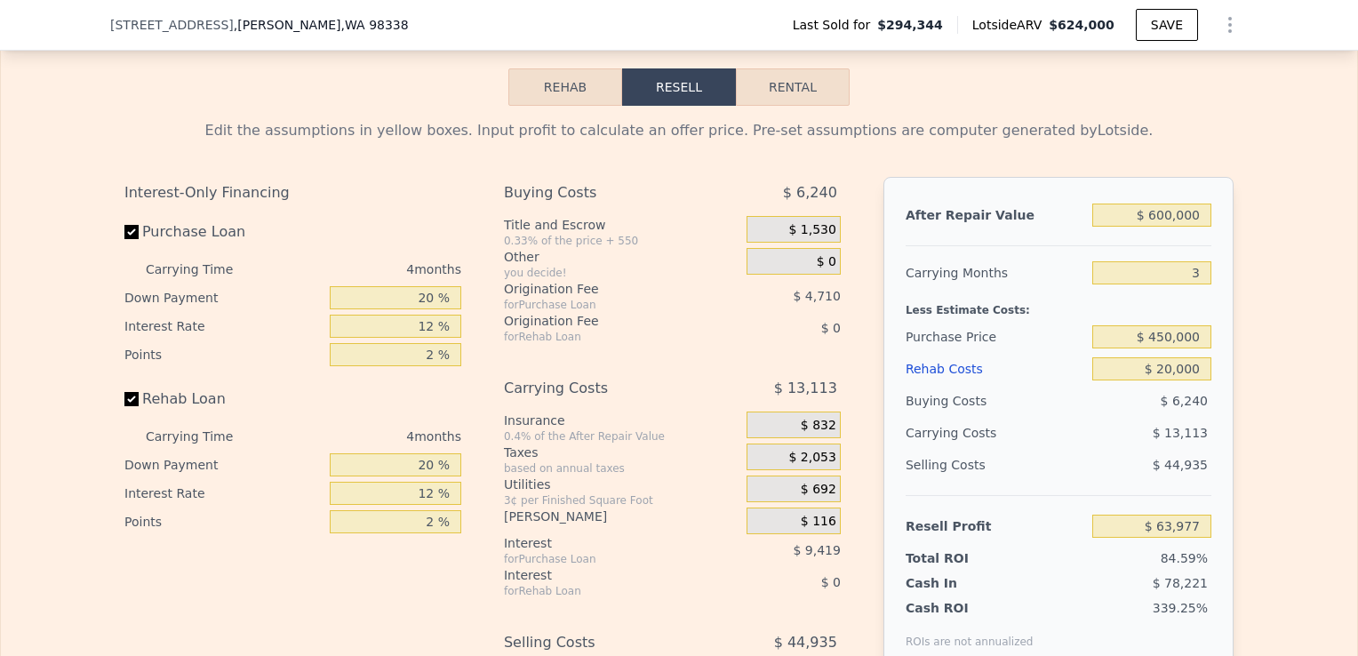
checkbox input "true"
type input "$ 624,000"
type input "4"
type input "$ 0"
type input "$ 265,368"
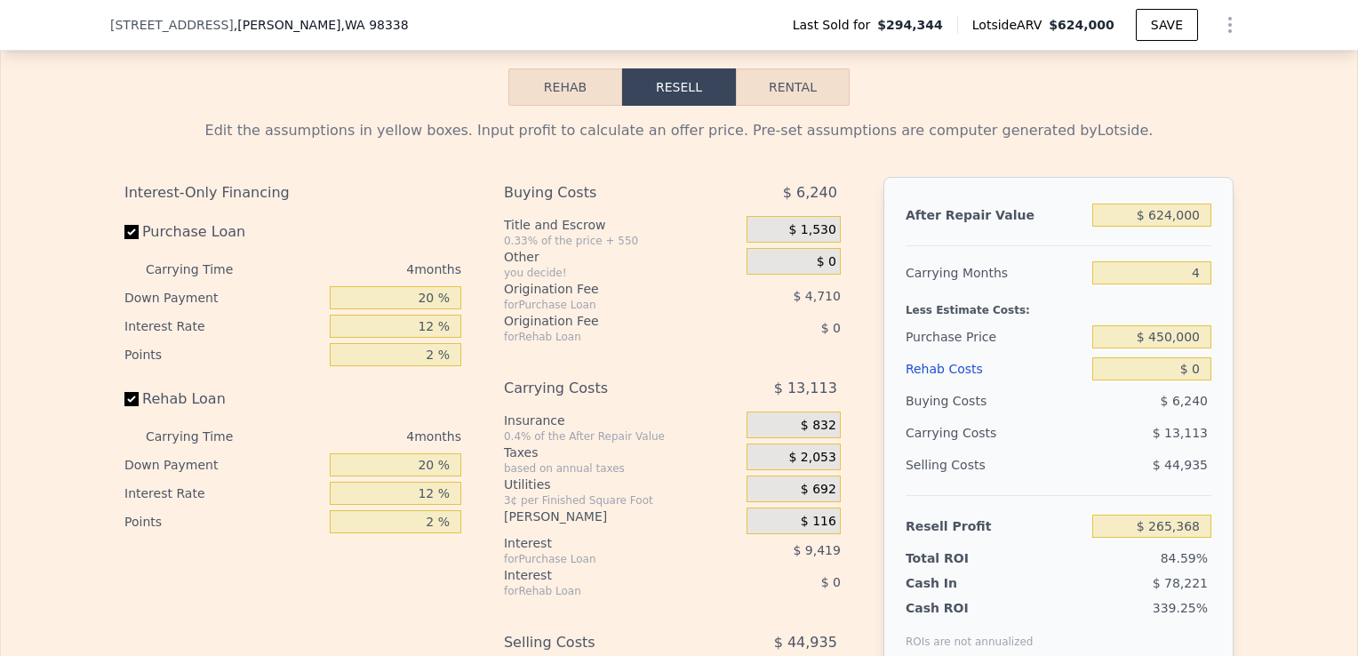
click at [1262, 300] on div "Edit the assumptions in yellow boxes. Input profit to calculate an offer price.…" at bounding box center [679, 450] width 1356 height 688
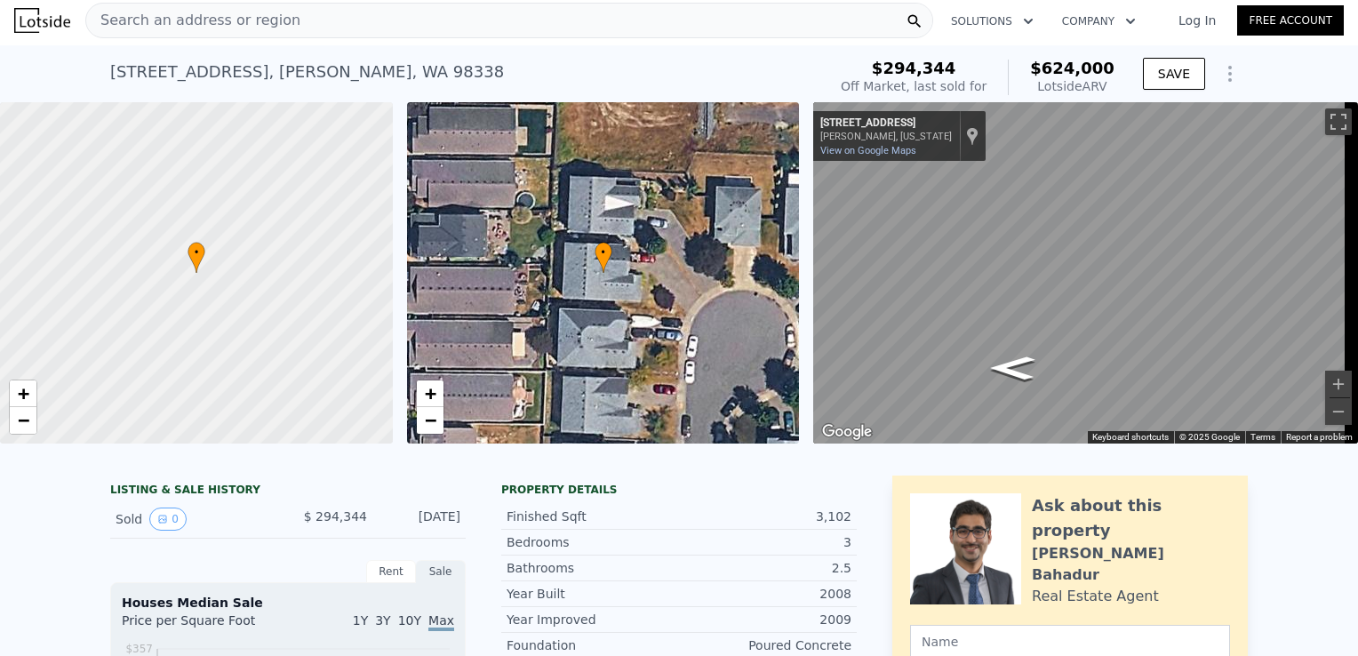
scroll to position [0, 0]
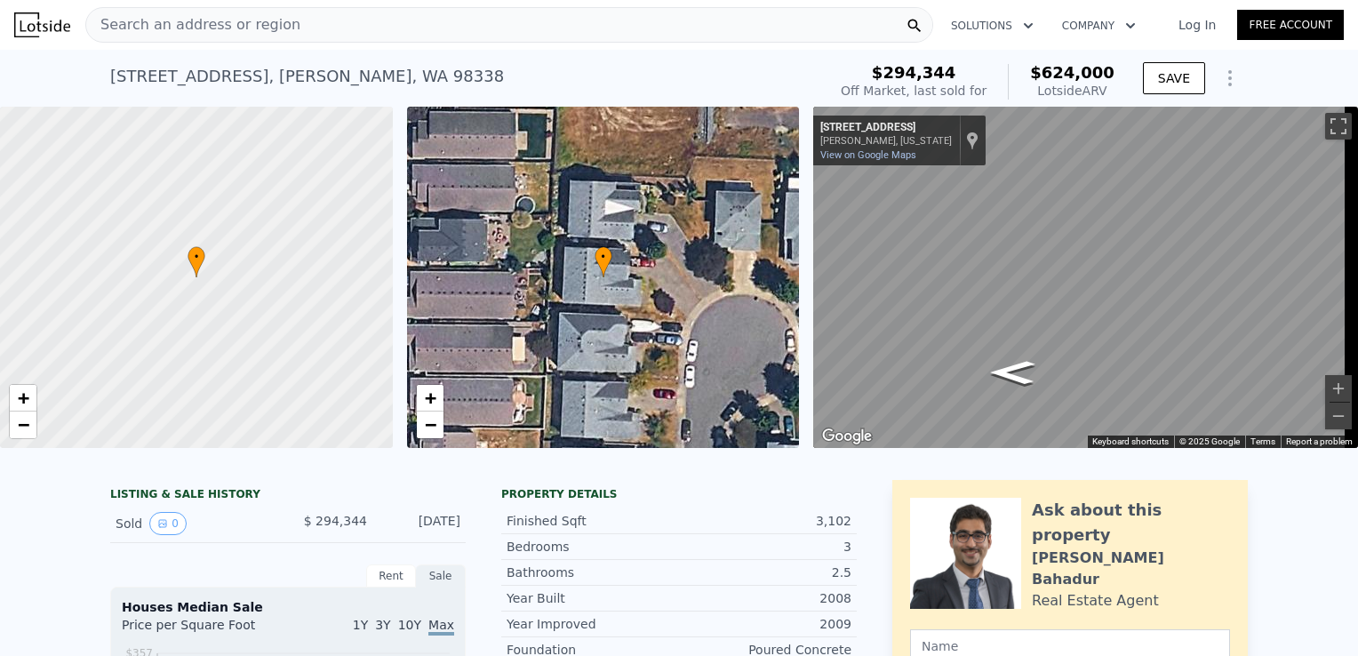
click at [581, 105] on div "[STREET_ADDRESS][PERSON_NAME] Sold [DATE] for $294,344 (~ARV $624k )" at bounding box center [464, 82] width 709 height 50
click at [460, 25] on div "Search an address or region" at bounding box center [509, 25] width 848 height 36
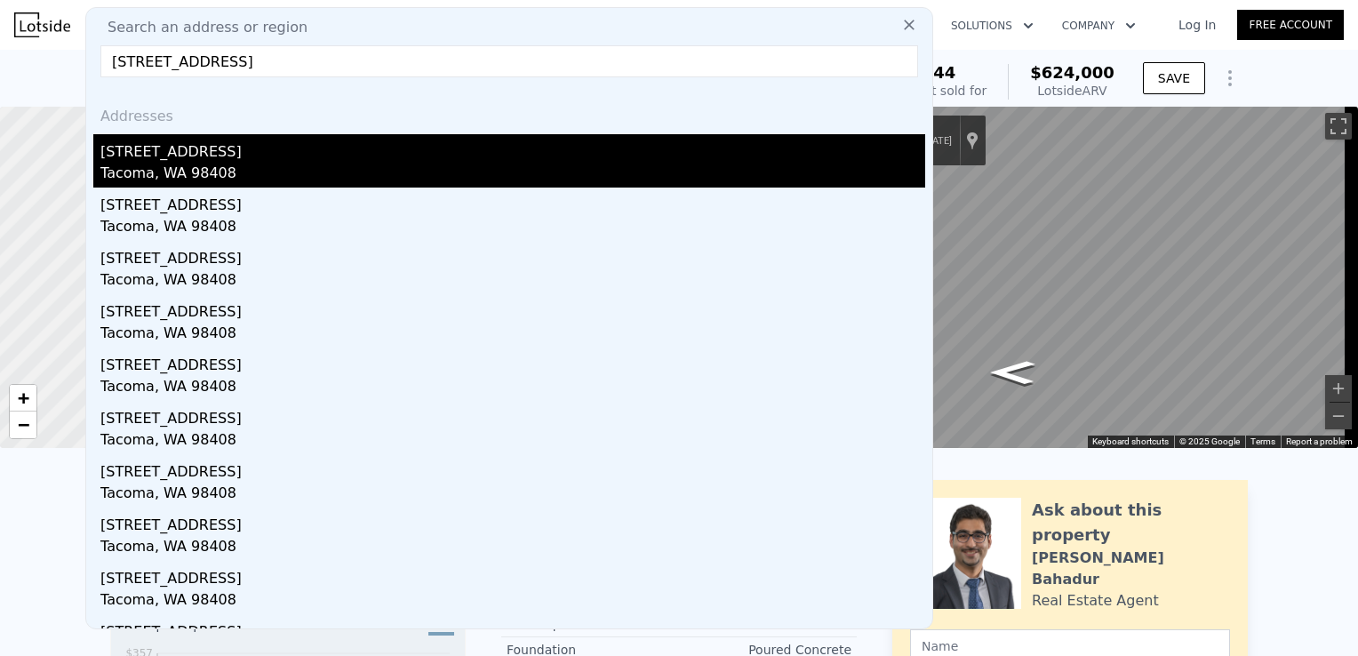
type input "[STREET_ADDRESS]"
click at [324, 156] on div "[STREET_ADDRESS]" at bounding box center [512, 148] width 825 height 28
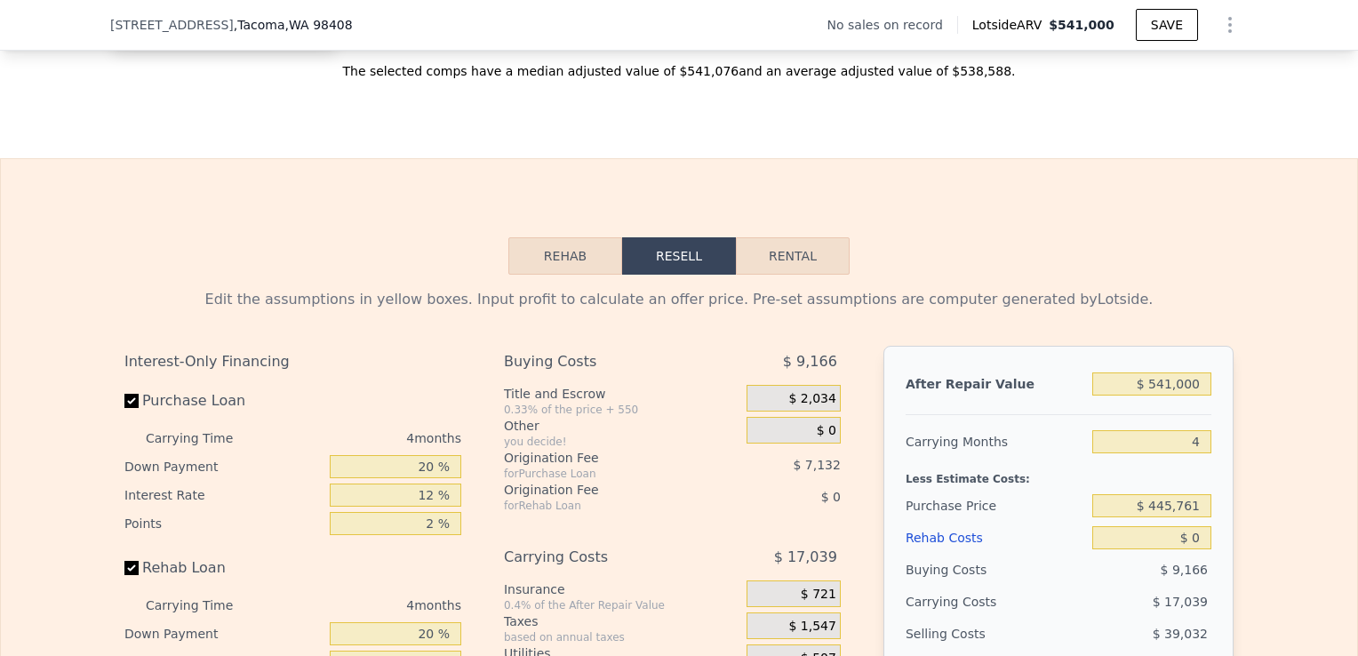
scroll to position [2493, 0]
click at [1169, 394] on input "$ 541,000" at bounding box center [1151, 382] width 119 height 23
type input "$ 5,000"
type input "-$ 467,158"
type input "$ 52,000"
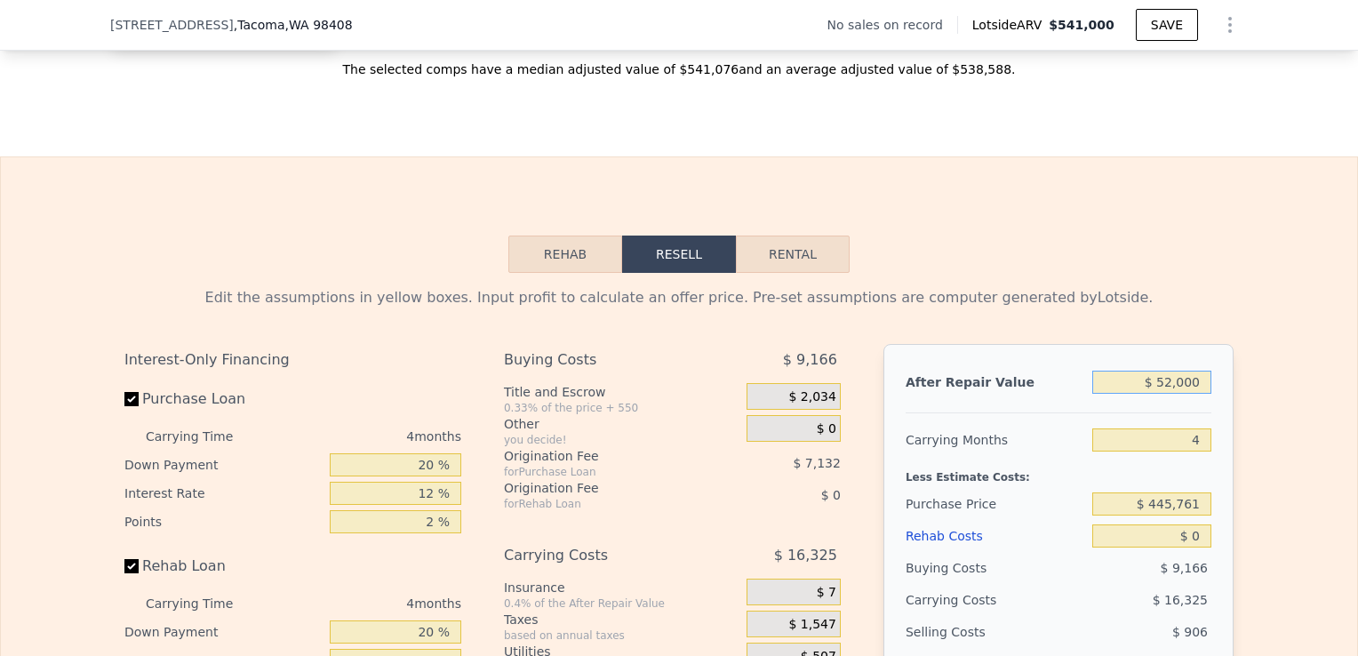
type input "-$ 423,563"
type input "$ 525,000"
type input "$ 15,162"
type input "$ 525,000"
click at [1198, 452] on input "4" at bounding box center [1151, 439] width 119 height 23
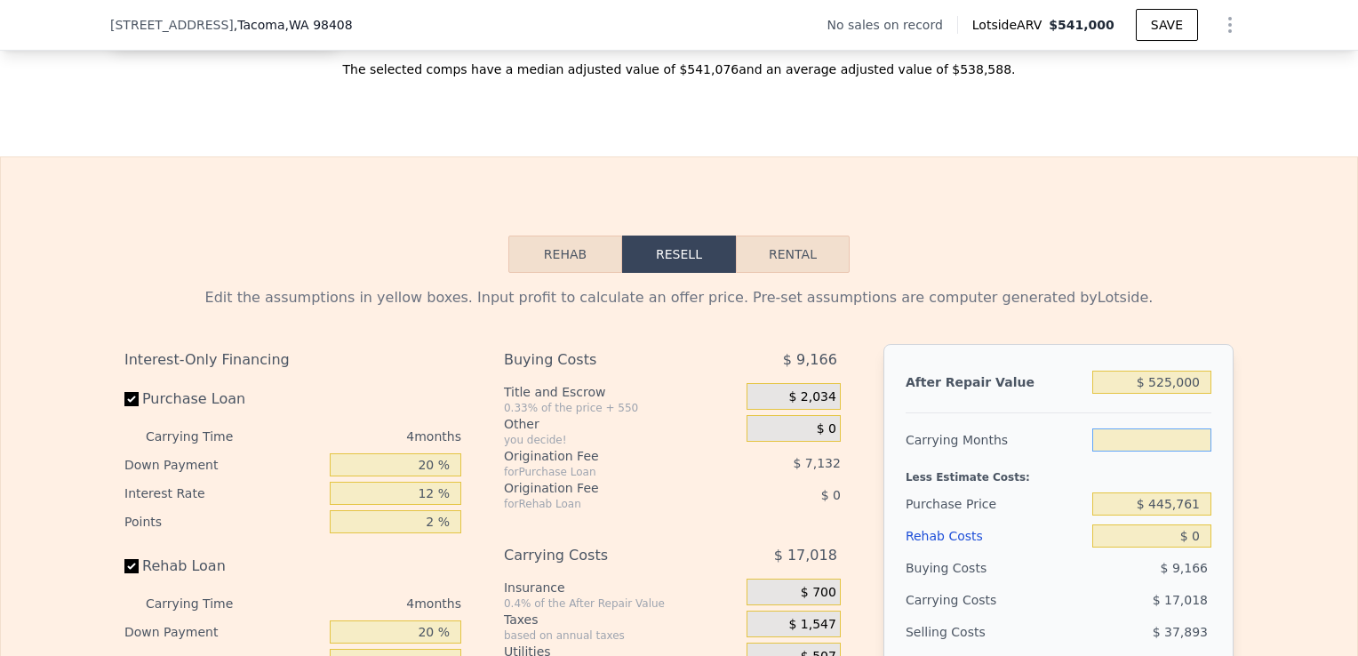
type input "3"
type input "$ 19,416"
type input "3"
click at [1198, 456] on div "3" at bounding box center [1151, 440] width 119 height 32
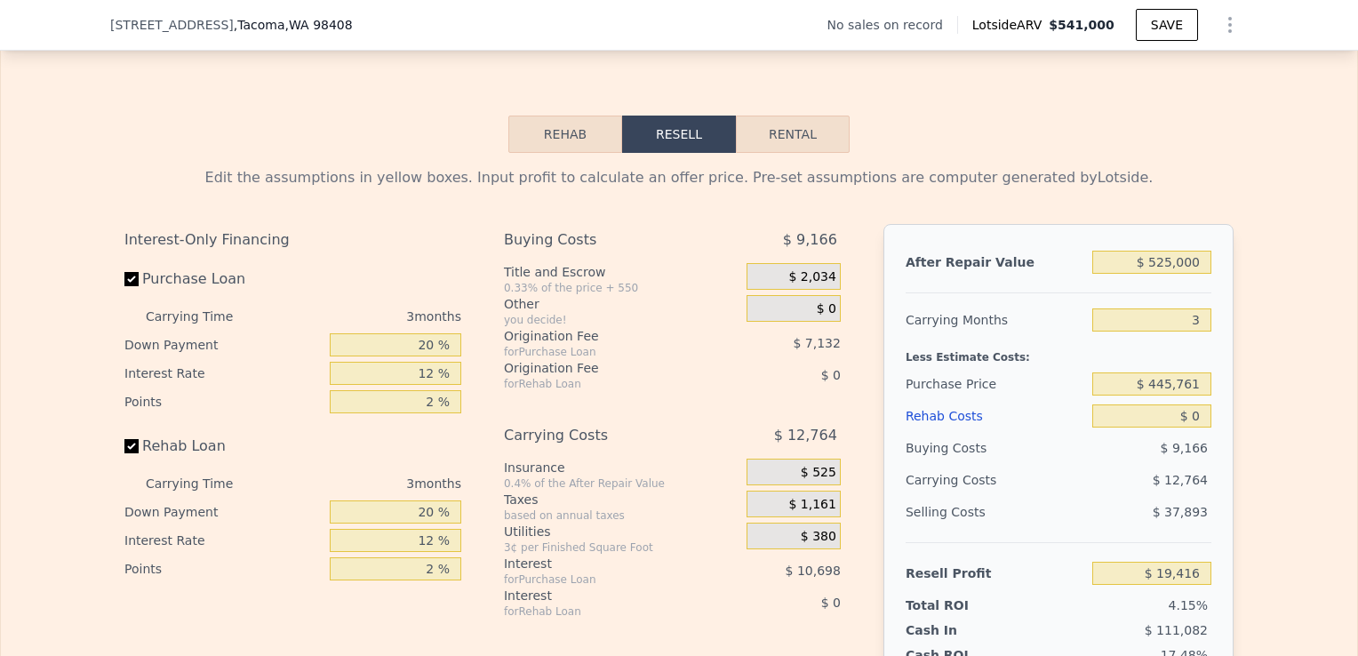
scroll to position [2645, 0]
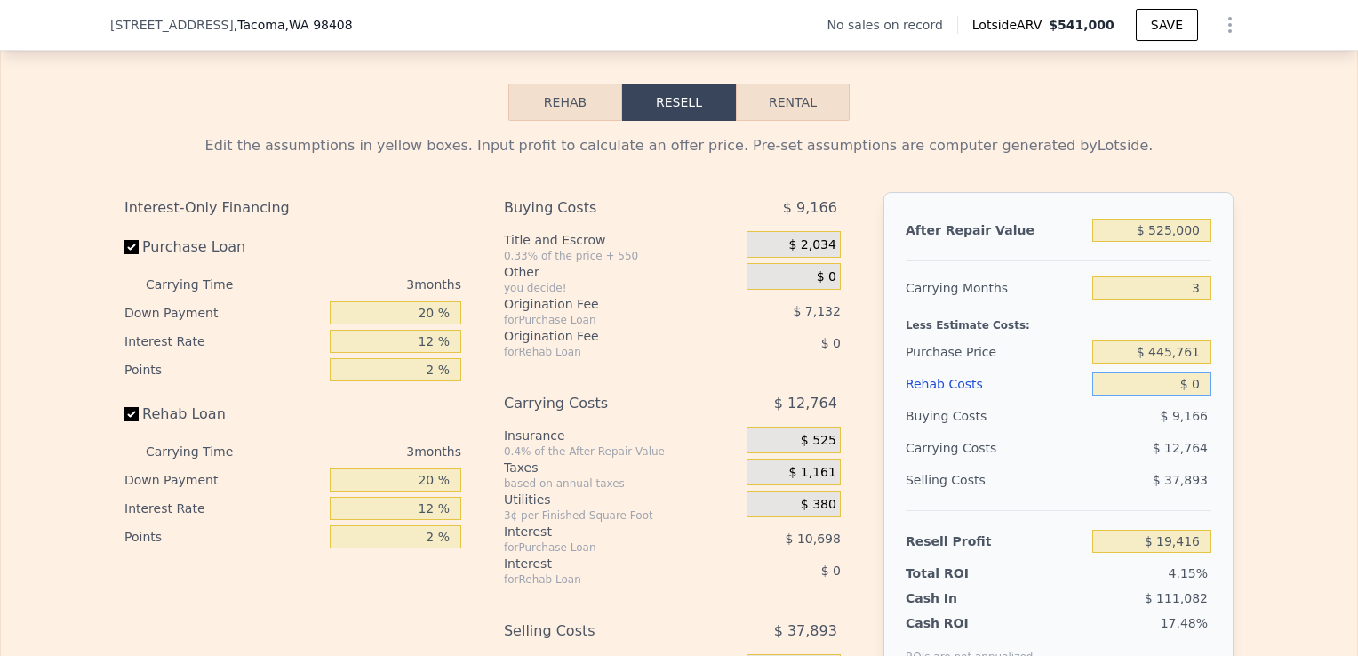
click at [1191, 396] on input "$ 0" at bounding box center [1151, 383] width 119 height 23
type input "$ 5"
type input "$ 19,411"
type input "$ 50"
type input "$ 19,365"
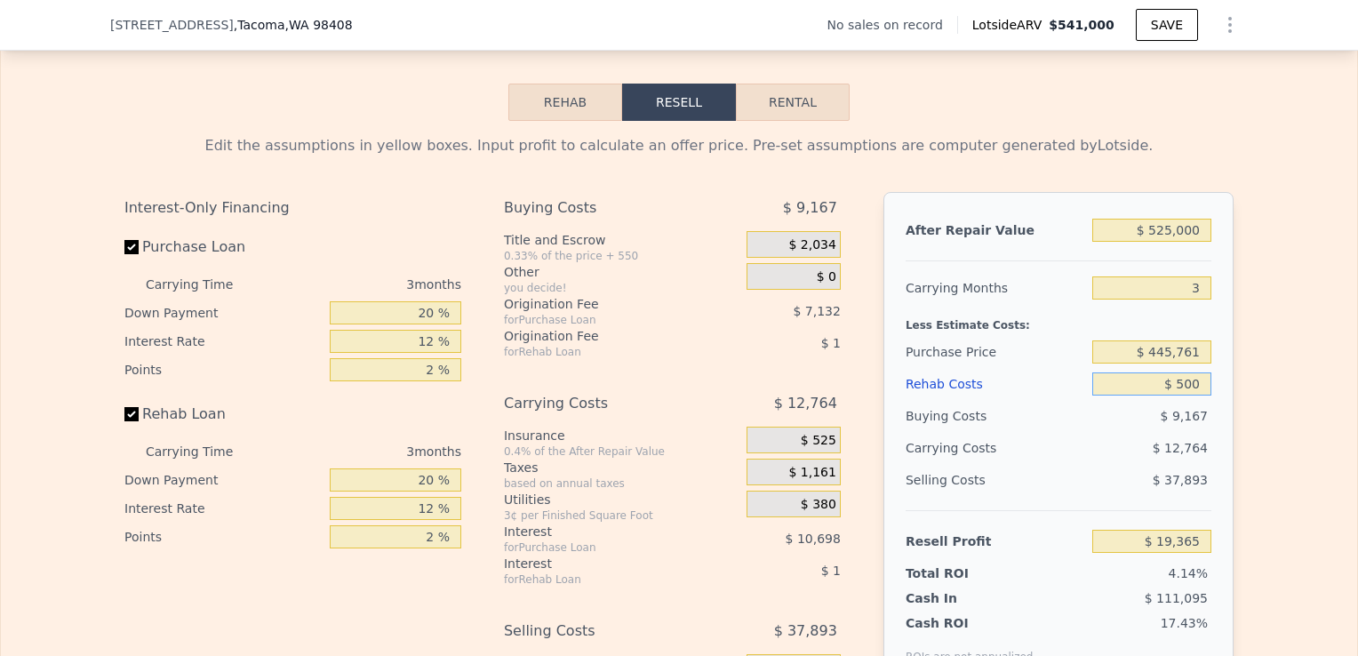
type input "$ 5,000"
type input "$ 14,216"
type input "$ 50,000"
type input "-$ 32,584"
type input "$ 50,000"
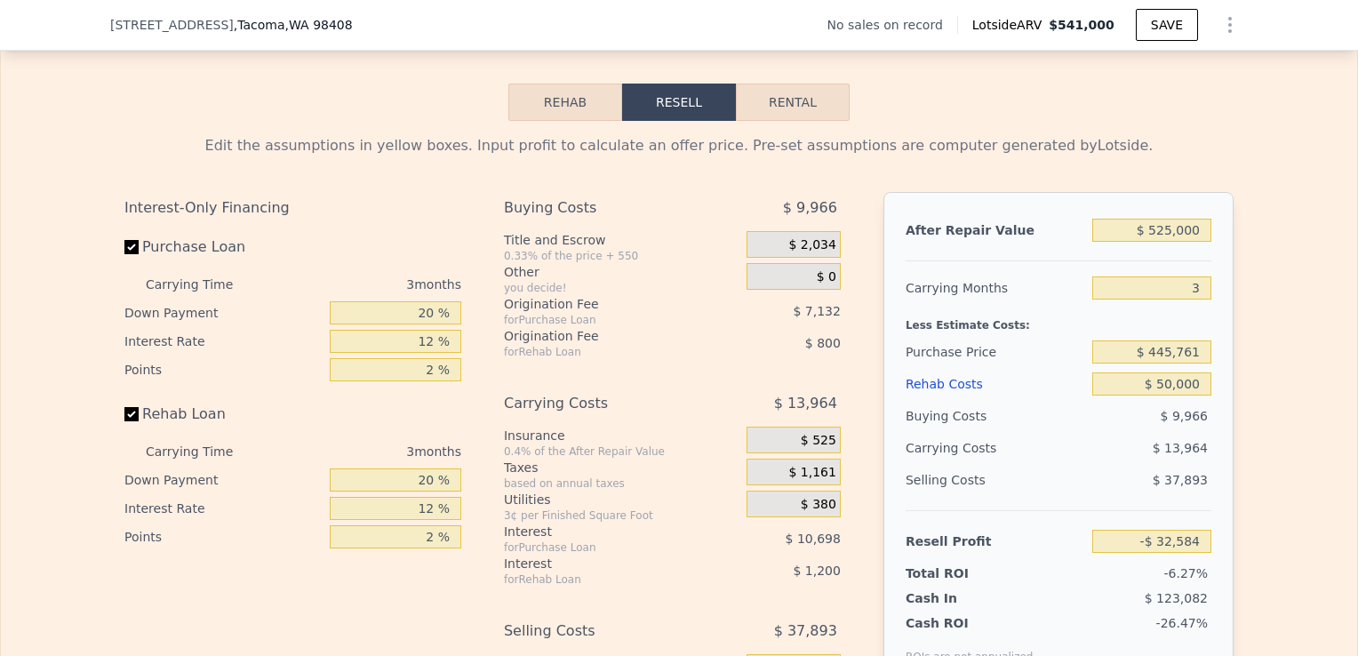
click at [1232, 418] on div "Edit the assumptions in yellow boxes. Input profit to calculate an offer price.…" at bounding box center [679, 451] width 1138 height 661
click at [1155, 364] on input "$ 445,761" at bounding box center [1151, 351] width 119 height 23
type input "$ 345,761"
click at [1285, 425] on div "Edit the assumptions in yellow boxes. Input profit to calculate an offer price.…" at bounding box center [679, 451] width 1356 height 661
type input "$ 71,749"
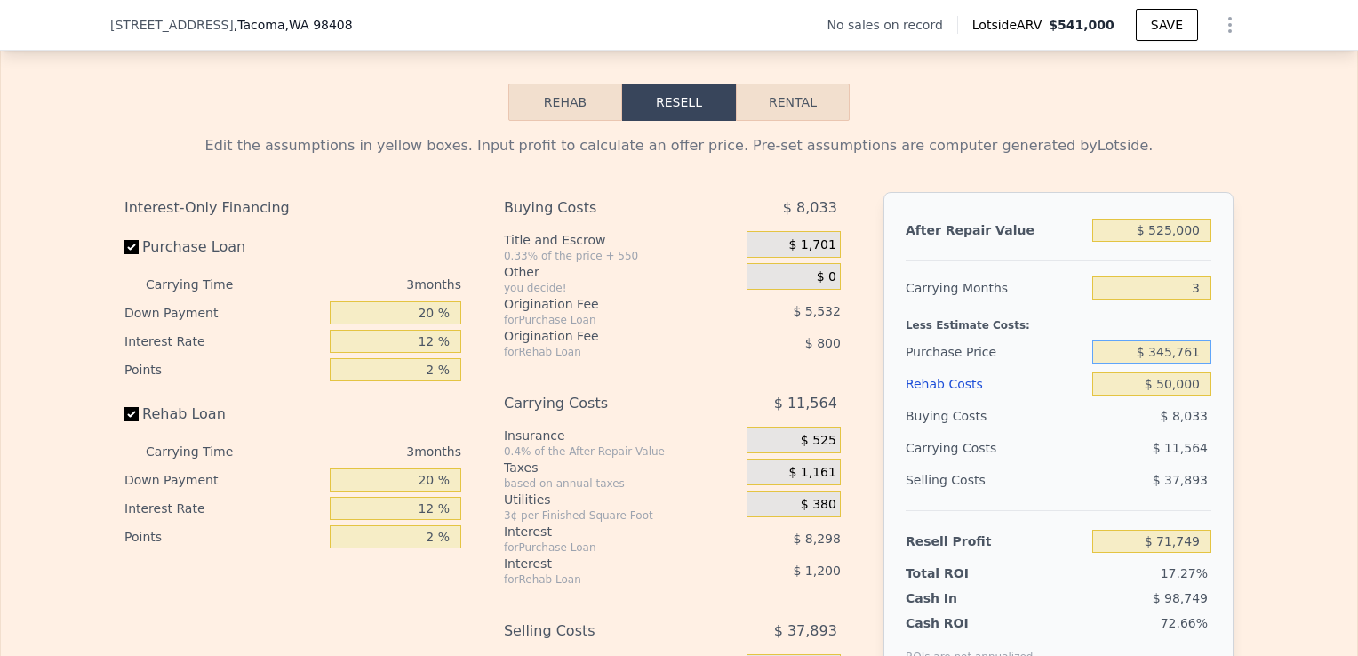
click at [1163, 364] on input "$ 345,761" at bounding box center [1151, 351] width 119 height 23
type input "$ 365,761"
click at [1279, 396] on div "Edit the assumptions in yellow boxes. Input profit to calculate an offer price.…" at bounding box center [679, 451] width 1356 height 661
type input "$ 50,882"
click at [131, 421] on input "Rehab Loan" at bounding box center [131, 414] width 14 height 14
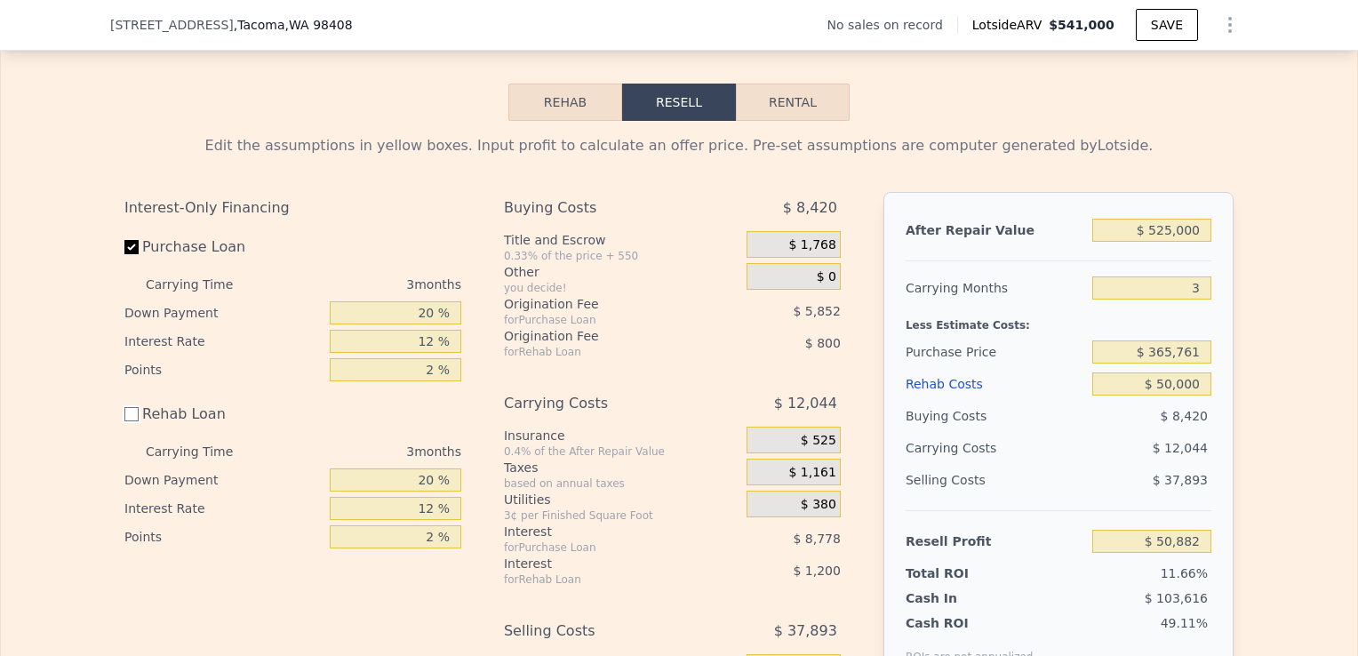
checkbox input "false"
type input "$ 52,882"
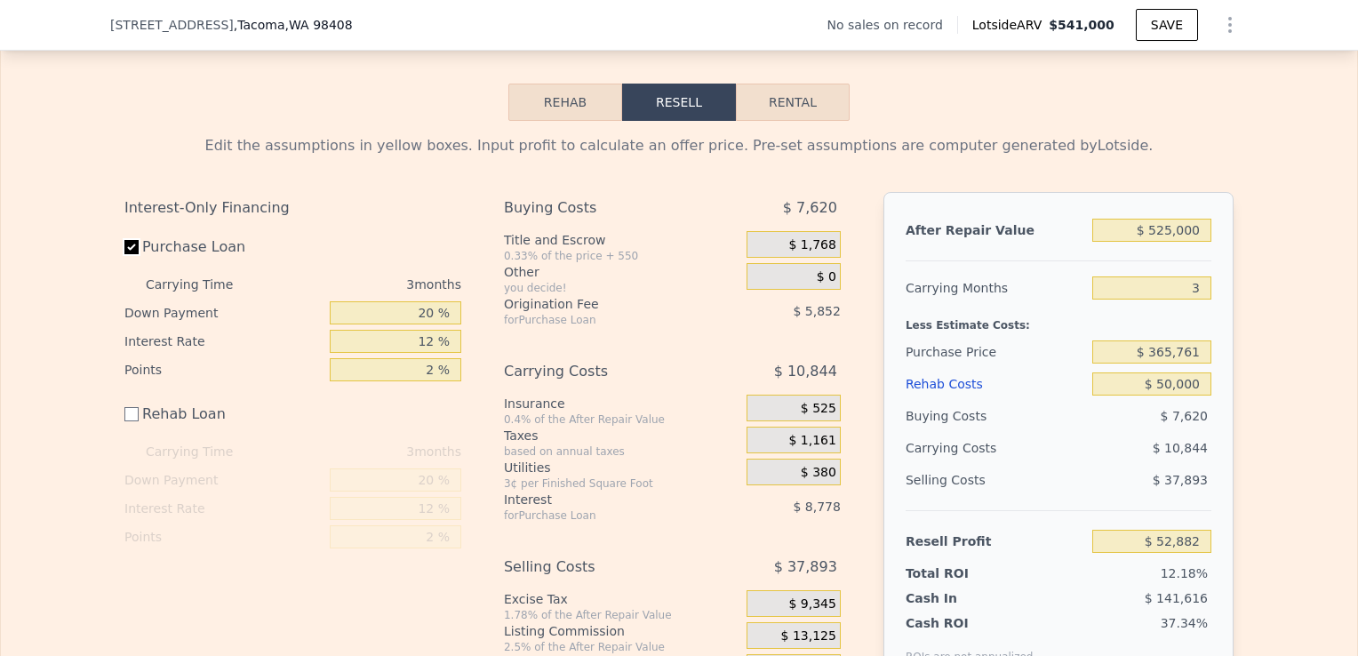
click at [128, 254] on input "Purchase Loan" at bounding box center [131, 247] width 14 height 14
checkbox input "false"
type input "$ 67,512"
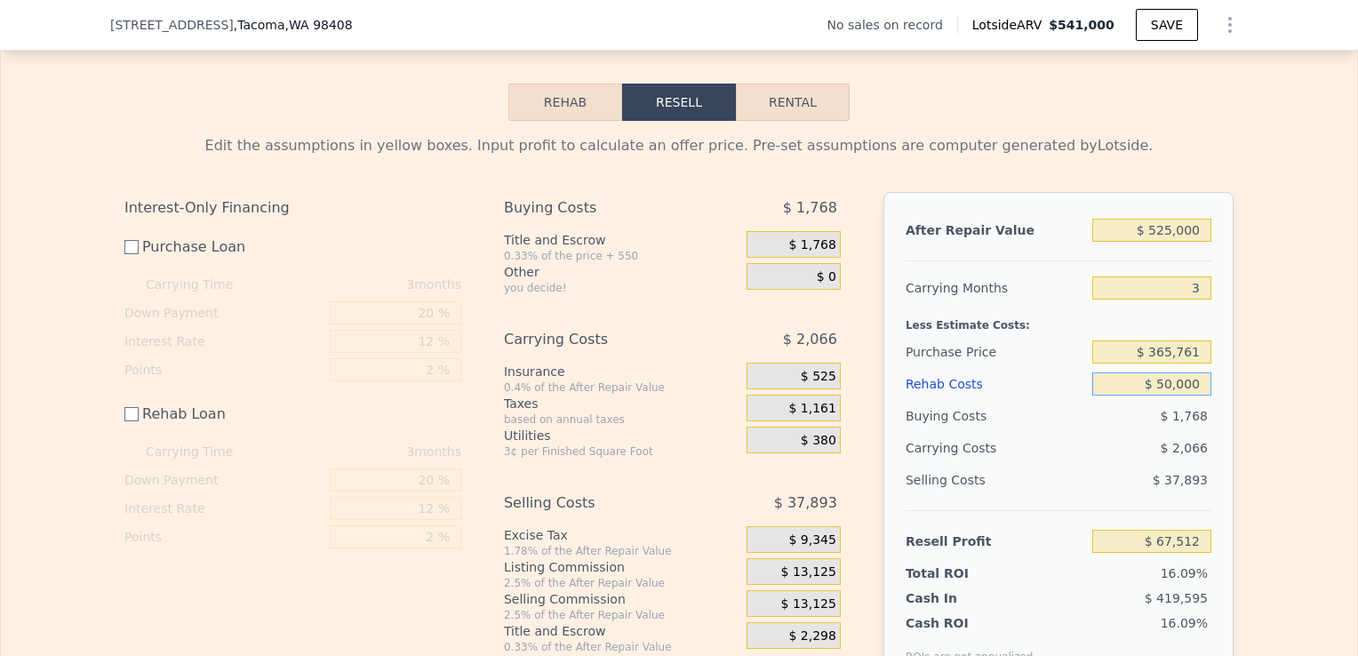
click at [1163, 396] on input "$ 50,000" at bounding box center [1151, 383] width 119 height 23
type input "$ 0000"
type input "$ 117,512"
type input "$ 40,000"
type input "$ 77,512"
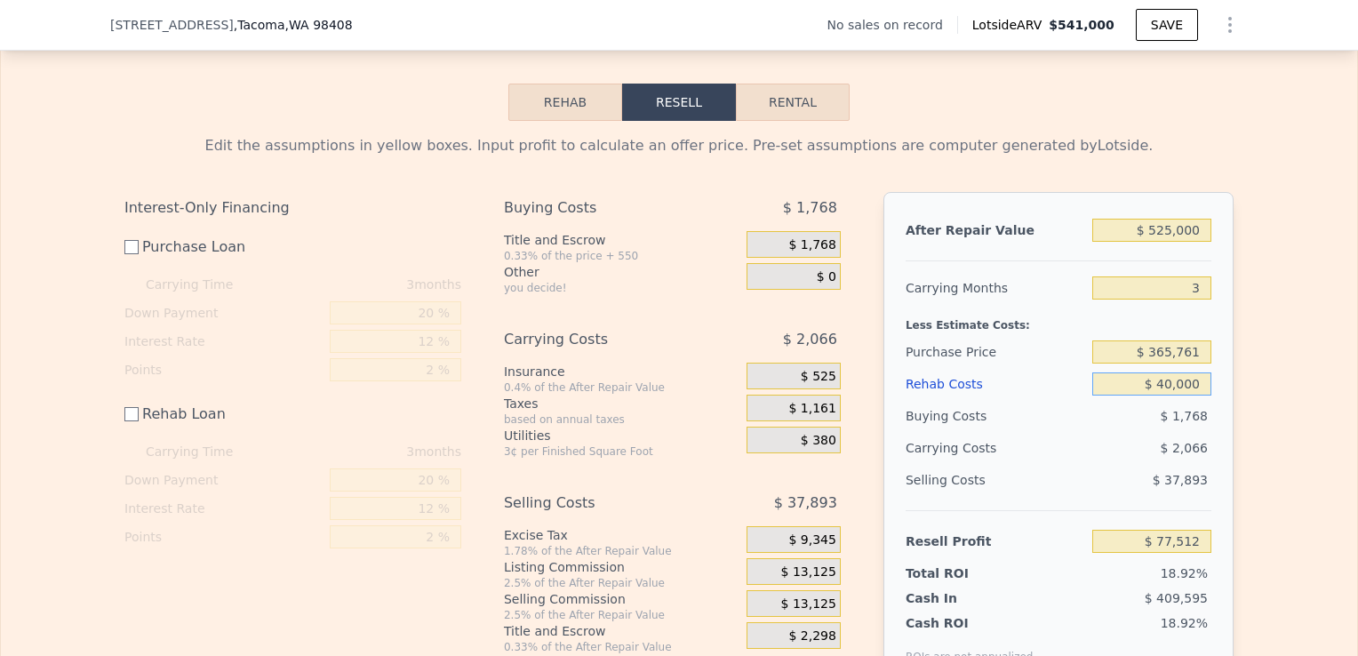
type input "$ 40,000"
click at [1155, 364] on input "$ 365,761" at bounding box center [1151, 351] width 119 height 23
click at [1160, 364] on input "$ 365,761" at bounding box center [1151, 351] width 119 height 23
click at [1166, 364] on input "$ 365,761" at bounding box center [1151, 351] width 119 height 23
type input "$ 375,761"
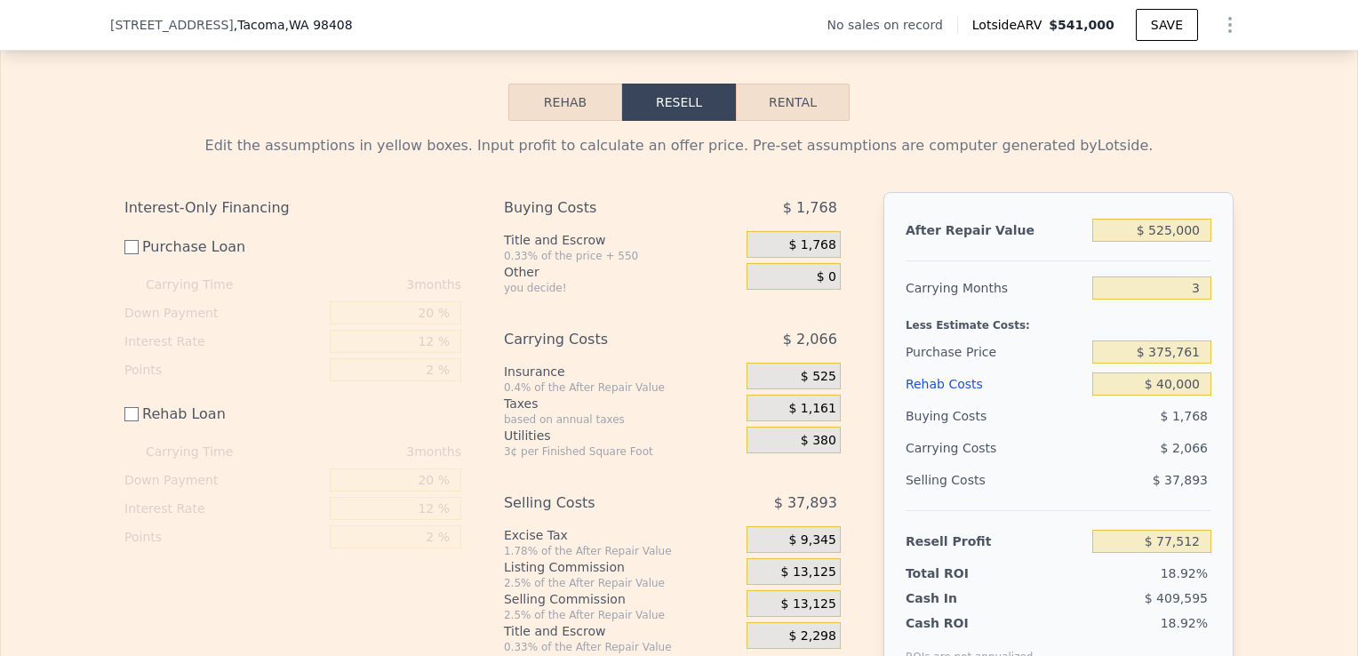
click at [1258, 402] on div "Edit the assumptions in yellow boxes. Input profit to calculate an offer price.…" at bounding box center [679, 418] width 1356 height 594
type input "$ 67,479"
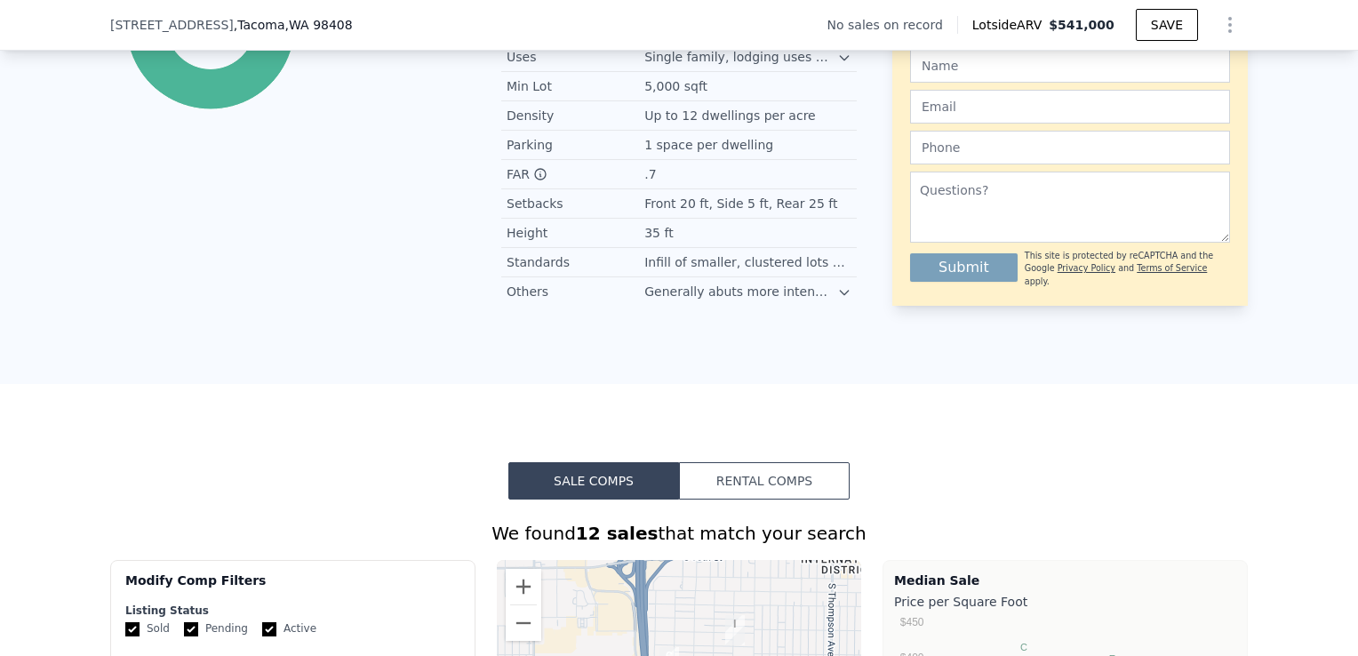
scroll to position [1009, 0]
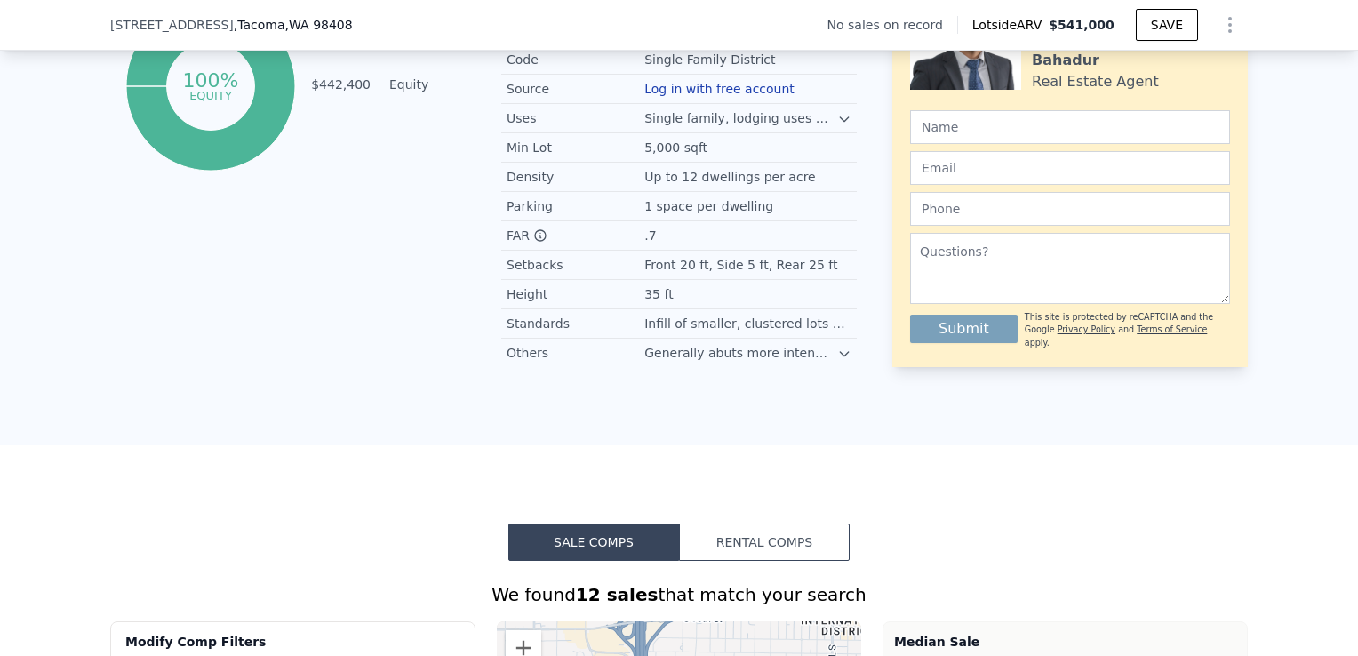
checkbox input "true"
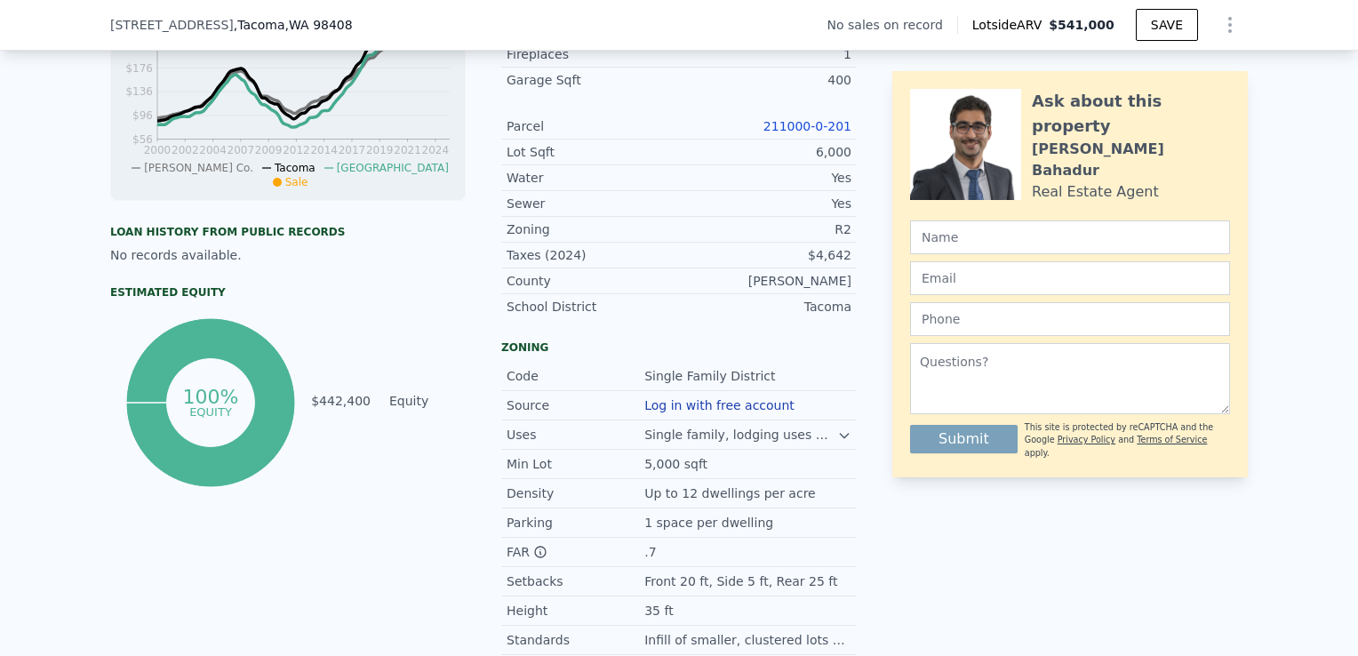
click at [813, 133] on link "211000-0-201" at bounding box center [807, 126] width 88 height 14
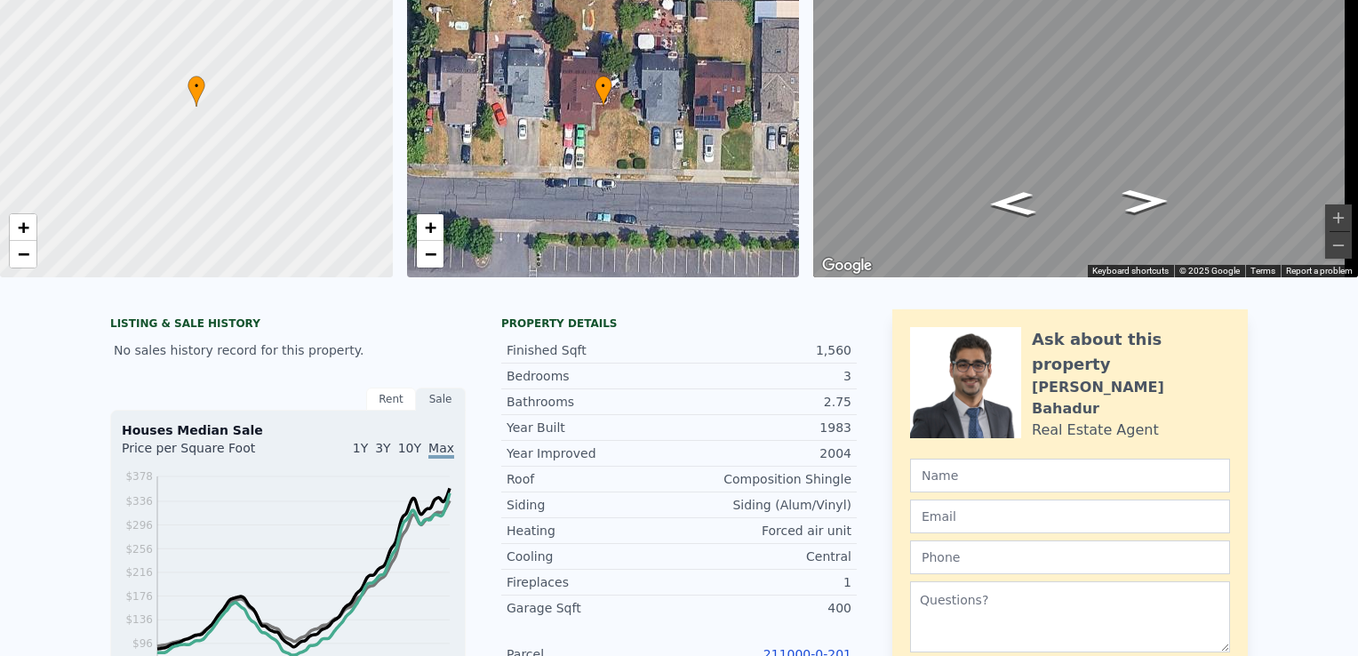
scroll to position [0, 0]
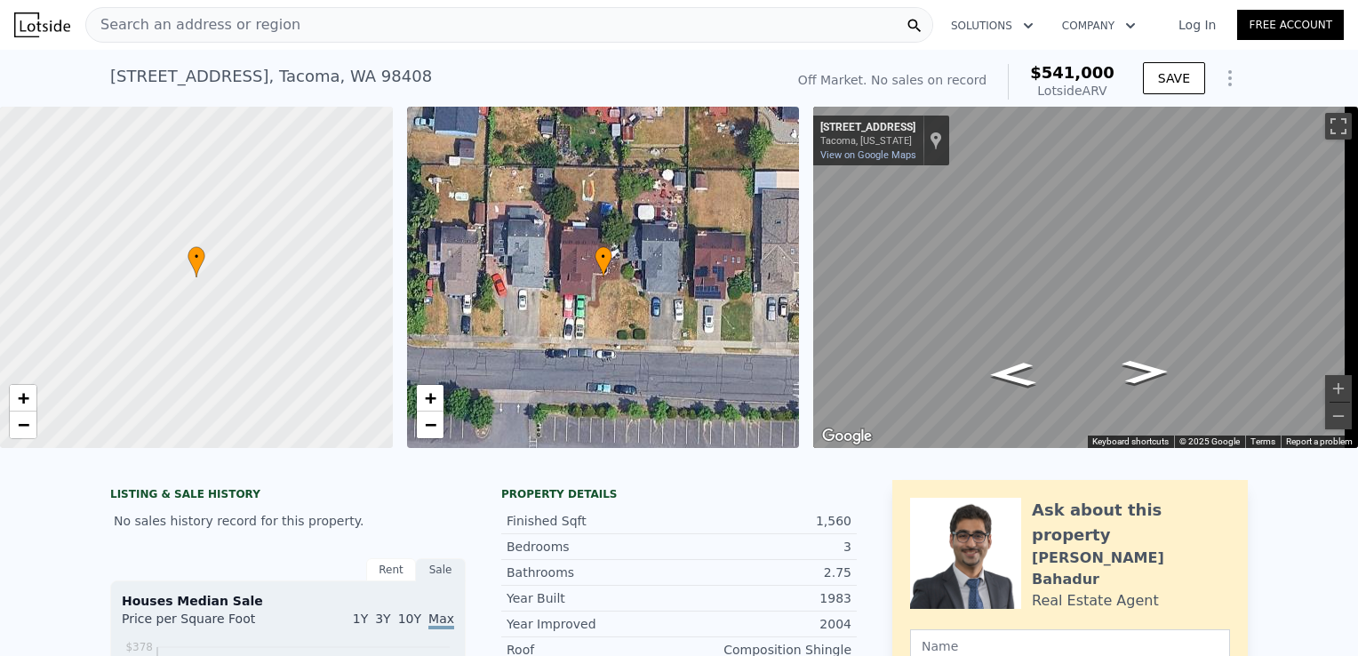
click at [273, 28] on span "Search an address or region" at bounding box center [193, 24] width 214 height 21
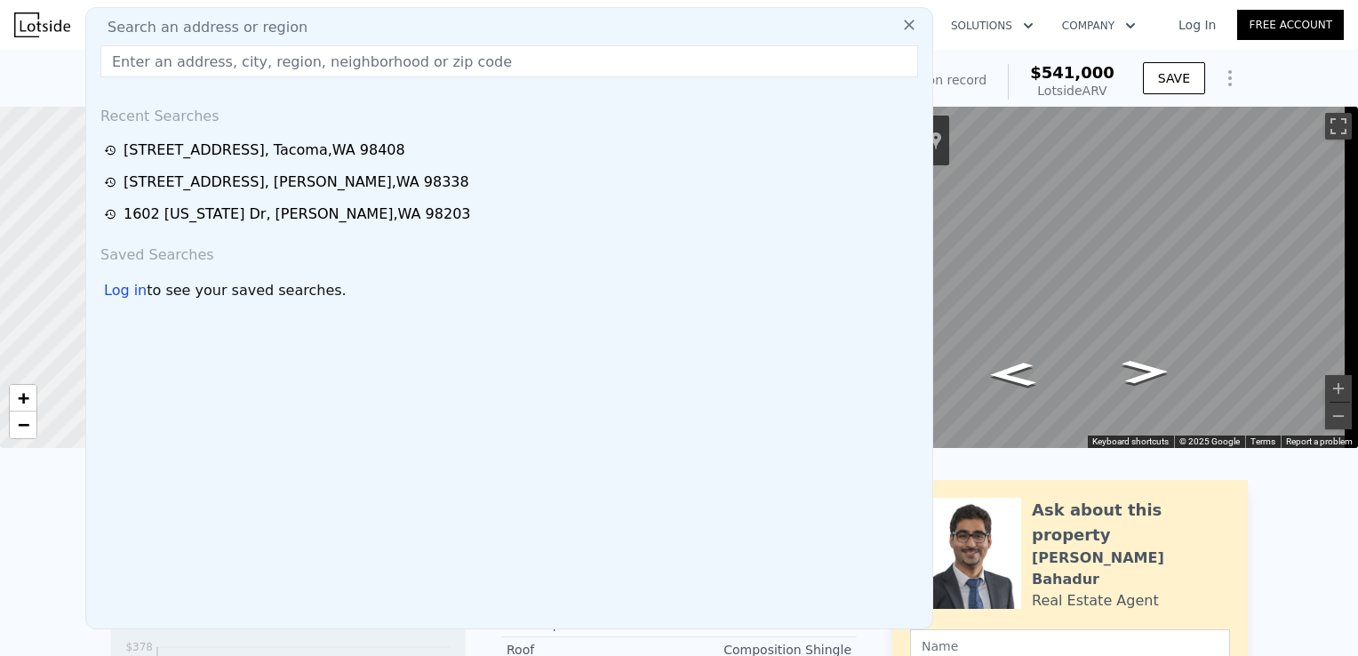
click at [239, 62] on input "text" at bounding box center [509, 61] width 818 height 32
paste input "[STREET_ADDRESS][PERSON_NAME]"
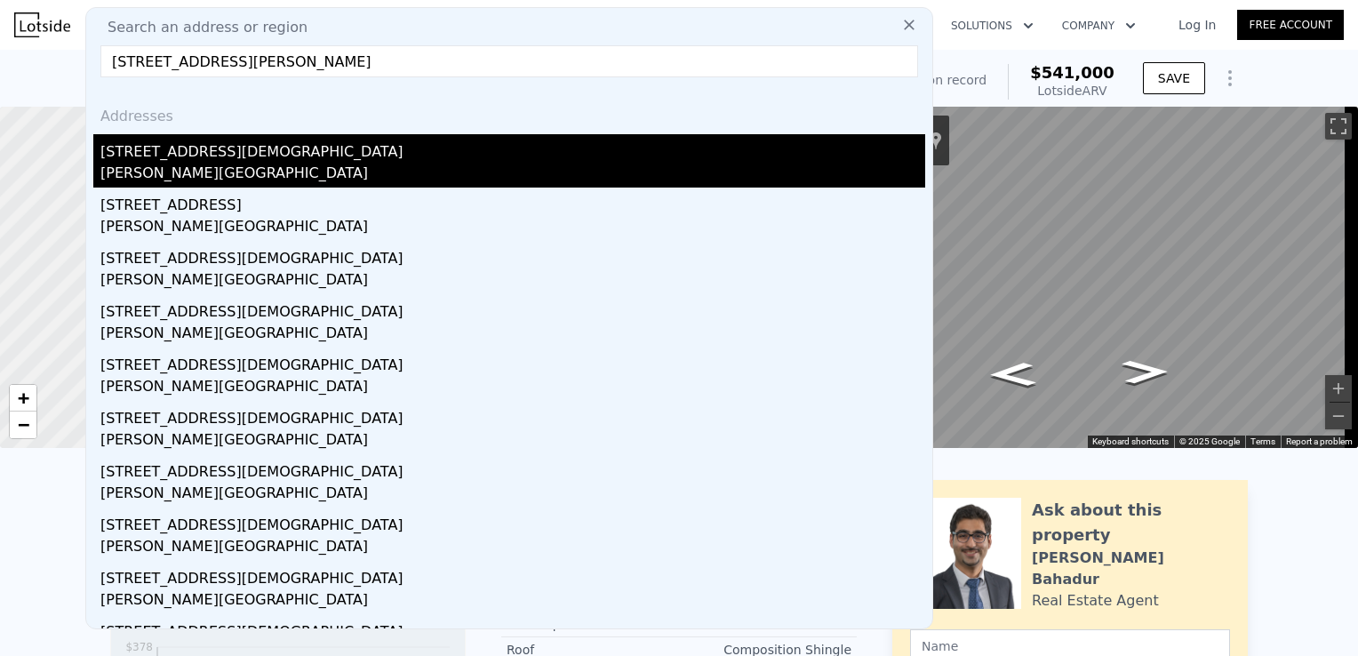
click at [169, 170] on div "[PERSON_NAME][GEOGRAPHIC_DATA]" at bounding box center [512, 175] width 825 height 25
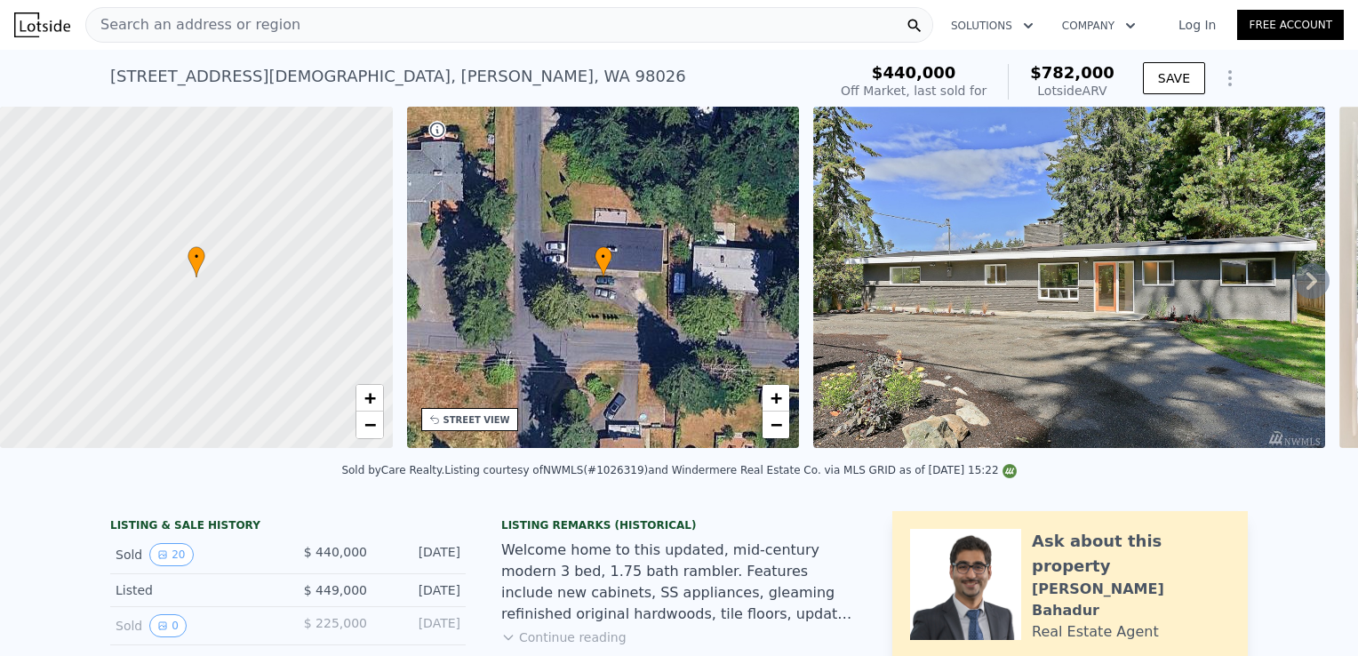
click at [1294, 292] on icon at bounding box center [1312, 281] width 36 height 36
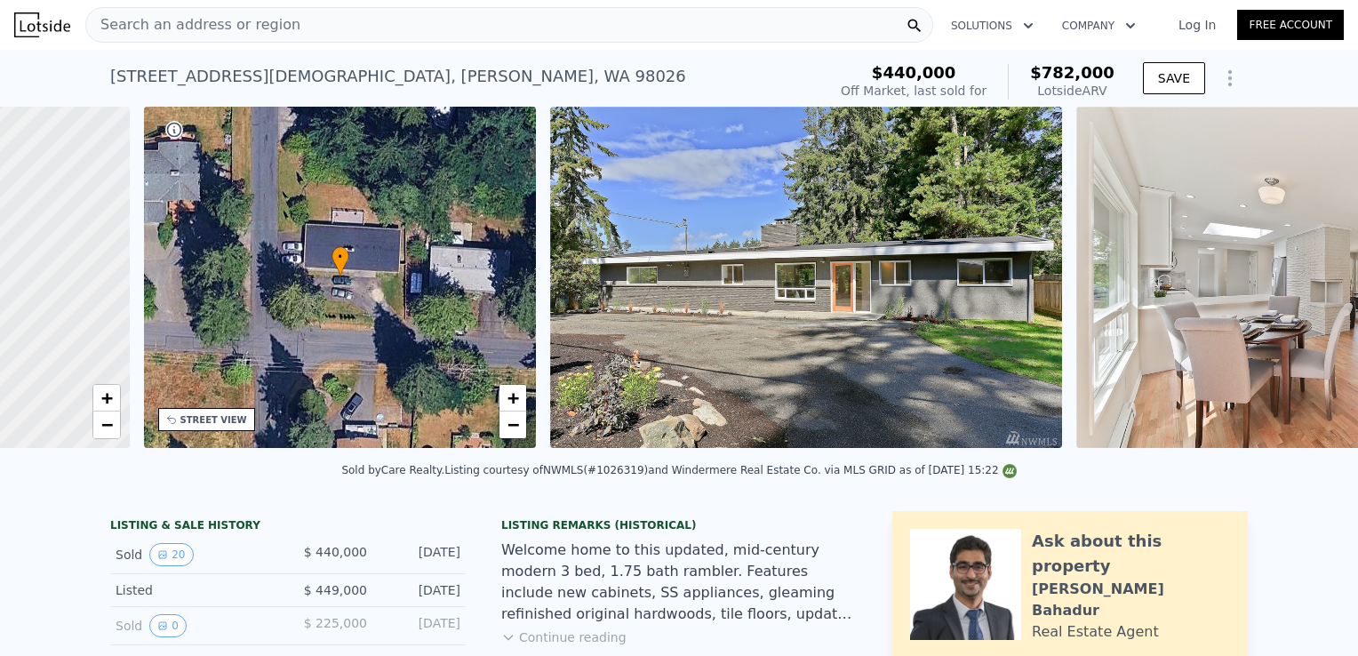
scroll to position [0, 413]
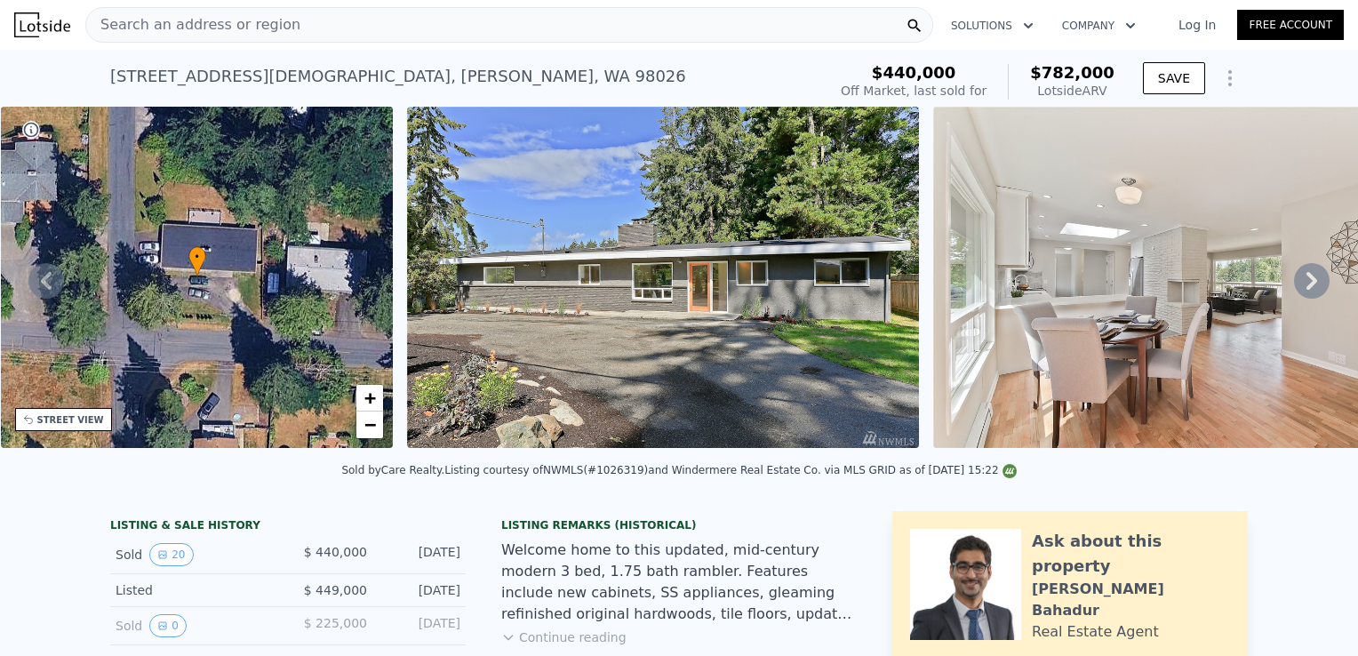
click at [1294, 292] on icon at bounding box center [1312, 281] width 36 height 36
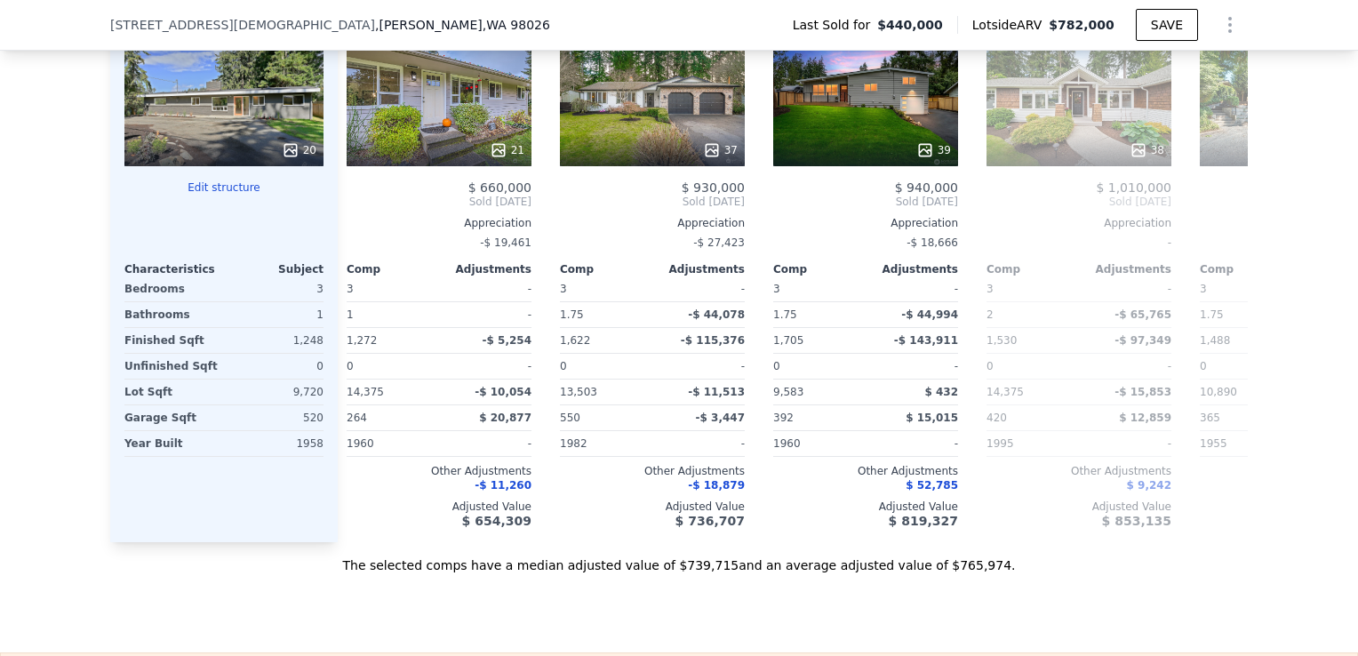
scroll to position [0, 653]
click at [478, 115] on div "21" at bounding box center [438, 102] width 185 height 128
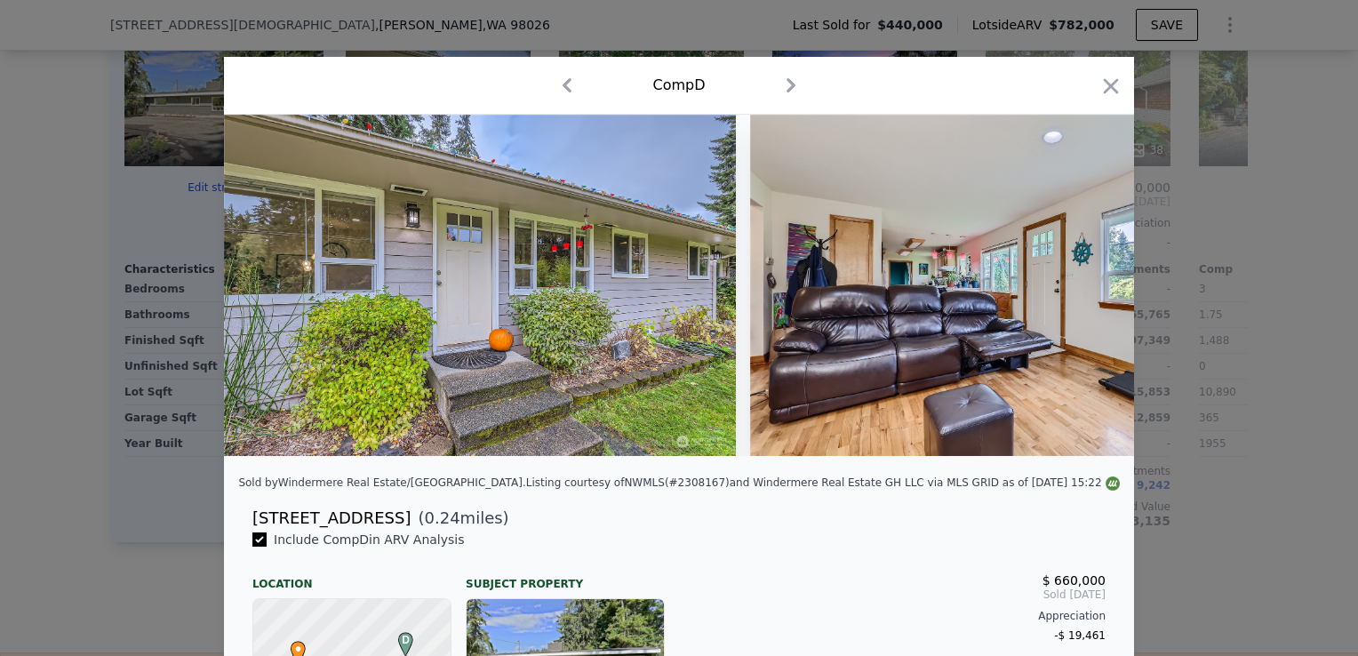
click at [1179, 239] on div at bounding box center [679, 328] width 1358 height 656
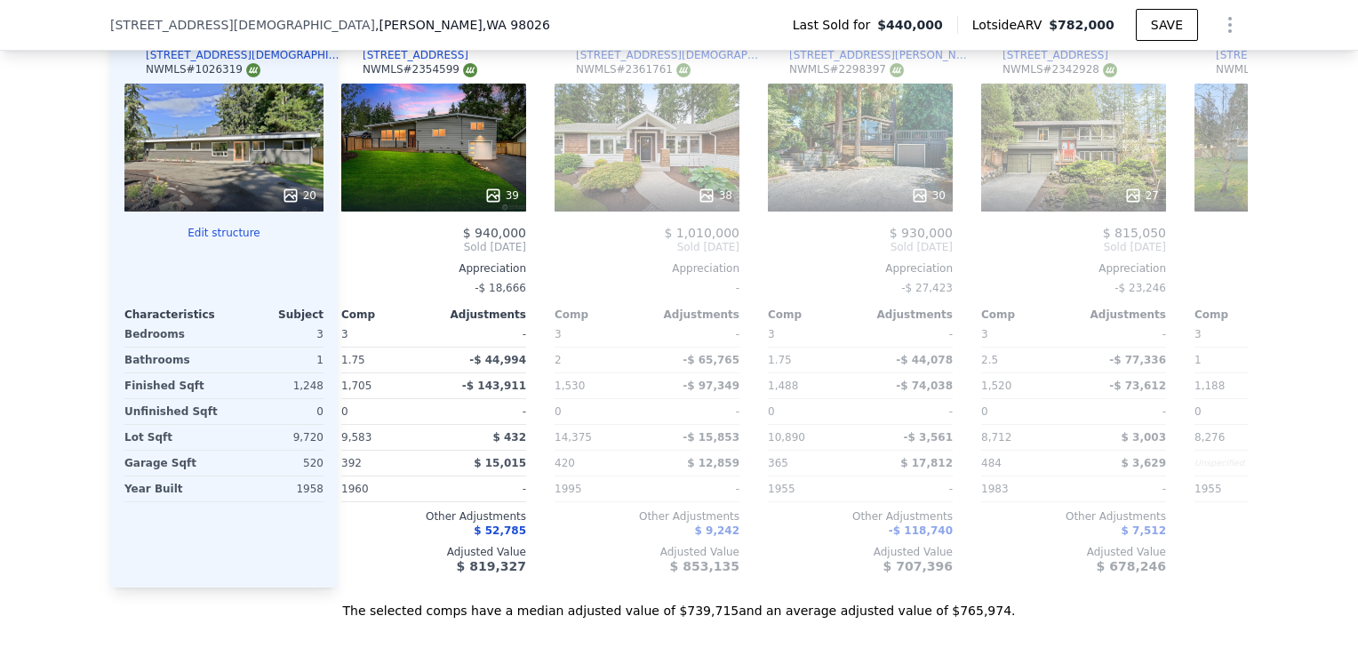
scroll to position [1980, 0]
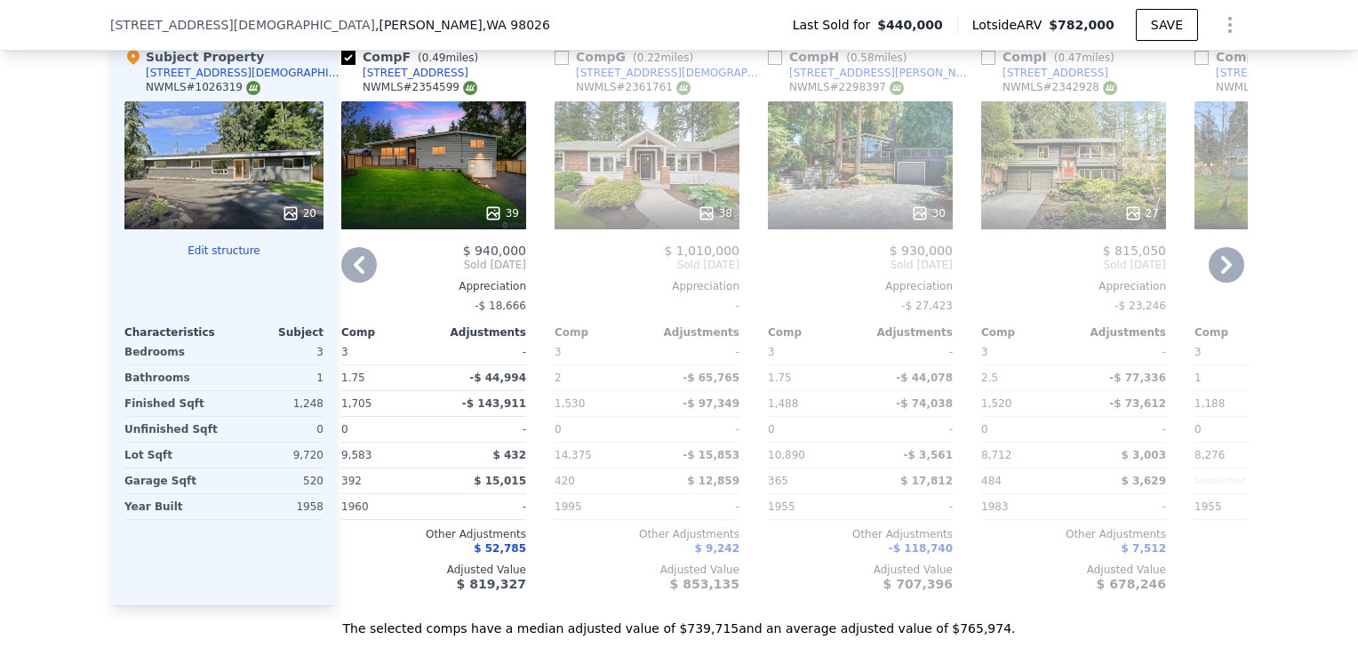
click at [713, 172] on div "38" at bounding box center [647, 165] width 185 height 128
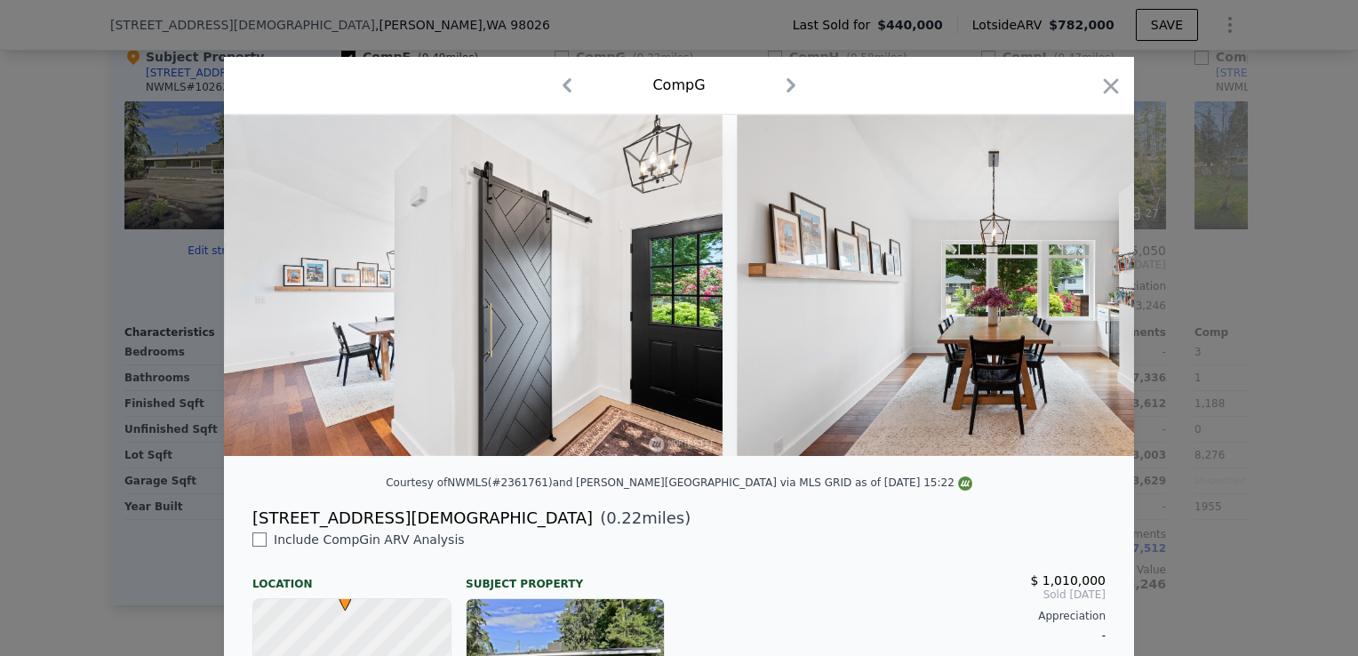
scroll to position [0, 2118]
click at [1320, 263] on div at bounding box center [679, 328] width 1358 height 656
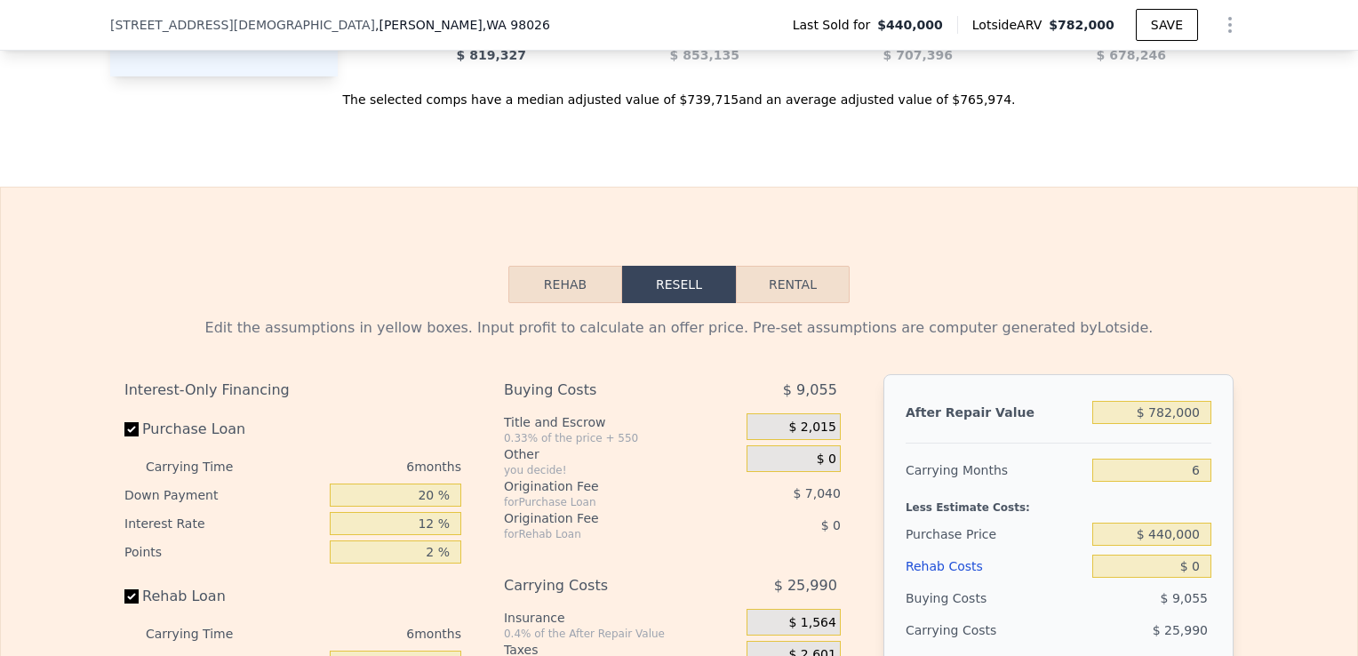
scroll to position [2514, 0]
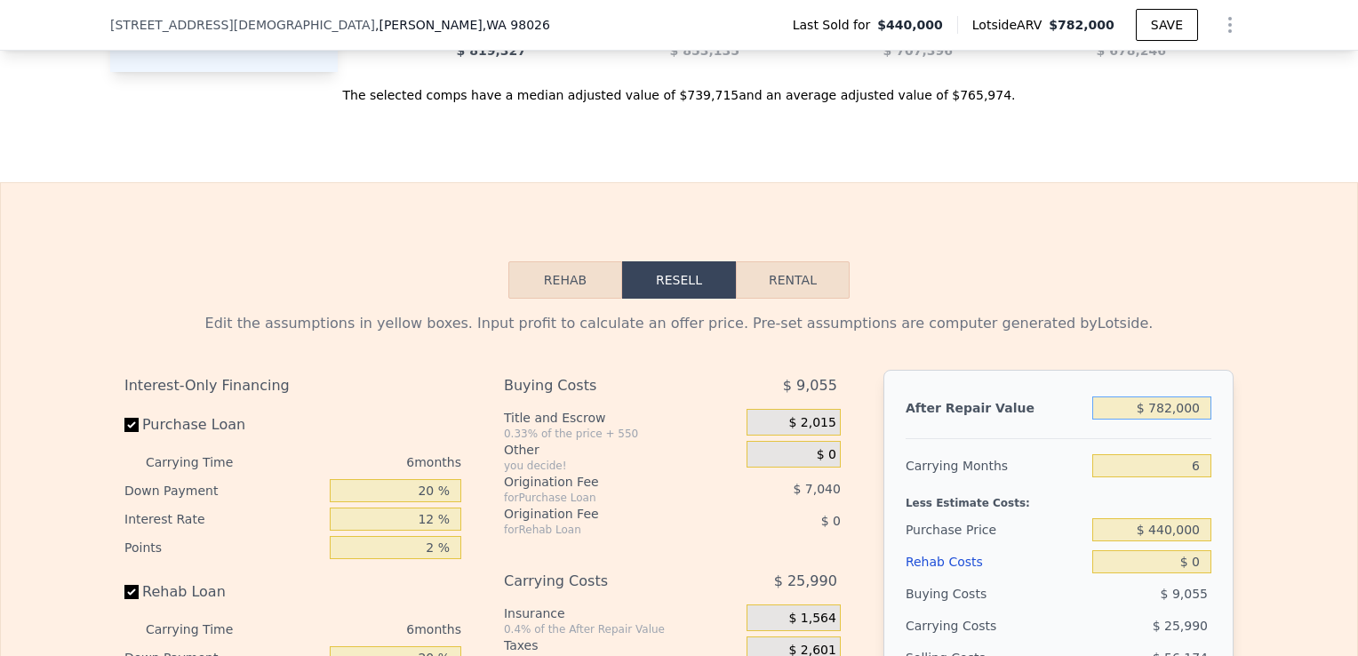
drag, startPoint x: 1198, startPoint y: 423, endPoint x: 1069, endPoint y: 431, distance: 129.1
click at [1069, 424] on div "After Repair Value $ 782,000" at bounding box center [1059, 408] width 306 height 32
click at [1204, 477] on input "6" at bounding box center [1151, 465] width 119 height 23
click at [1182, 541] on input "$ 440,000" at bounding box center [1151, 529] width 119 height 23
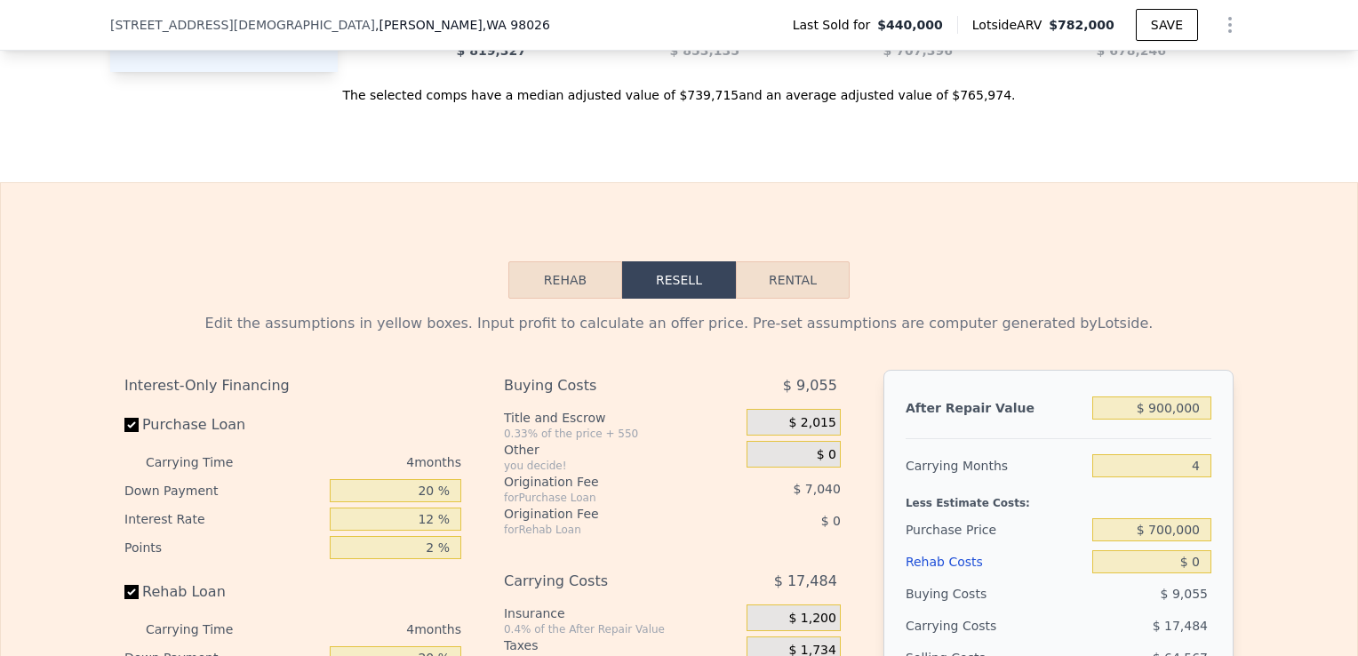
click at [1245, 580] on div "Edit the assumptions in yellow boxes. Input profit to calculate an offer price.…" at bounding box center [679, 629] width 1356 height 661
click at [1186, 546] on div "$ 700,000" at bounding box center [1151, 530] width 119 height 32
click at [1192, 573] on input "$ 0" at bounding box center [1151, 561] width 119 height 23
click at [1255, 621] on div "Edit the assumptions in yellow boxes. Input profit to calculate an offer price.…" at bounding box center [679, 629] width 1356 height 661
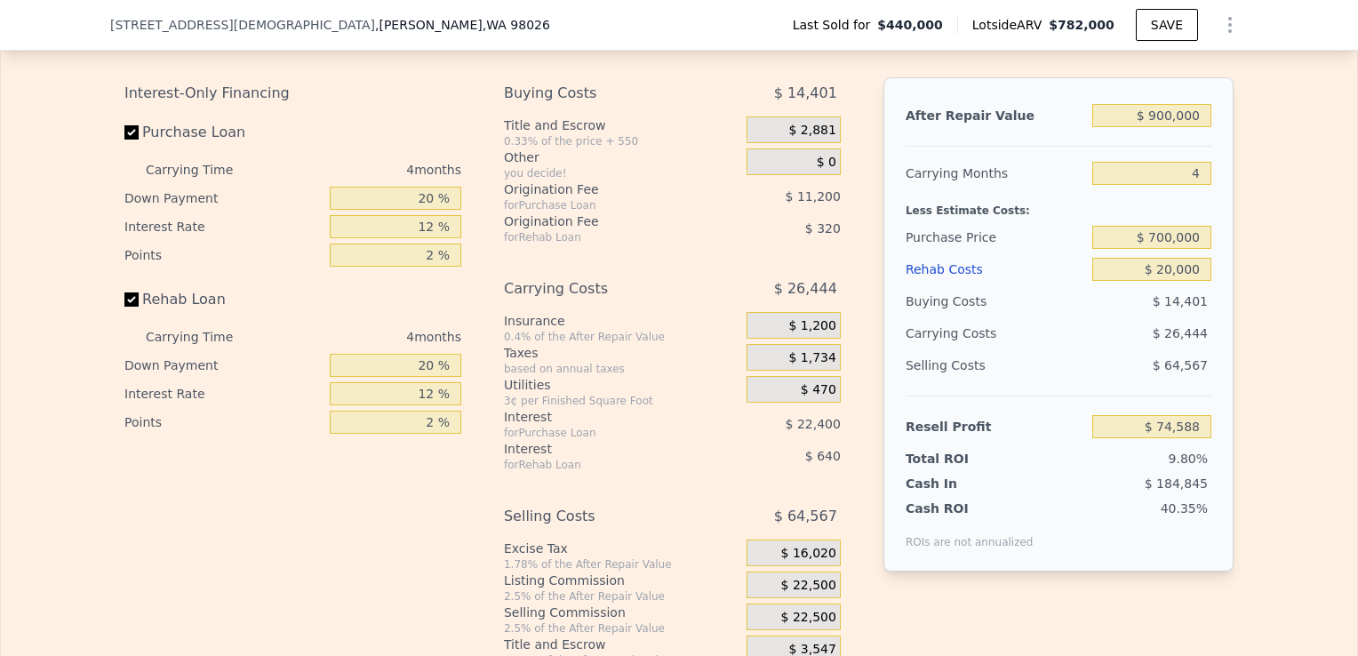
scroll to position [2811, 0]
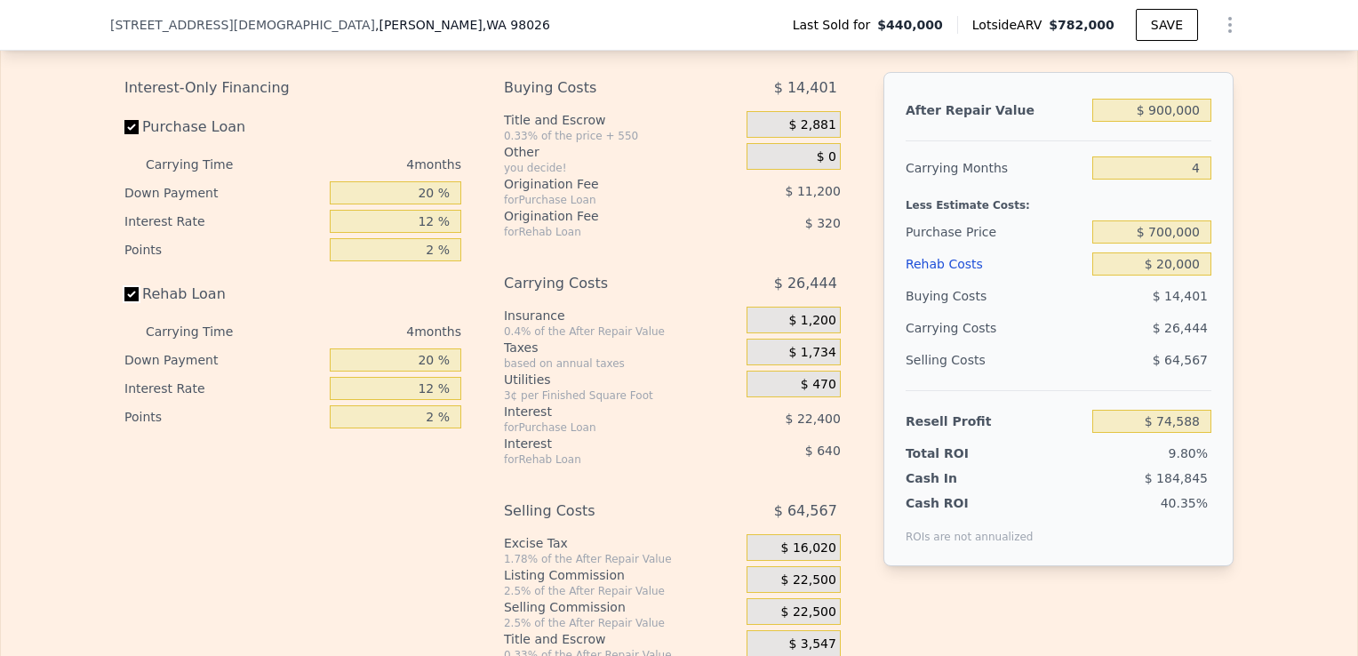
click at [129, 301] on input "Rehab Loan" at bounding box center [131, 294] width 14 height 14
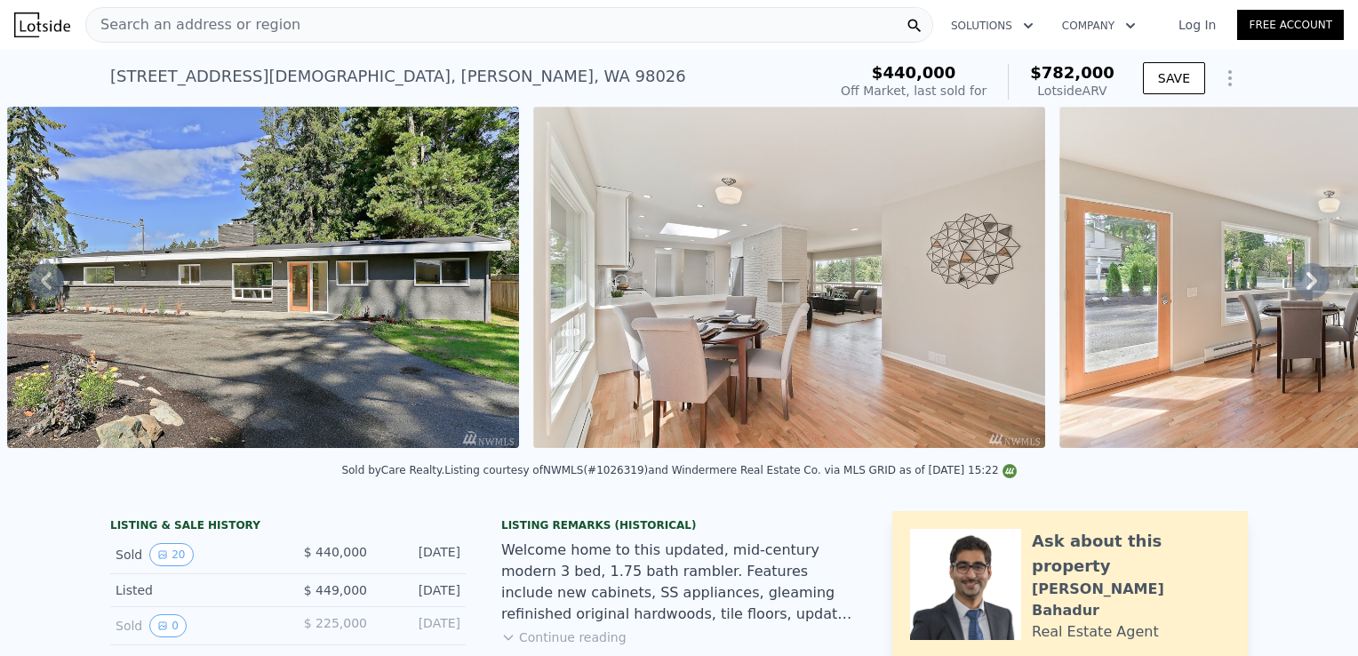
scroll to position [0, 0]
click at [288, 23] on div "Search an address or region" at bounding box center [509, 25] width 848 height 36
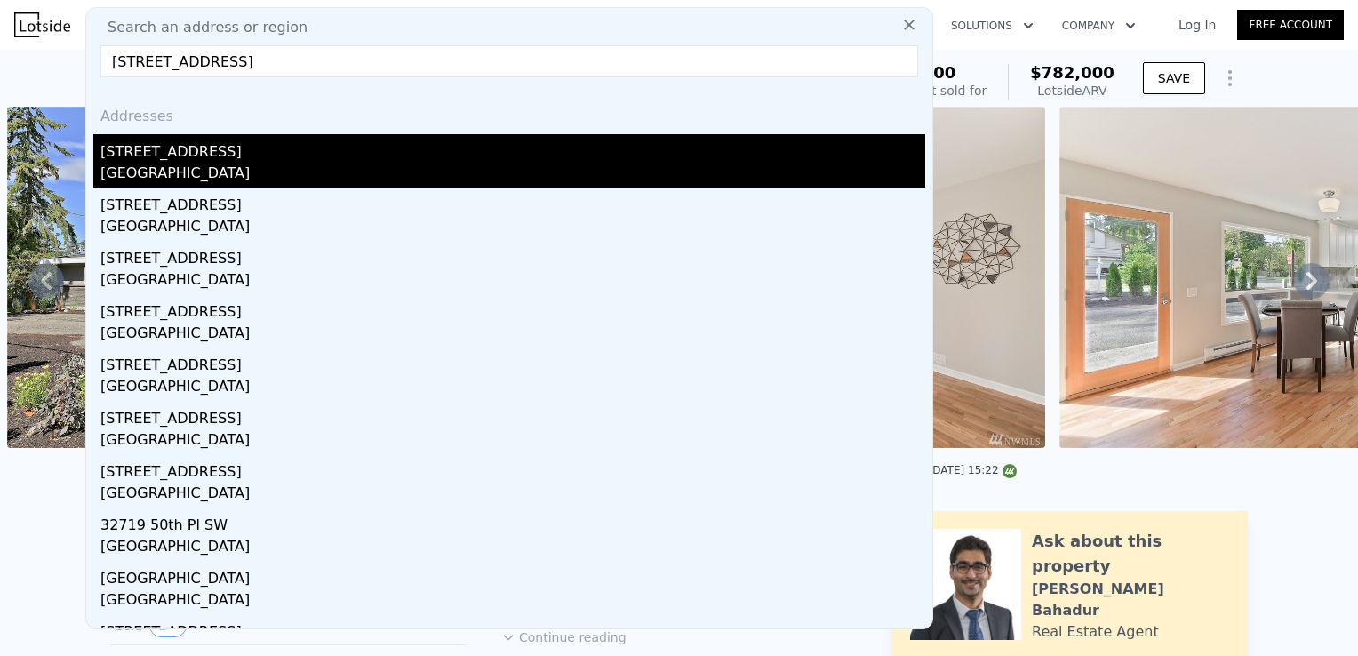
click at [245, 167] on div "[GEOGRAPHIC_DATA]" at bounding box center [512, 175] width 825 height 25
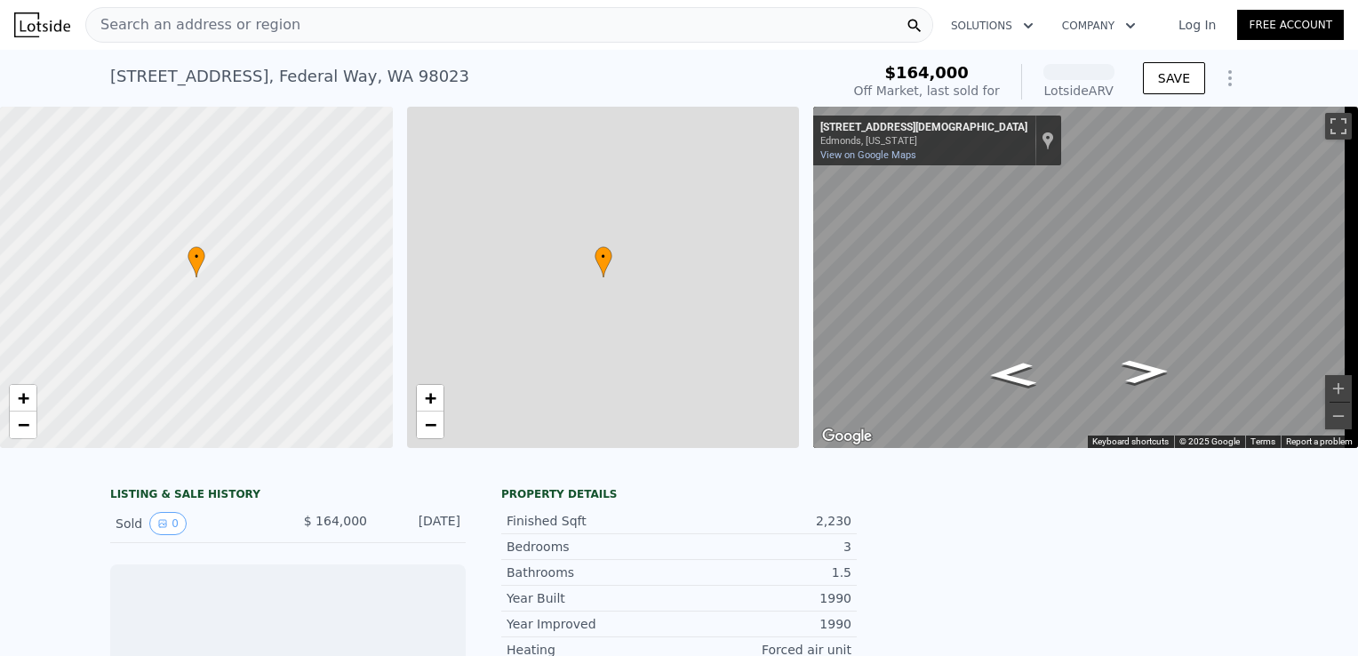
scroll to position [0, 7]
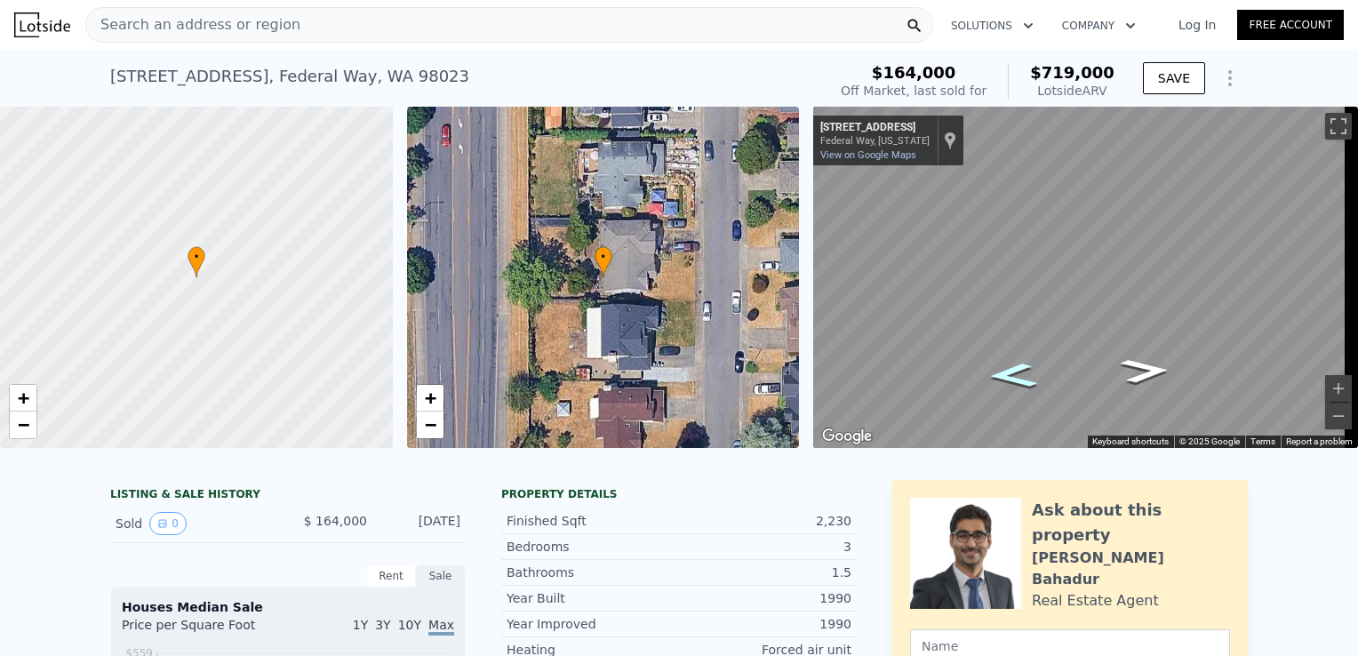
click at [1010, 366] on icon "Go South, 20th Ave SW" at bounding box center [1012, 375] width 91 height 36
click at [1330, 389] on button "Zoom in" at bounding box center [1338, 388] width 27 height 27
click at [1159, 370] on icon "Go North, 20th Ave SW" at bounding box center [1145, 371] width 91 height 36
click at [1159, 370] on icon "Go North, 20th Ave SW" at bounding box center [1145, 371] width 92 height 36
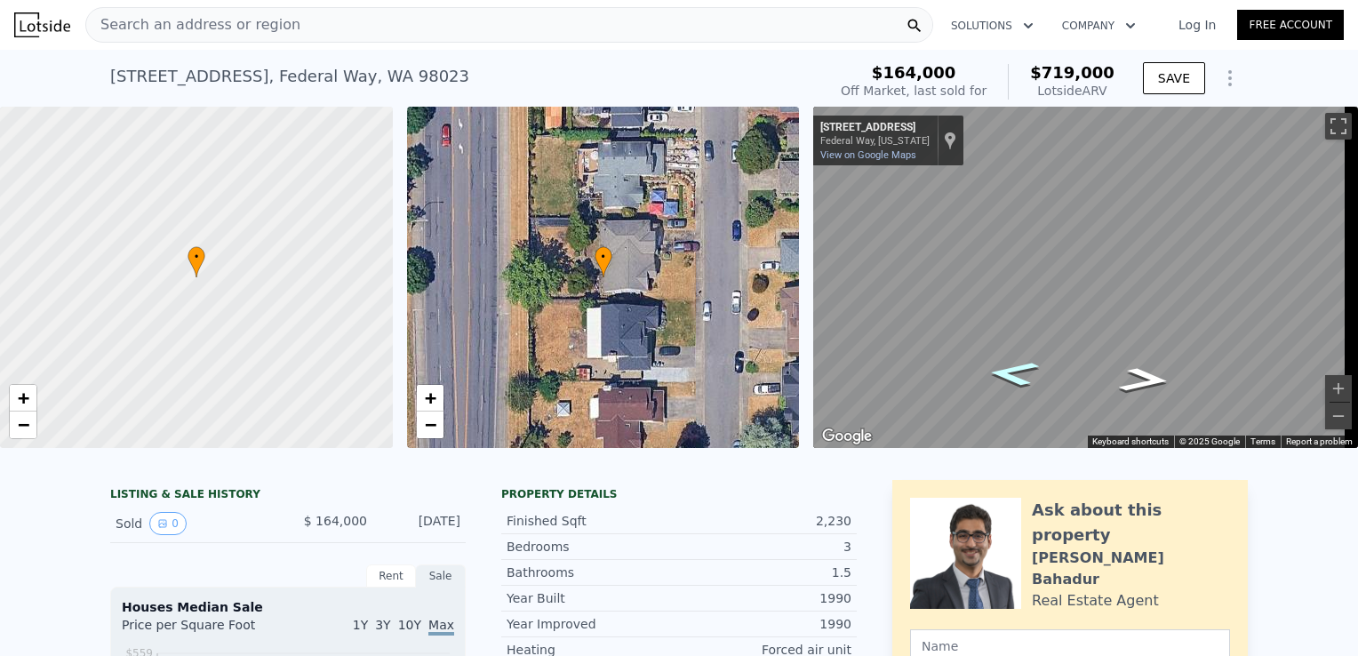
click at [1015, 370] on icon "Go South, 20th Ave SW" at bounding box center [1013, 373] width 96 height 36
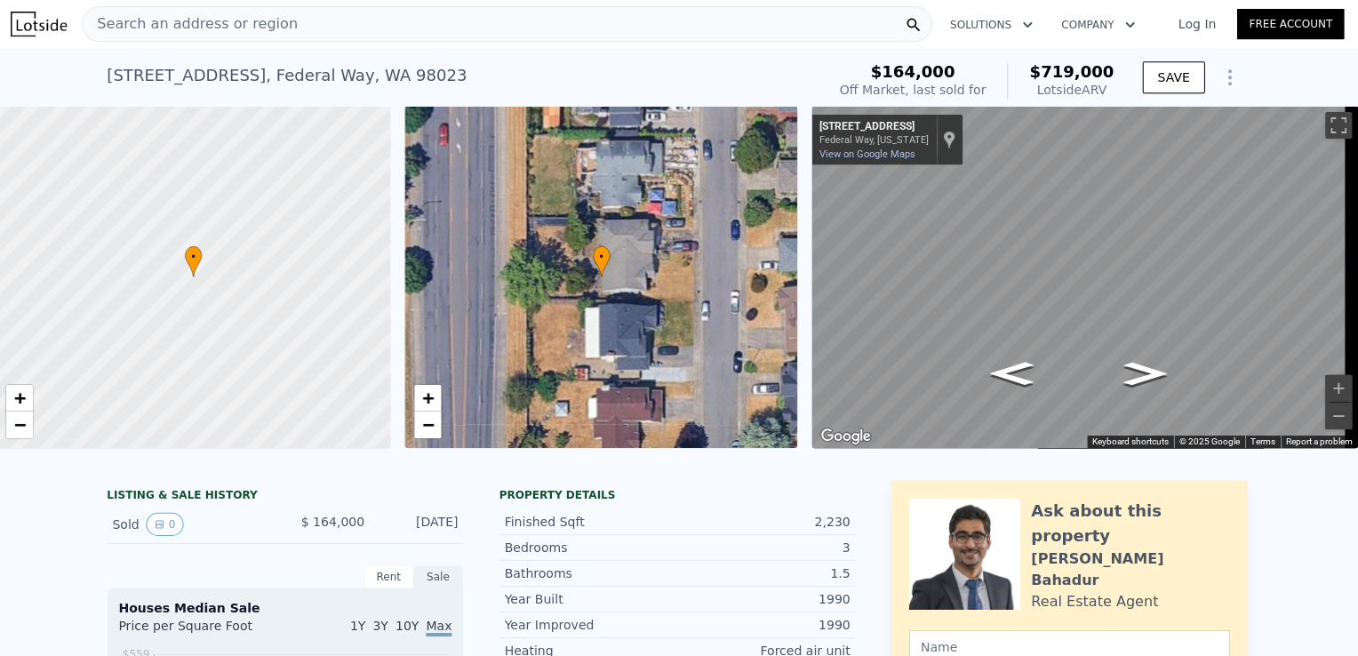
scroll to position [0, 0]
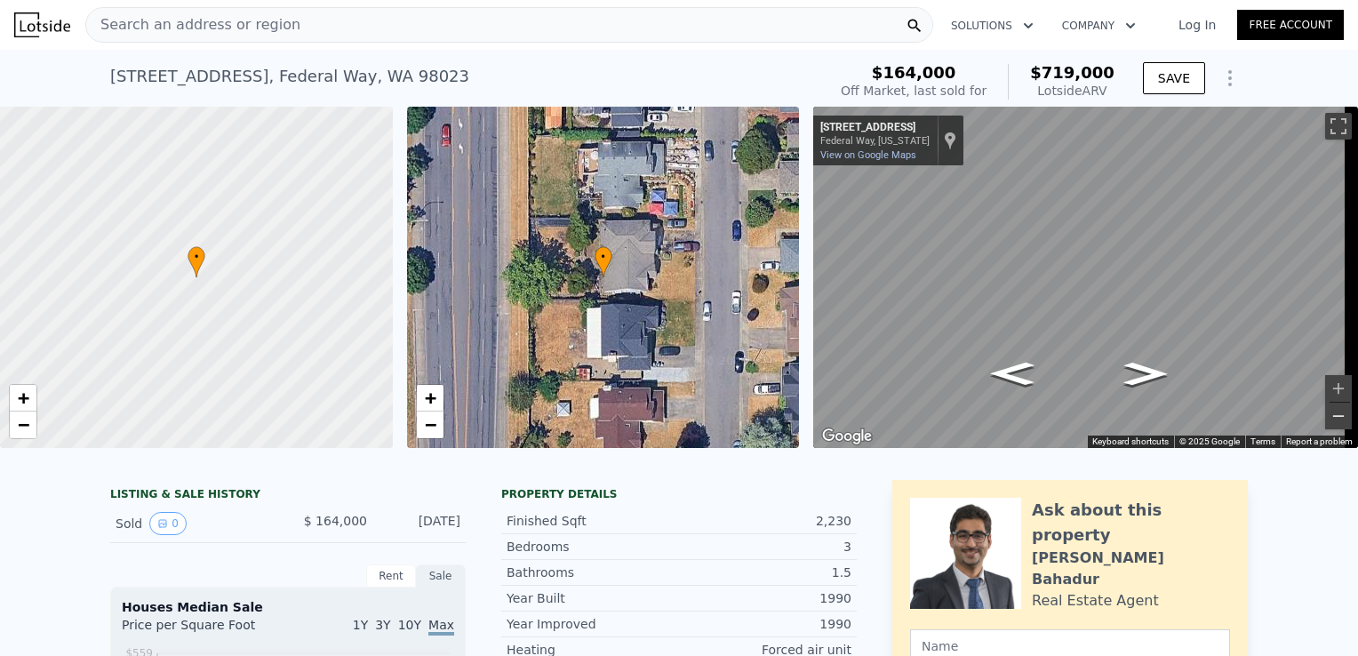
click at [1326, 418] on button "Zoom out" at bounding box center [1338, 416] width 27 height 27
click at [722, 382] on div "• + − • + − ← Move left → Move right ↑ Move up ↓ Move down + Zoom in - Zoom out…" at bounding box center [679, 277] width 1358 height 341
click at [757, 380] on div "• + − • + − ← Move left → Move right ↑ Move up ↓ Move down + Zoom in - Zoom out…" at bounding box center [679, 277] width 1358 height 341
click at [1325, 385] on button "Zoom in" at bounding box center [1338, 388] width 27 height 27
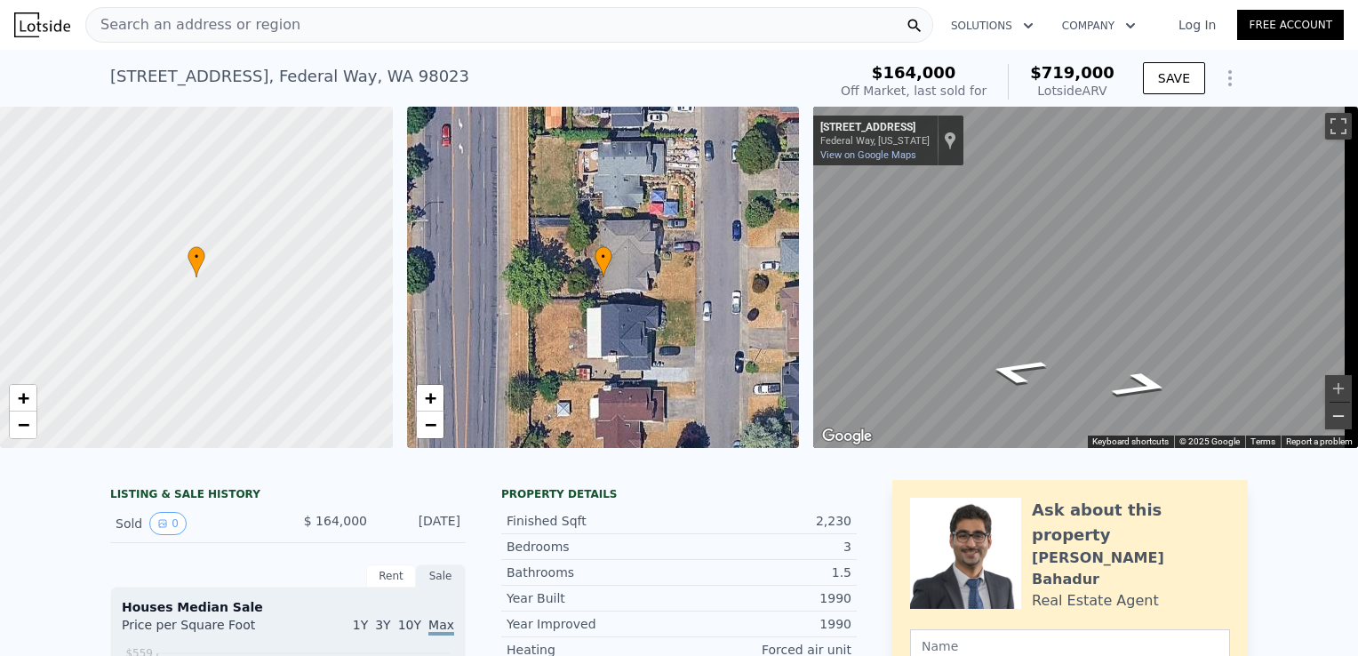
click at [1325, 418] on button "Zoom out" at bounding box center [1338, 416] width 27 height 27
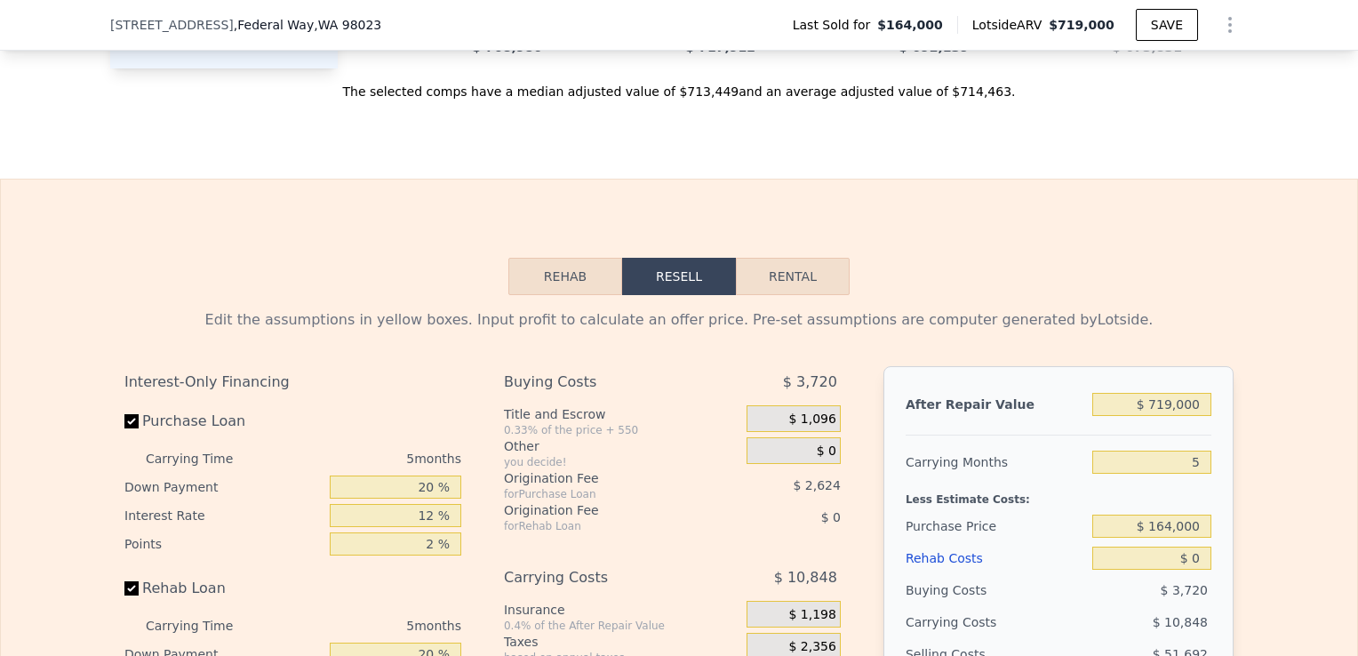
scroll to position [2287, 0]
click at [1169, 414] on input "$ 719,000" at bounding box center [1151, 402] width 119 height 23
click at [1202, 472] on input "5" at bounding box center [1151, 460] width 119 height 23
click at [1248, 546] on div "Edit the assumptions in yellow boxes. Input profit to calculate an offer price.…" at bounding box center [679, 623] width 1356 height 661
click at [1193, 568] on input "$ 0" at bounding box center [1151, 556] width 119 height 23
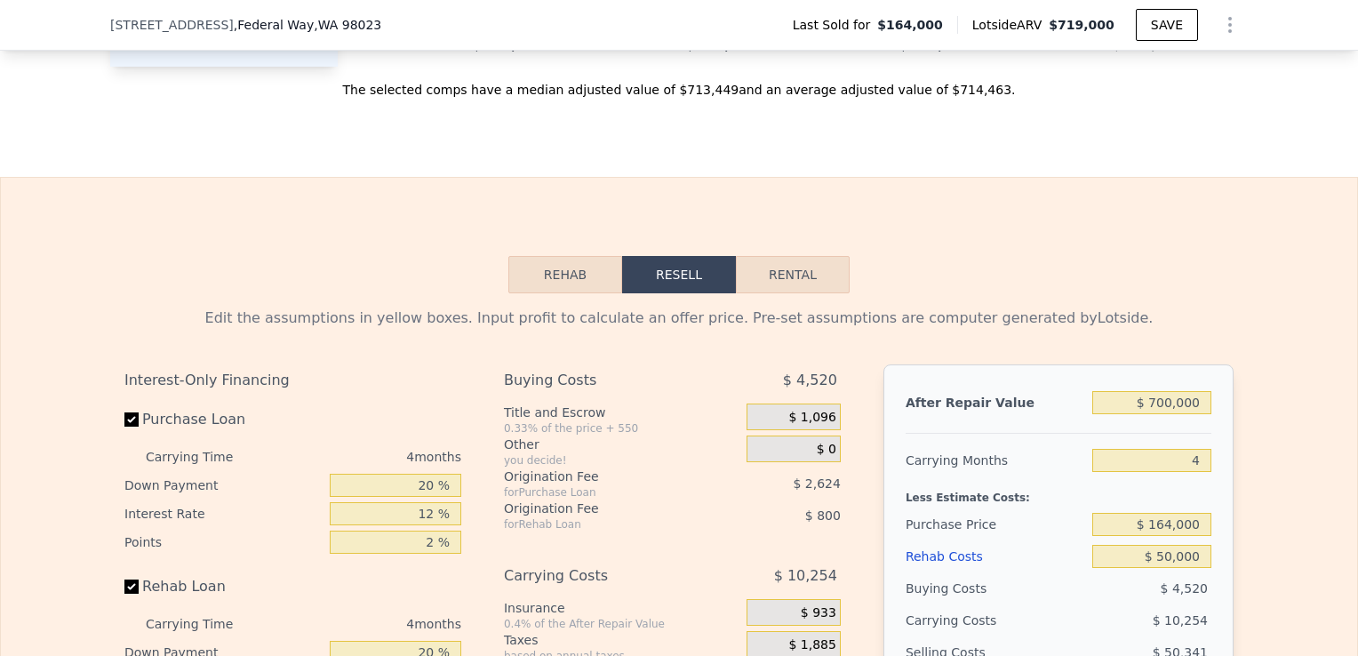
click at [1245, 532] on div "Edit the assumptions in yellow boxes. Input profit to calculate an offer price.…" at bounding box center [679, 623] width 1356 height 661
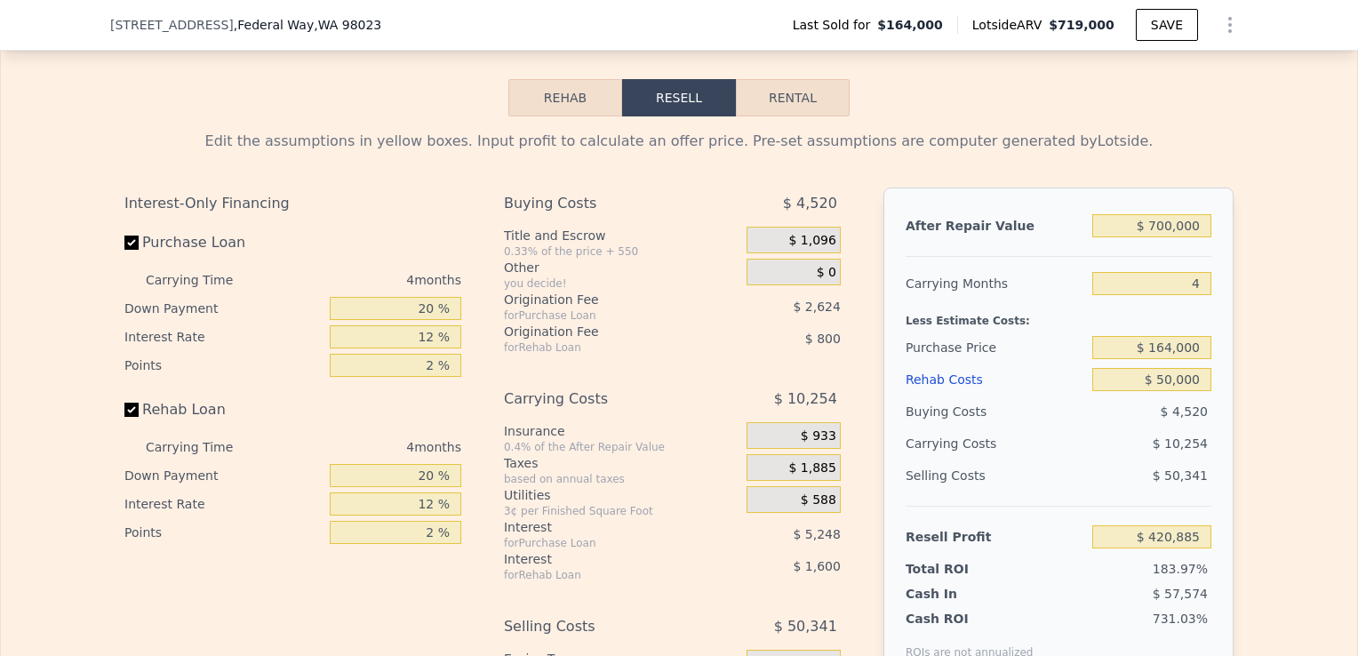
scroll to position [2467, 0]
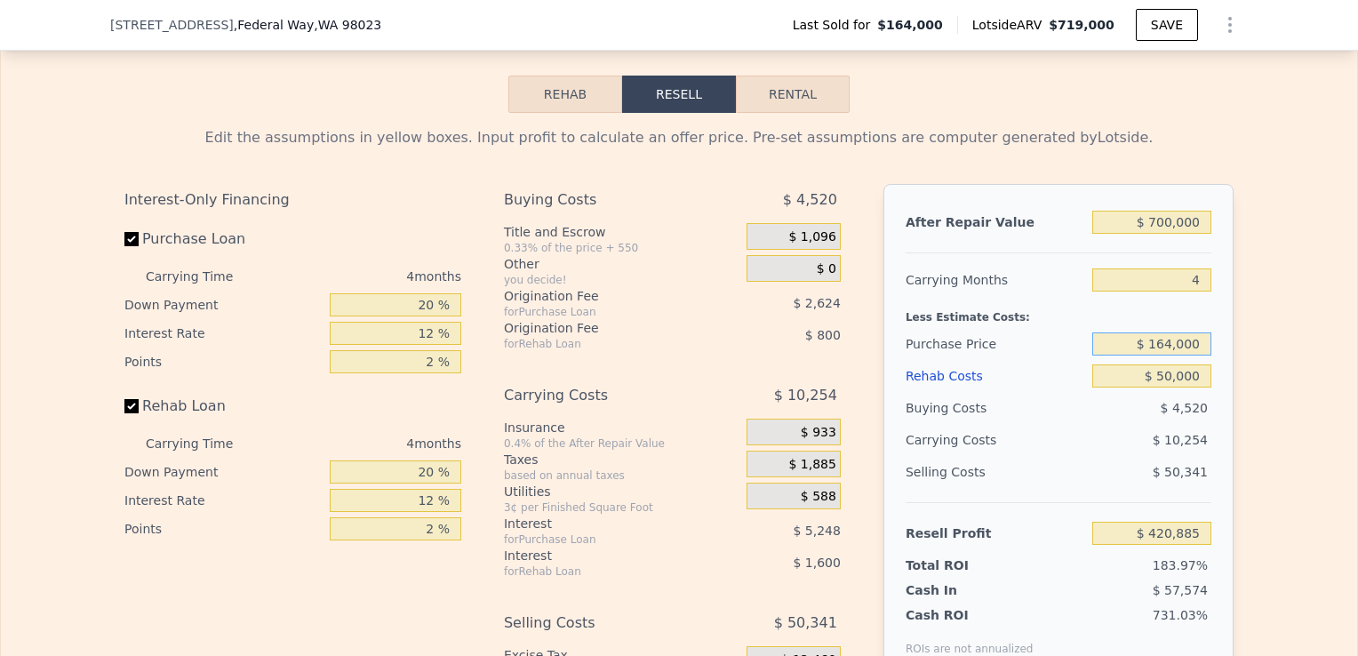
click at [1156, 356] on input "$ 164,000" at bounding box center [1151, 343] width 119 height 23
click at [1199, 356] on input "$ 464,000" at bounding box center [1151, 343] width 119 height 23
click at [1243, 366] on div "Edit the assumptions in yellow boxes. Input profit to calculate an offer price.…" at bounding box center [679, 443] width 1356 height 661
click at [1155, 356] on input "$ 464,000" at bounding box center [1151, 343] width 119 height 23
click at [1166, 356] on input "$ 464,000" at bounding box center [1151, 343] width 119 height 23
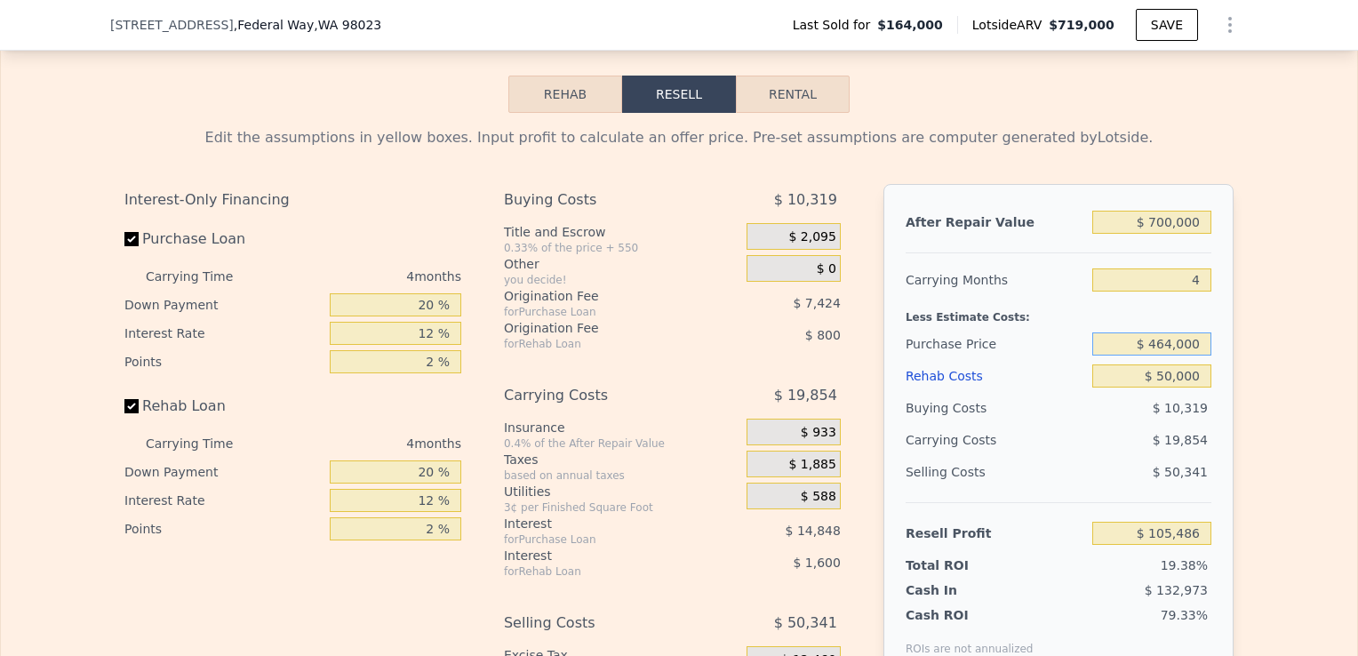
click at [1170, 356] on input "$ 464,000" at bounding box center [1151, 343] width 119 height 23
click at [1255, 411] on div "Edit the assumptions in yellow boxes. Input profit to calculate an offer price.…" at bounding box center [679, 443] width 1356 height 661
click at [124, 413] on input "Rehab Loan" at bounding box center [131, 406] width 14 height 14
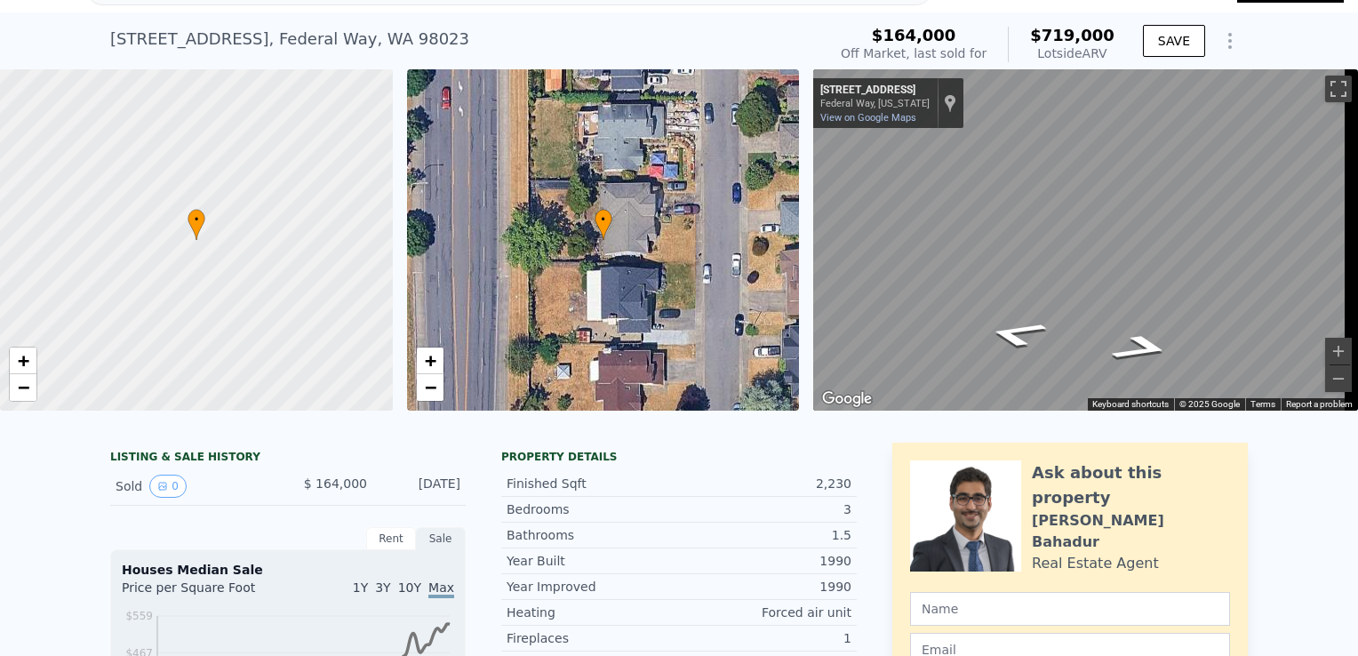
scroll to position [0, 0]
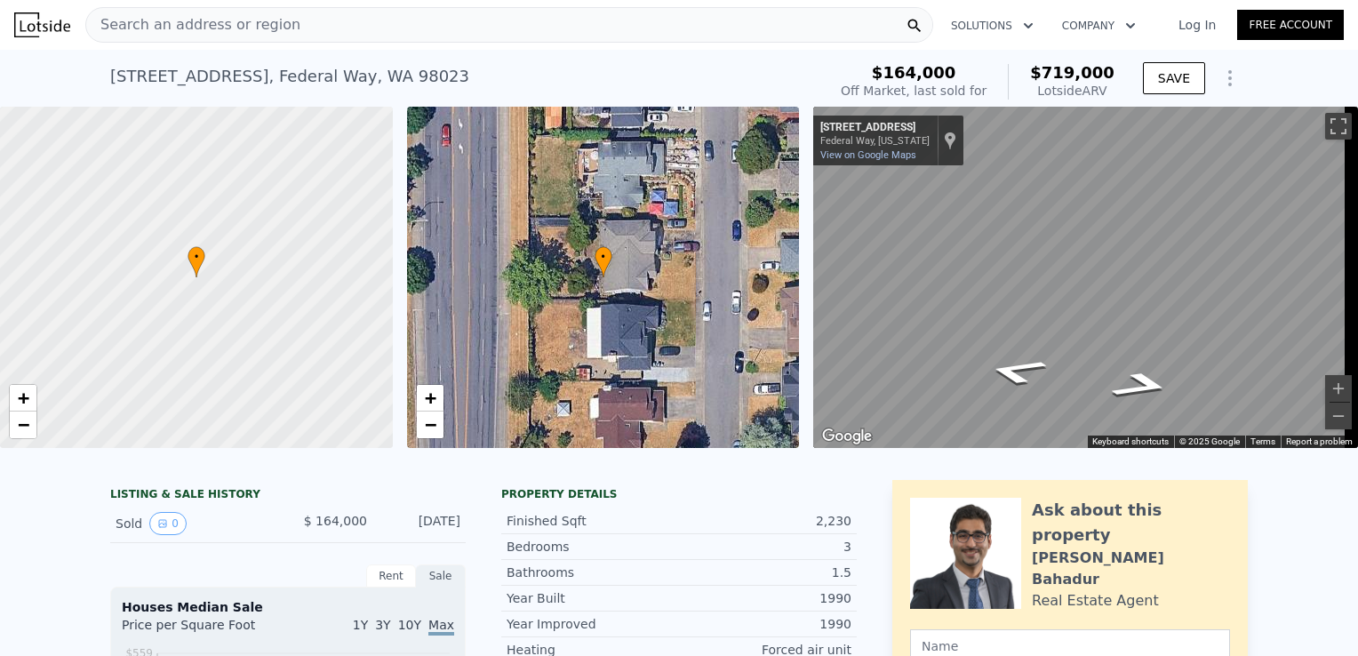
click at [305, 32] on div "Search an address or region" at bounding box center [509, 25] width 848 height 36
click at [596, 44] on div "Search an address or region Solutions Company Open main menu Log In Free Account" at bounding box center [679, 25] width 1330 height 43
click at [618, 35] on div "Search an address or region" at bounding box center [509, 25] width 848 height 36
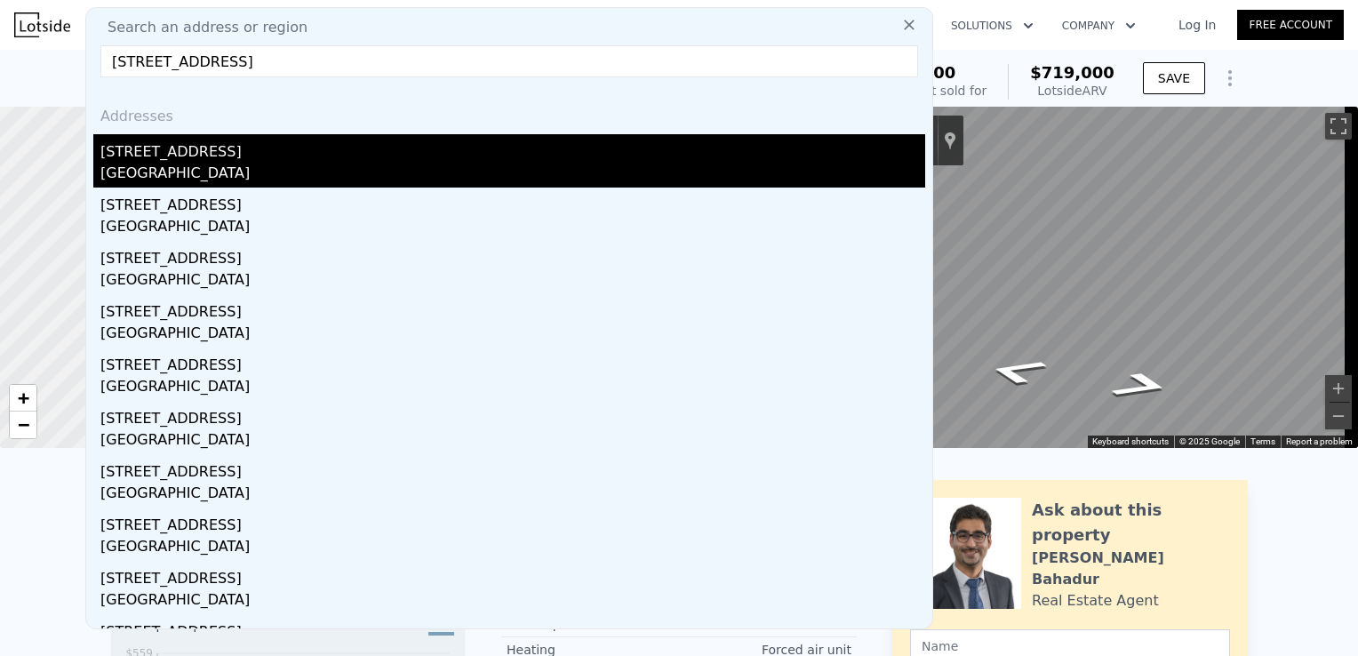
click at [430, 148] on div "[STREET_ADDRESS]" at bounding box center [512, 148] width 825 height 28
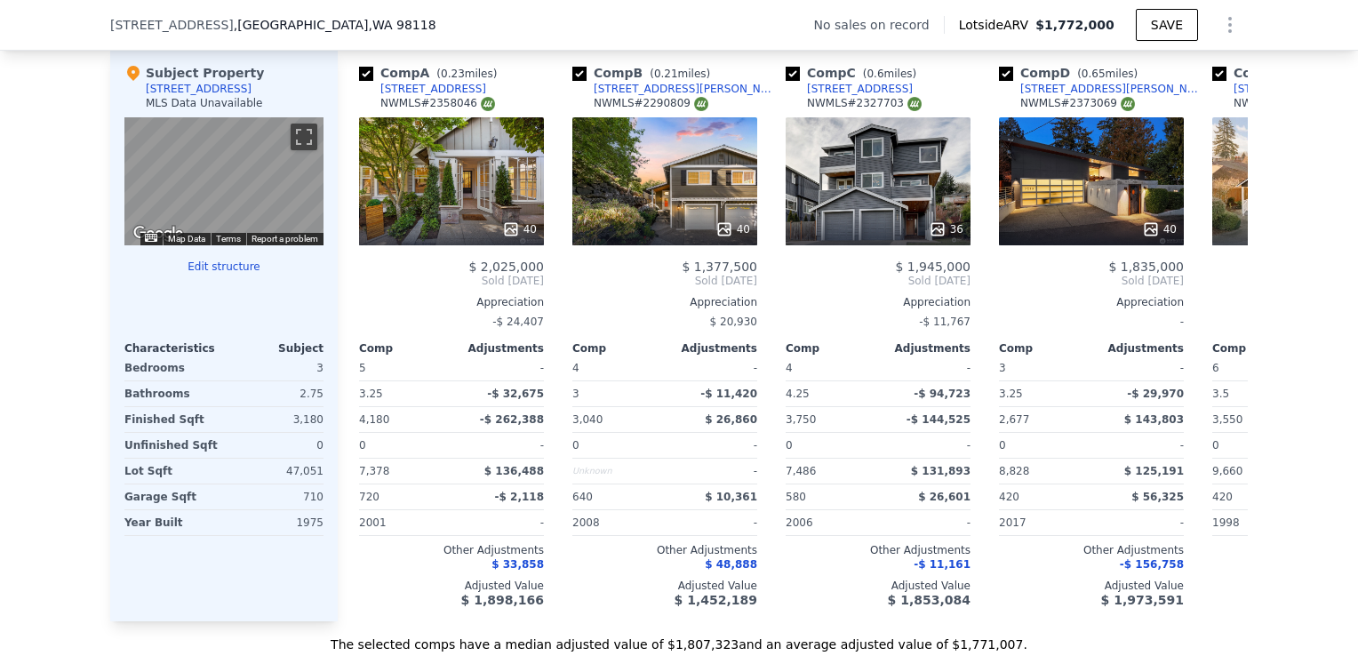
click at [220, 274] on button "Edit structure" at bounding box center [223, 267] width 199 height 14
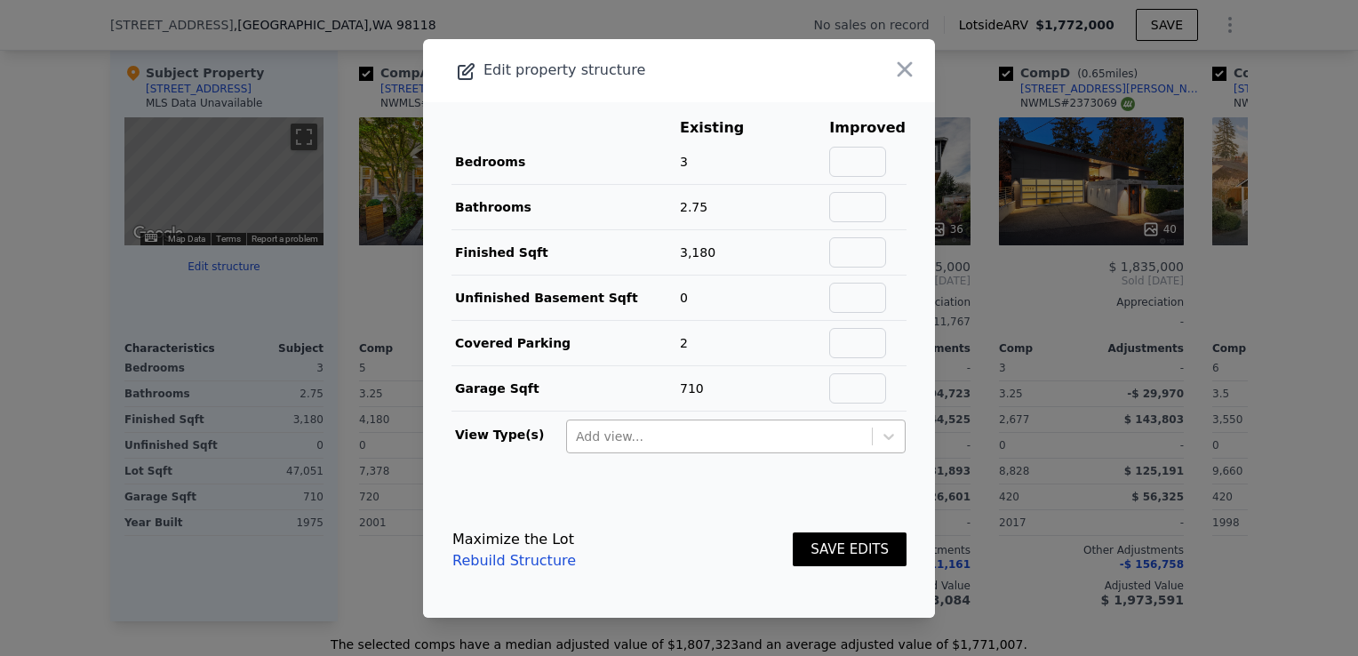
click at [697, 434] on div at bounding box center [719, 436] width 287 height 21
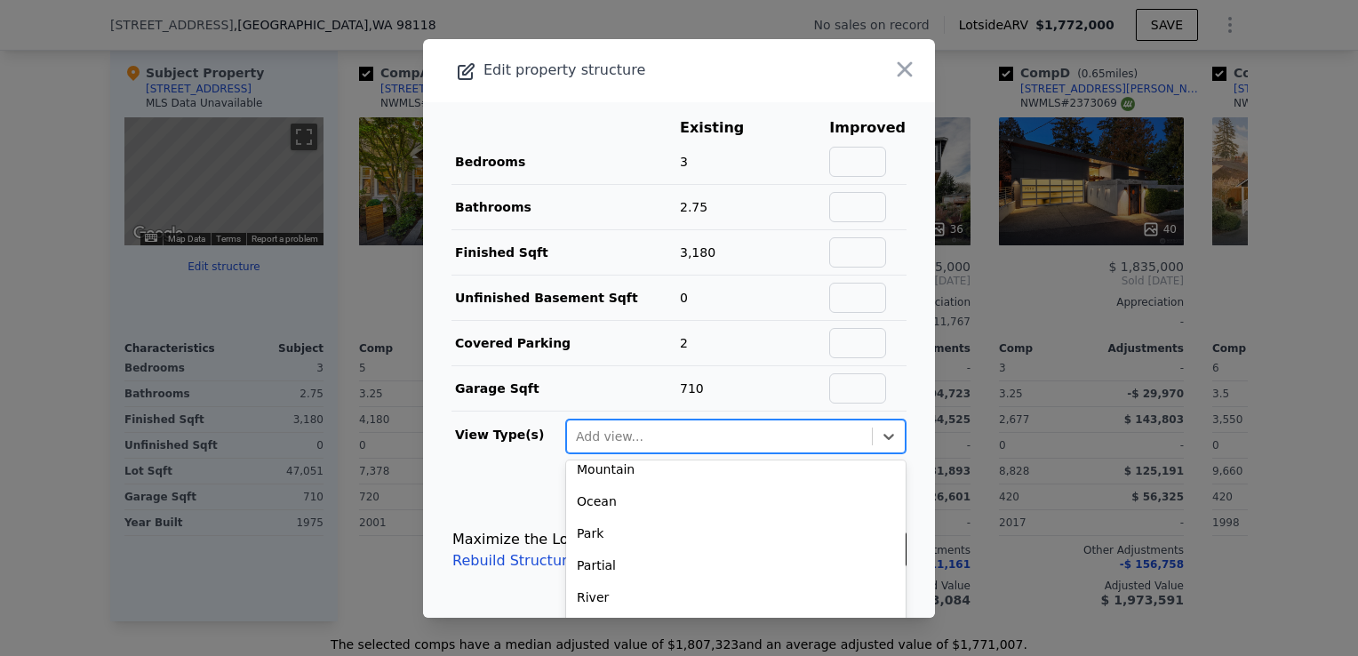
scroll to position [139, 0]
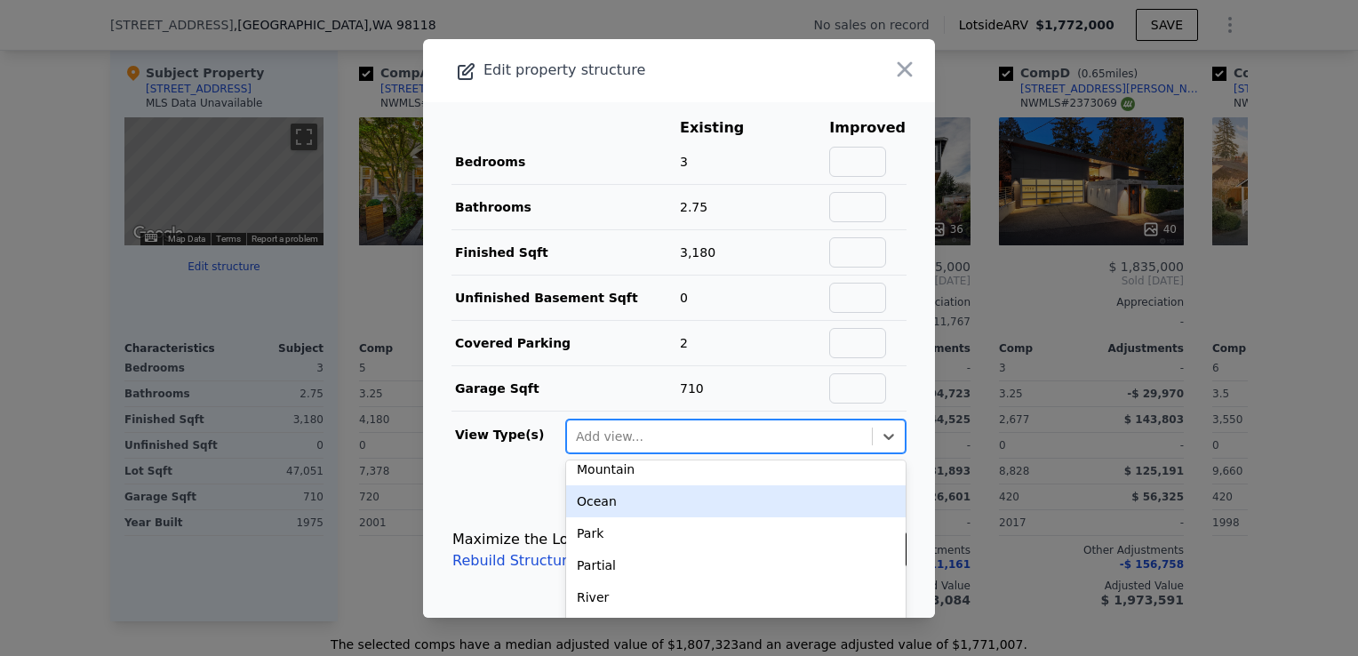
click at [612, 512] on div "Ocean" at bounding box center [736, 501] width 340 height 32
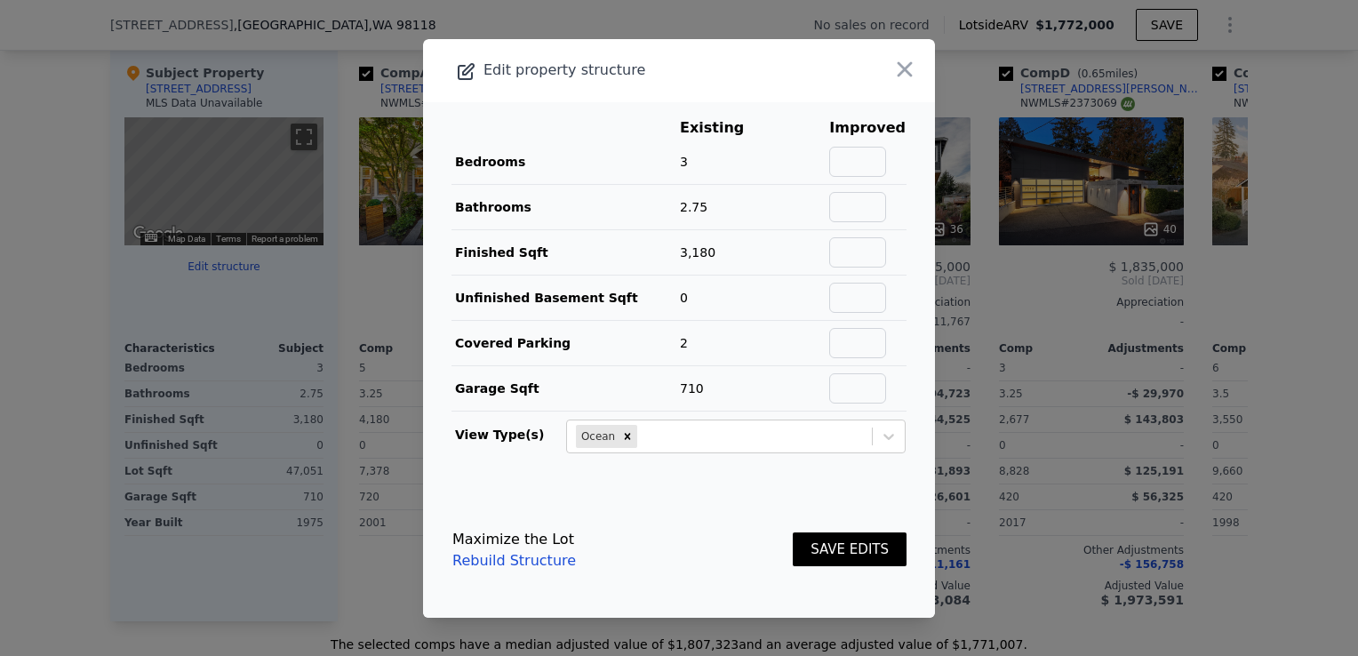
click at [836, 533] on button "SAVE EDITS" at bounding box center [850, 549] width 114 height 35
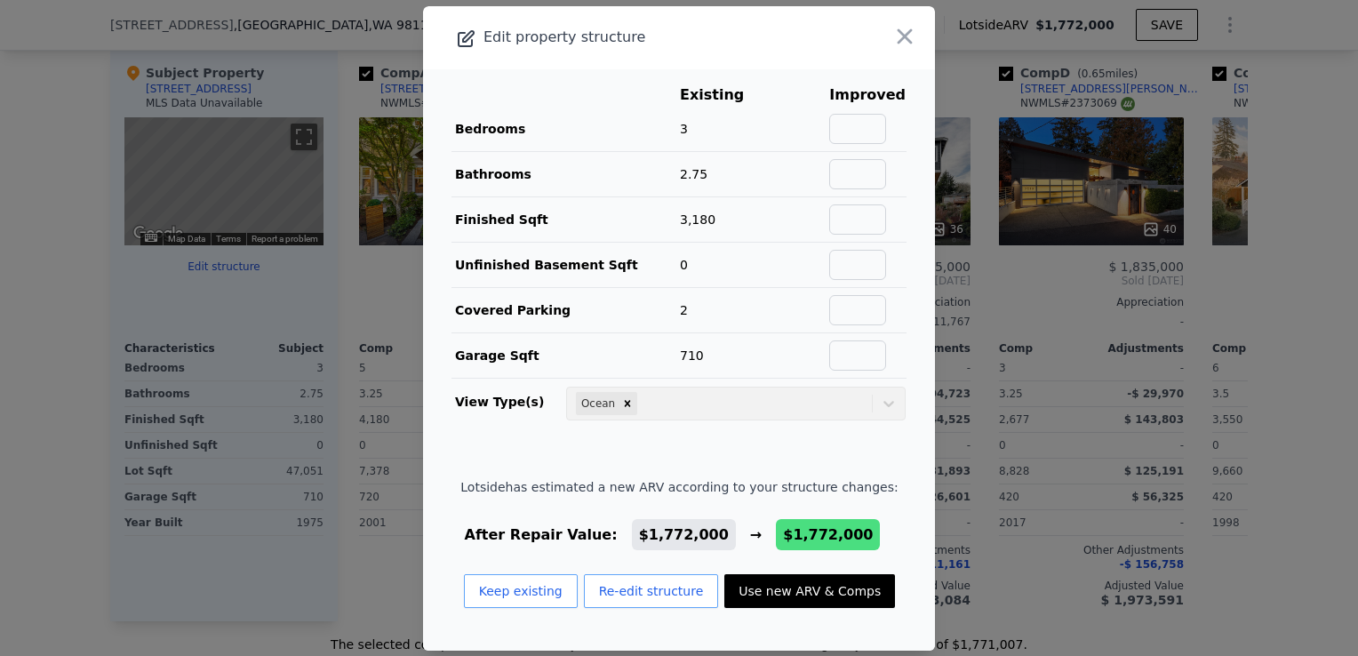
click at [790, 581] on button "Use new ARV & Comps" at bounding box center [809, 591] width 171 height 34
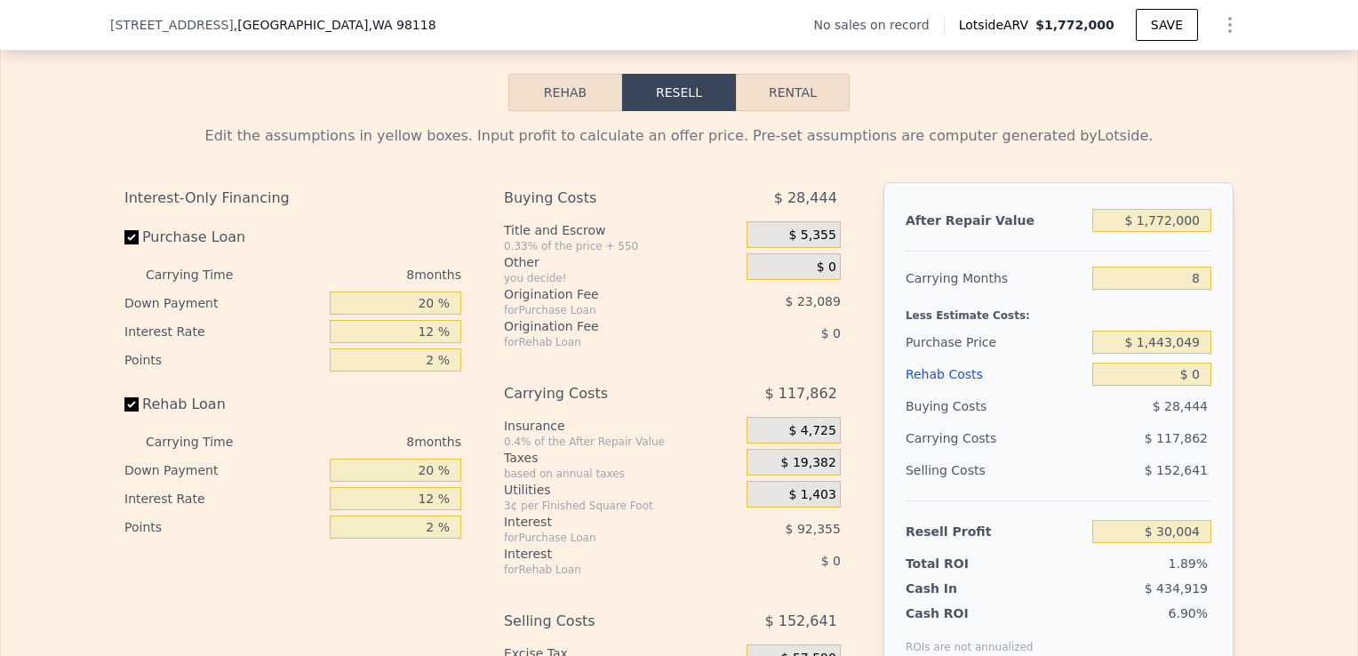
scroll to position [2510, 0]
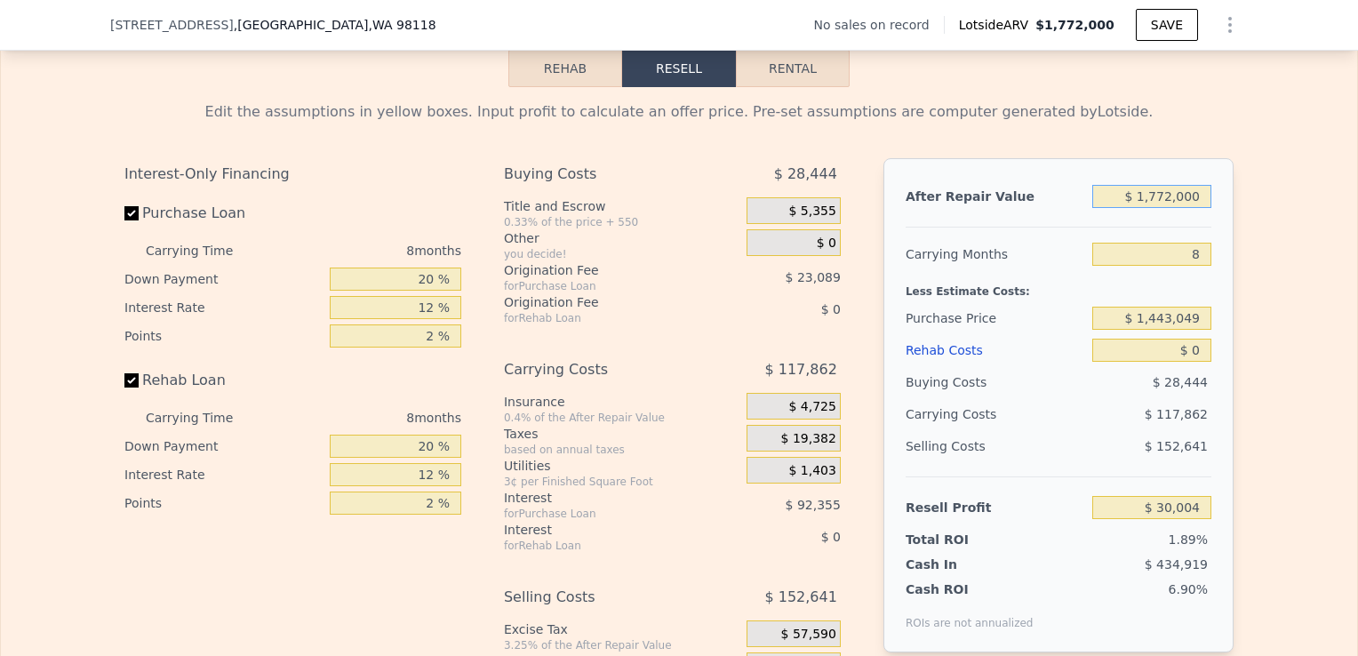
click at [1170, 208] on input "$ 1,772,000" at bounding box center [1151, 196] width 119 height 23
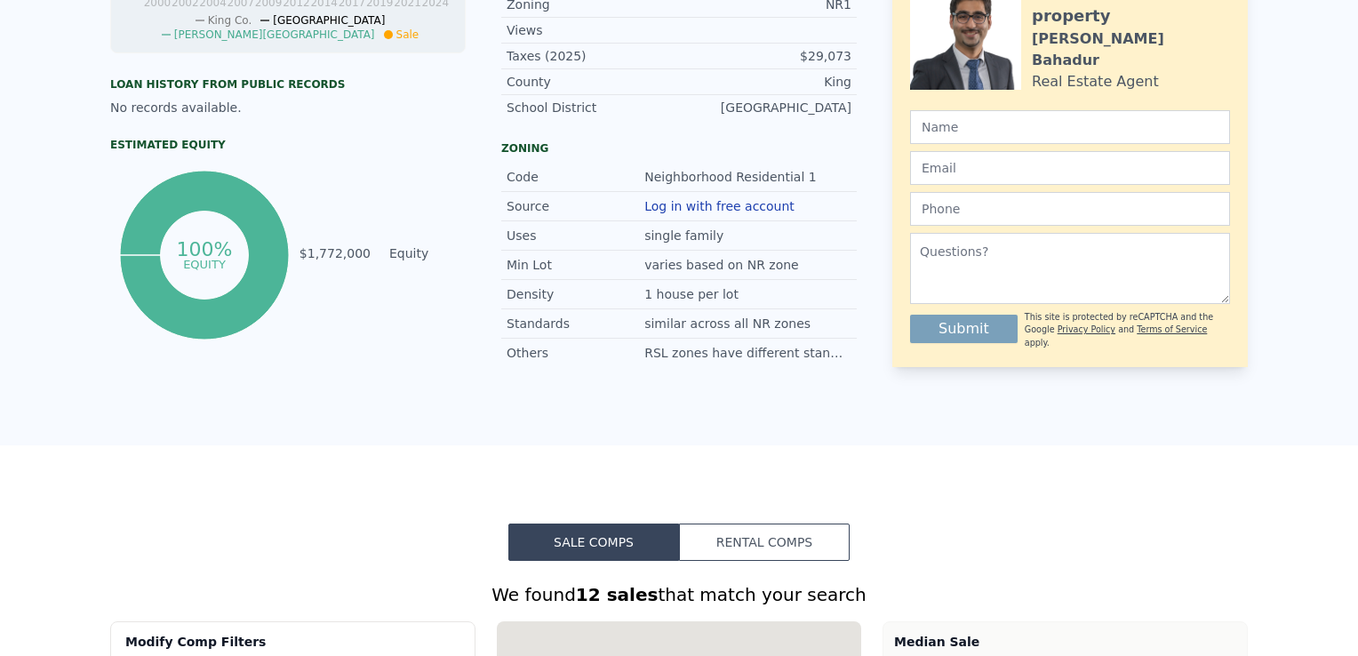
scroll to position [0, 0]
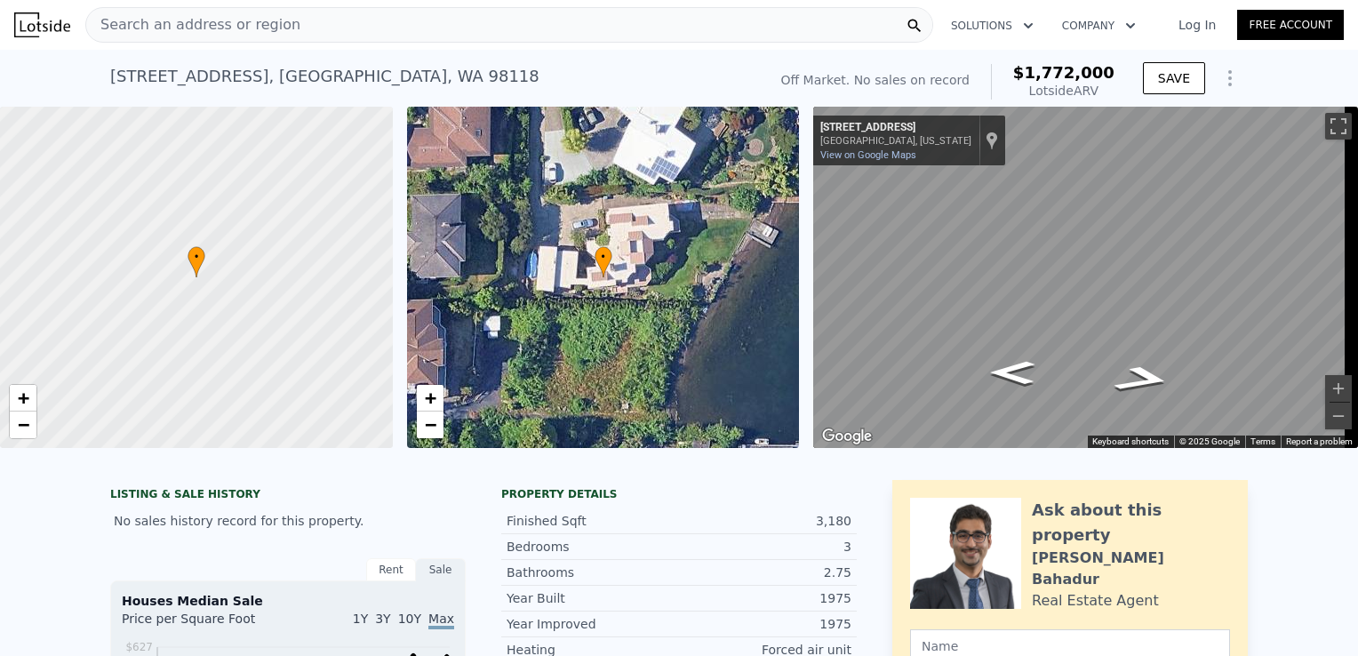
click at [358, 13] on div "Search an address or region" at bounding box center [509, 25] width 848 height 36
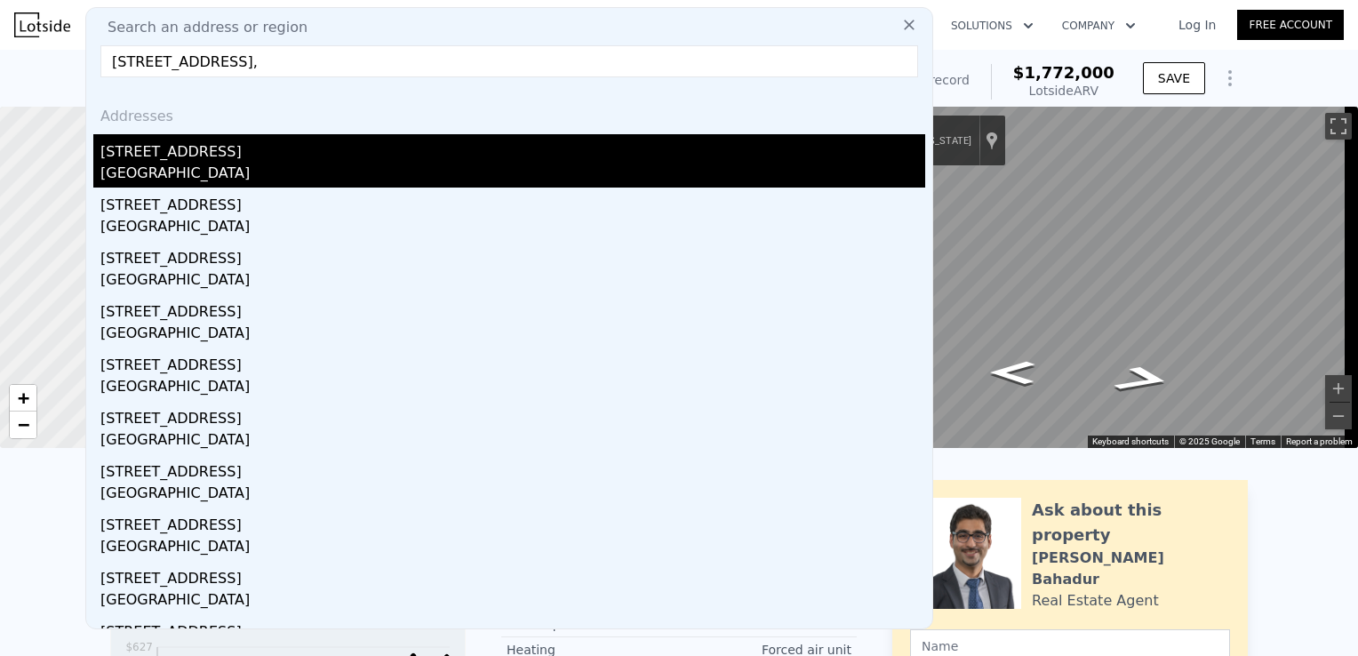
click at [298, 158] on div "[STREET_ADDRESS]" at bounding box center [512, 148] width 825 height 28
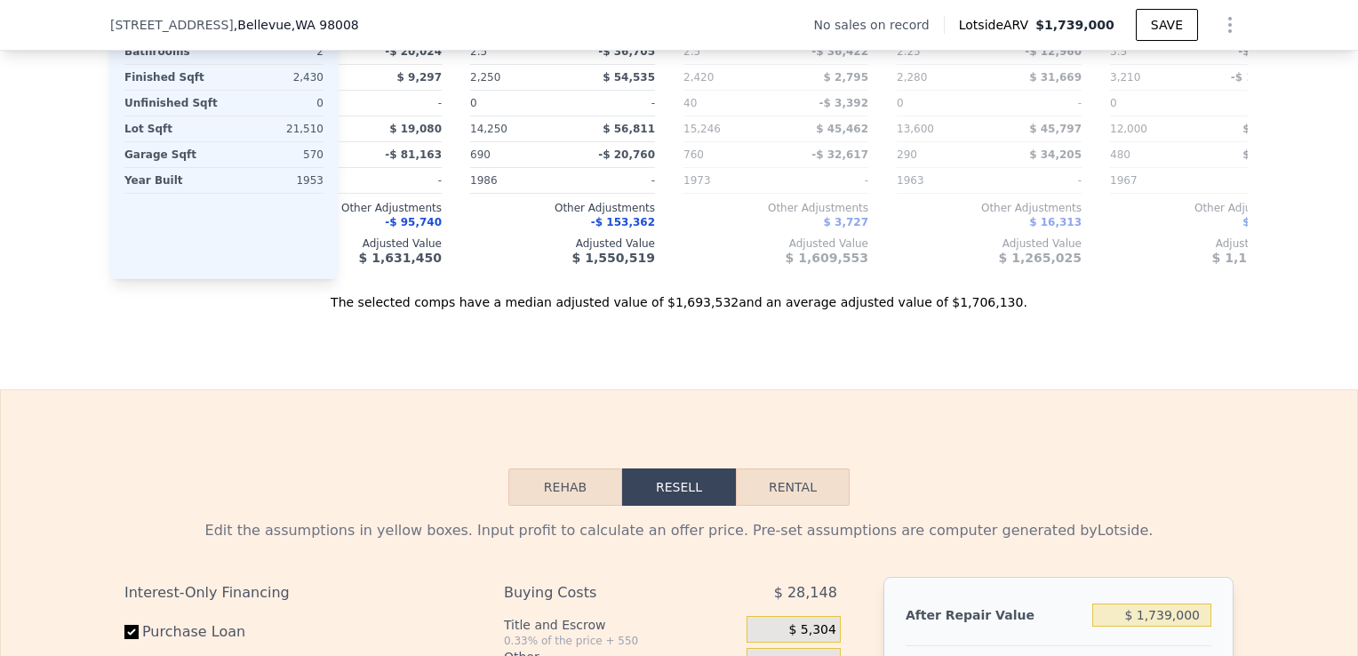
scroll to position [2239, 0]
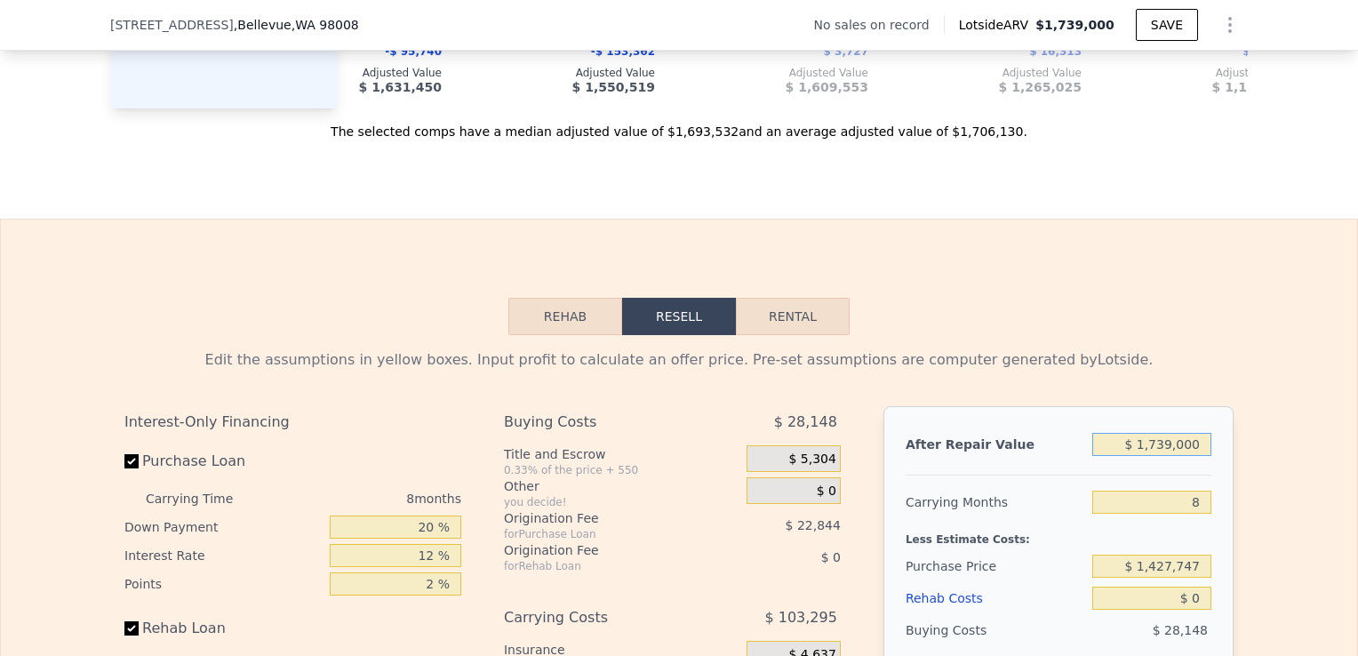
click at [1168, 456] on input "$ 1,739,000" at bounding box center [1151, 444] width 119 height 23
click at [1273, 546] on div "Edit the assumptions in yellow boxes. Input profit to calculate an offer price.…" at bounding box center [679, 665] width 1356 height 661
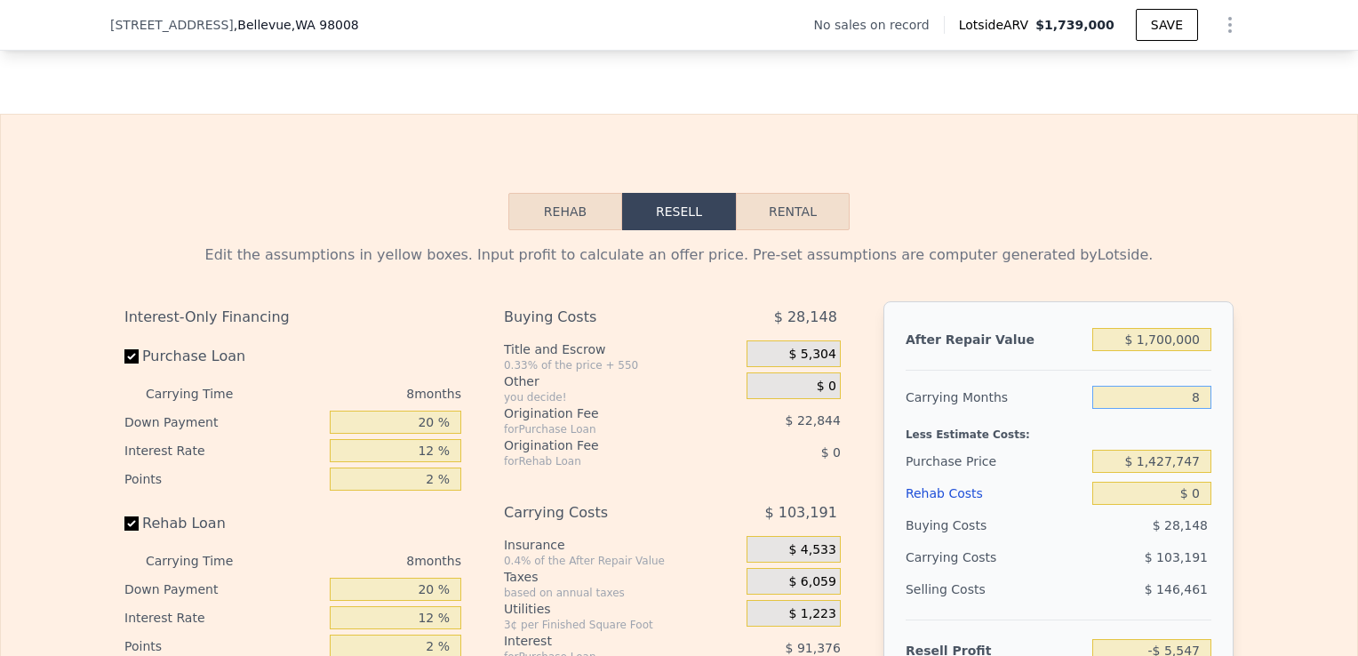
click at [1200, 409] on input "8" at bounding box center [1151, 397] width 119 height 23
click at [1200, 409] on input "5" at bounding box center [1151, 397] width 119 height 23
click at [1267, 426] on div "Edit the assumptions in yellow boxes. Input profit to calculate an offer price.…" at bounding box center [679, 560] width 1356 height 661
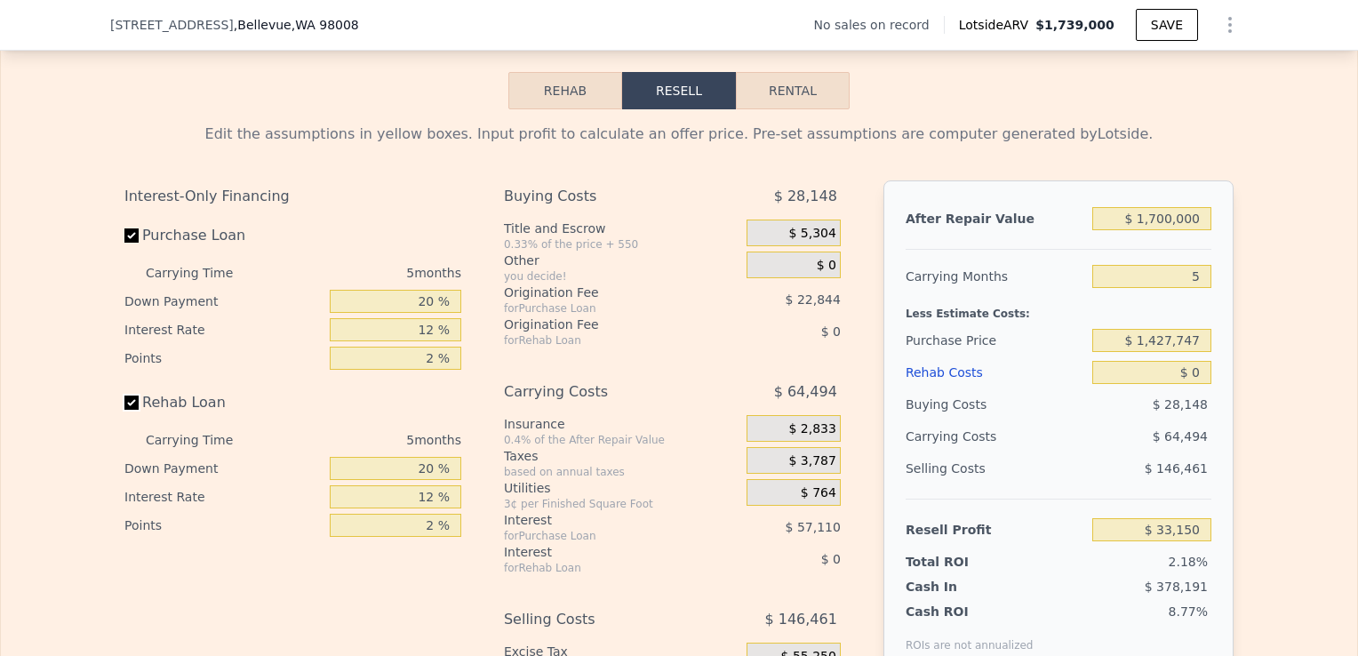
click at [124, 410] on input "Rehab Loan" at bounding box center [131, 403] width 14 height 14
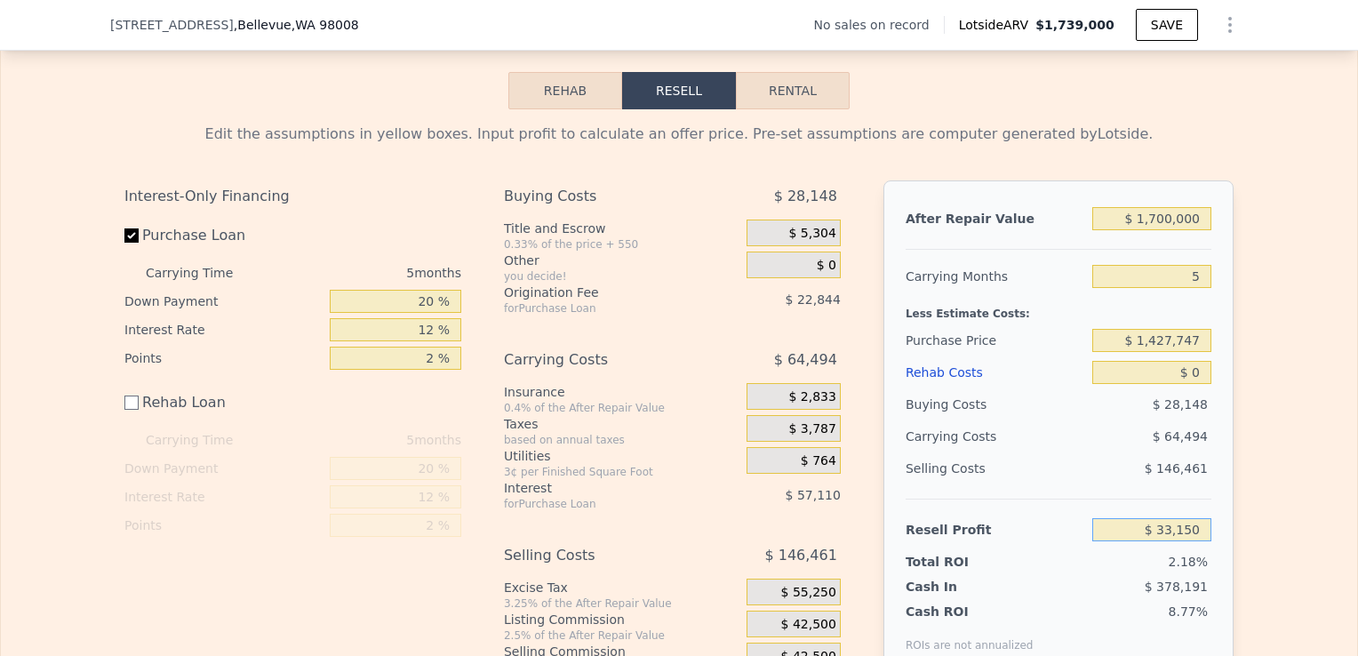
drag, startPoint x: 1166, startPoint y: 549, endPoint x: 1097, endPoint y: 547, distance: 69.4
click at [1097, 541] on input "$ 33,150" at bounding box center [1151, 529] width 119 height 23
click at [1241, 509] on div "Edit the assumptions in yellow boxes. Input profit to calculate an offer price.…" at bounding box center [679, 407] width 1356 height 597
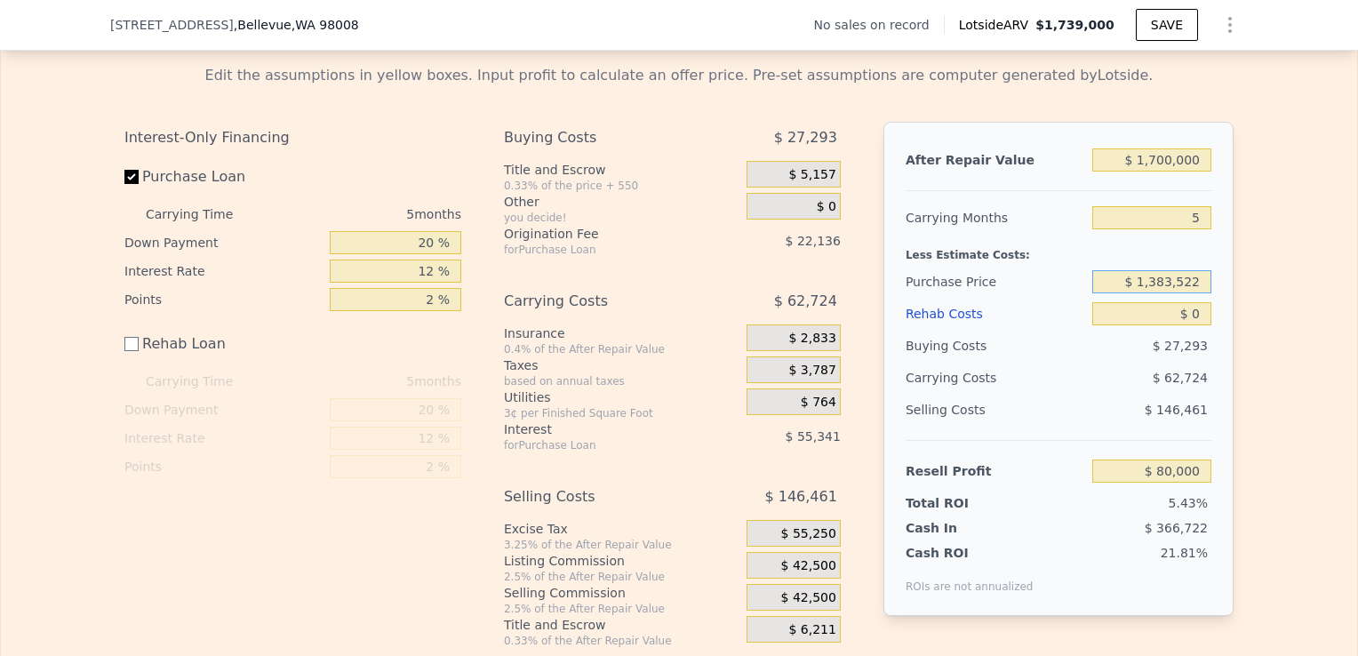
click at [1170, 293] on input "$ 1,383,522" at bounding box center [1151, 281] width 119 height 23
click at [1274, 358] on div "Edit the assumptions in yellow boxes. Input profit to calculate an offer price.…" at bounding box center [679, 349] width 1356 height 597
click at [1195, 293] on input "$ 1,200,522" at bounding box center [1151, 281] width 119 height 23
click at [1254, 348] on div "Edit the assumptions in yellow boxes. Input profit to calculate an offer price.…" at bounding box center [679, 349] width 1356 height 597
click at [1198, 325] on input "$ 0" at bounding box center [1151, 313] width 119 height 23
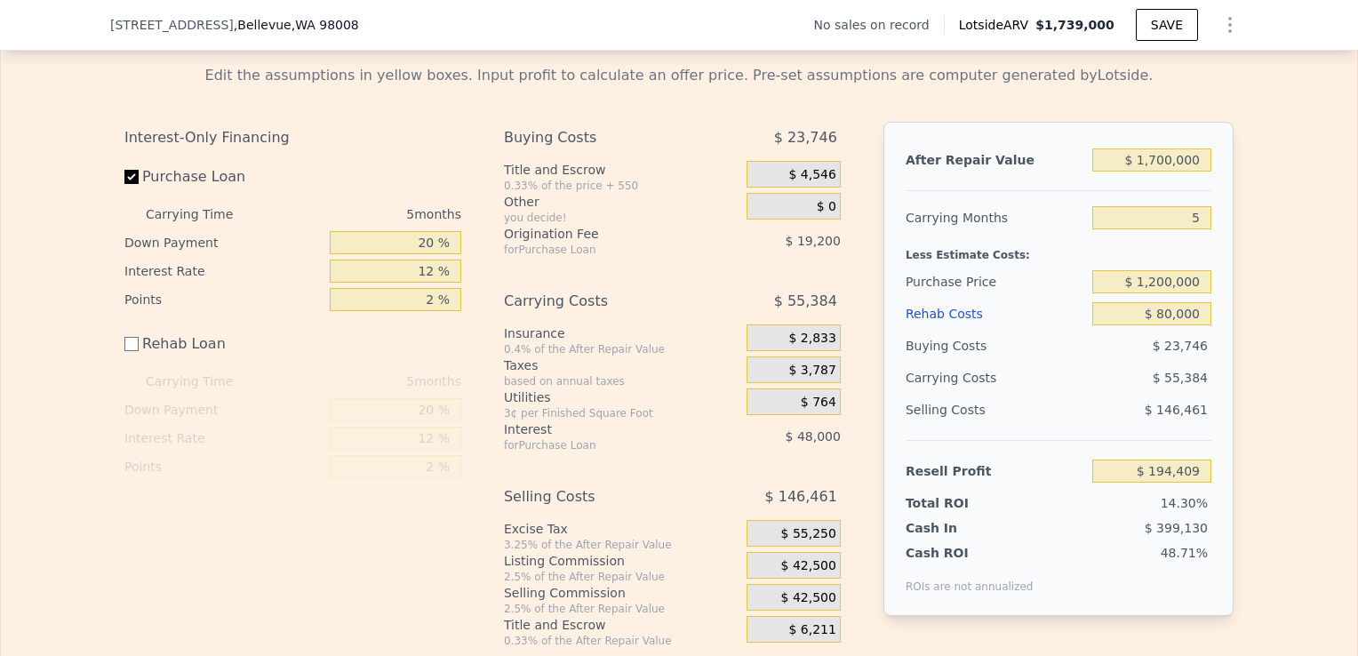
click at [1243, 393] on div "Edit the assumptions in yellow boxes. Input profit to calculate an offer price.…" at bounding box center [679, 349] width 1356 height 597
click at [1158, 293] on input "$ 1,200,000" at bounding box center [1151, 281] width 119 height 23
click at [1252, 349] on div "Edit the assumptions in yellow boxes. Input profit to calculate an offer price.…" at bounding box center [679, 349] width 1356 height 597
click at [1166, 293] on input "$ 1,100,000" at bounding box center [1151, 281] width 119 height 23
click at [1276, 392] on div "Edit the assumptions in yellow boxes. Input profit to calculate an offer price.…" at bounding box center [679, 349] width 1356 height 597
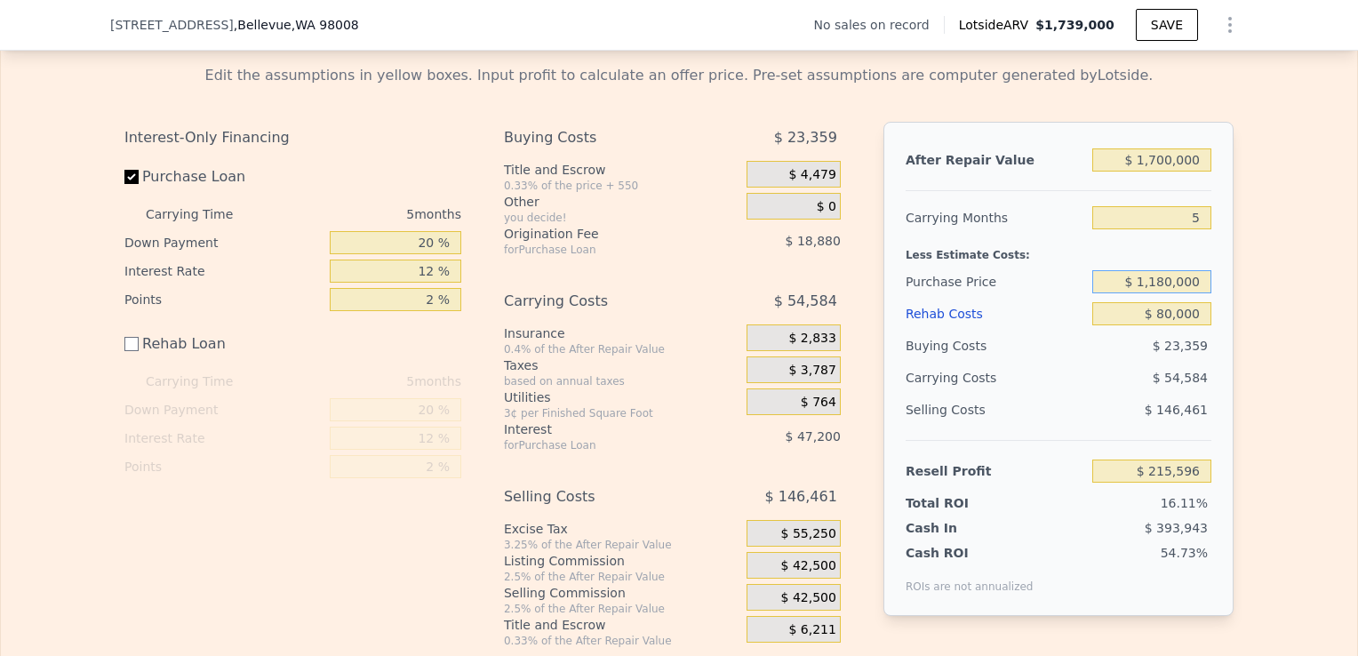
click at [1163, 293] on input "$ 1,180,000" at bounding box center [1151, 281] width 119 height 23
click at [1285, 379] on div "Edit the assumptions in yellow boxes. Input profit to calculate an offer price.…" at bounding box center [679, 349] width 1356 height 597
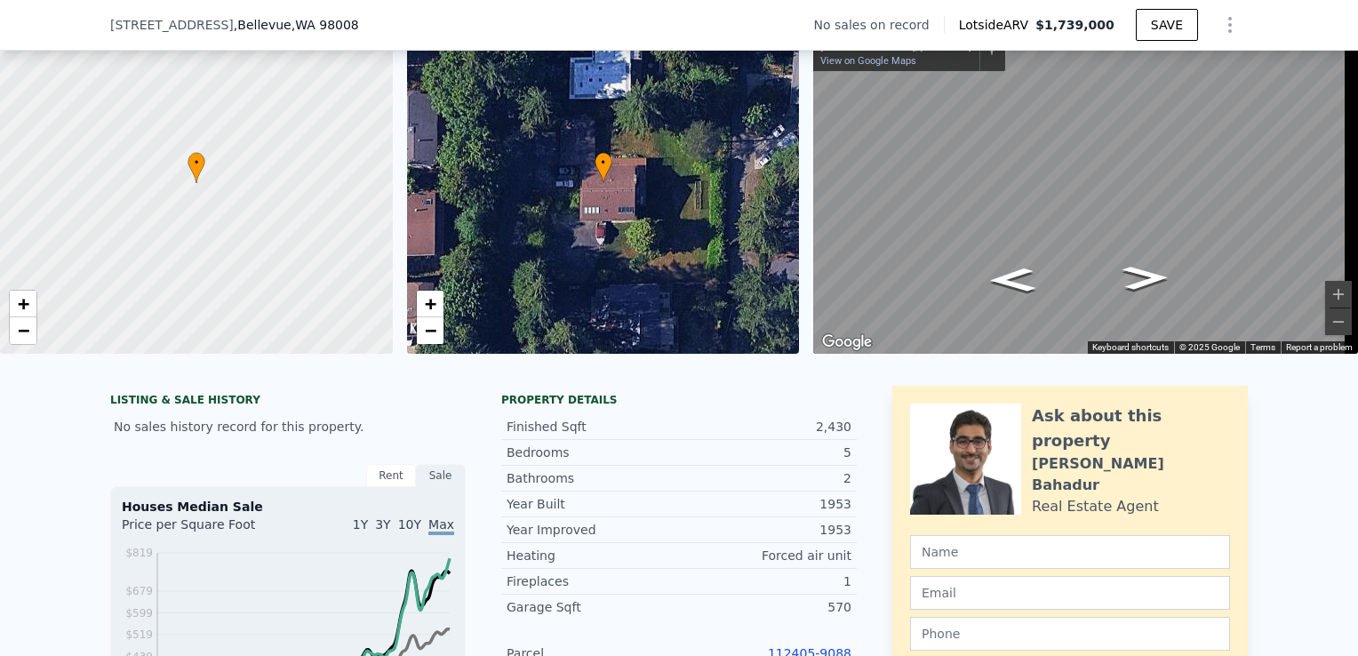
scroll to position [561, 0]
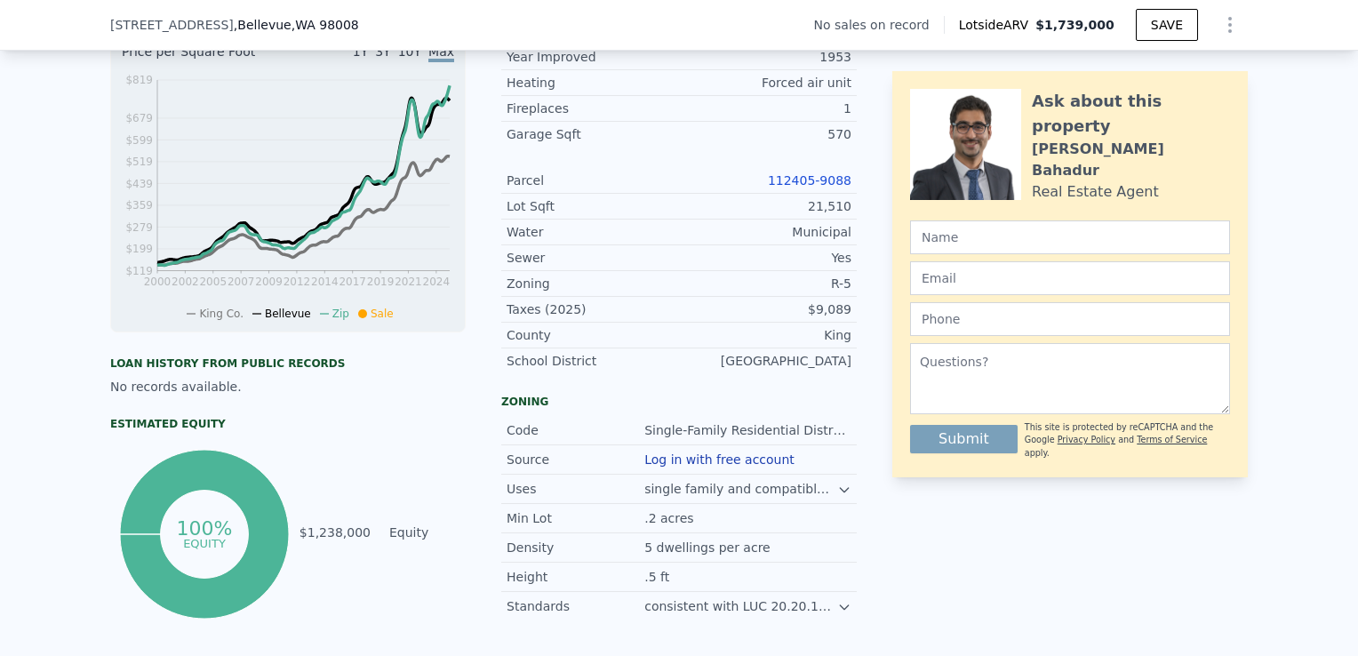
click at [806, 188] on link "112405-9088" at bounding box center [810, 180] width 84 height 14
